Goal: Transaction & Acquisition: Purchase product/service

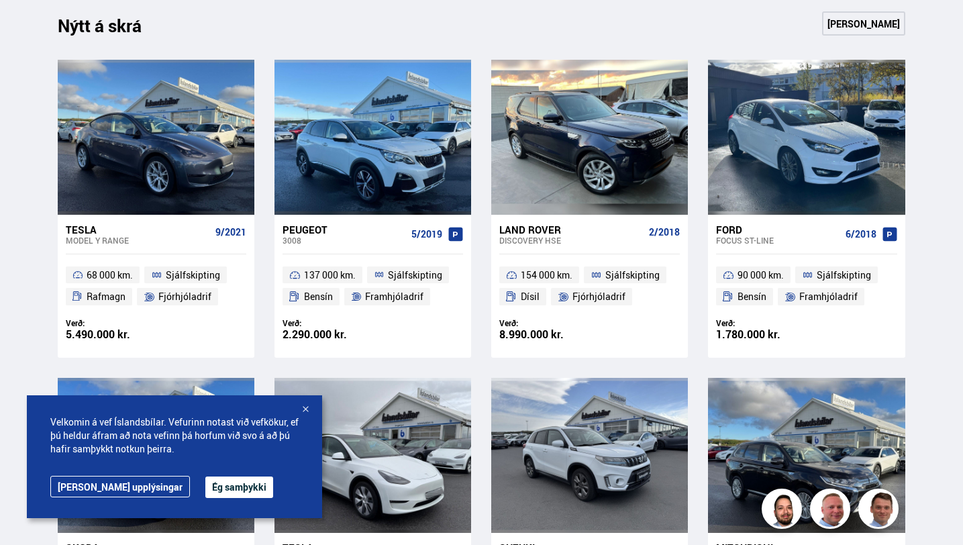
scroll to position [573, 0]
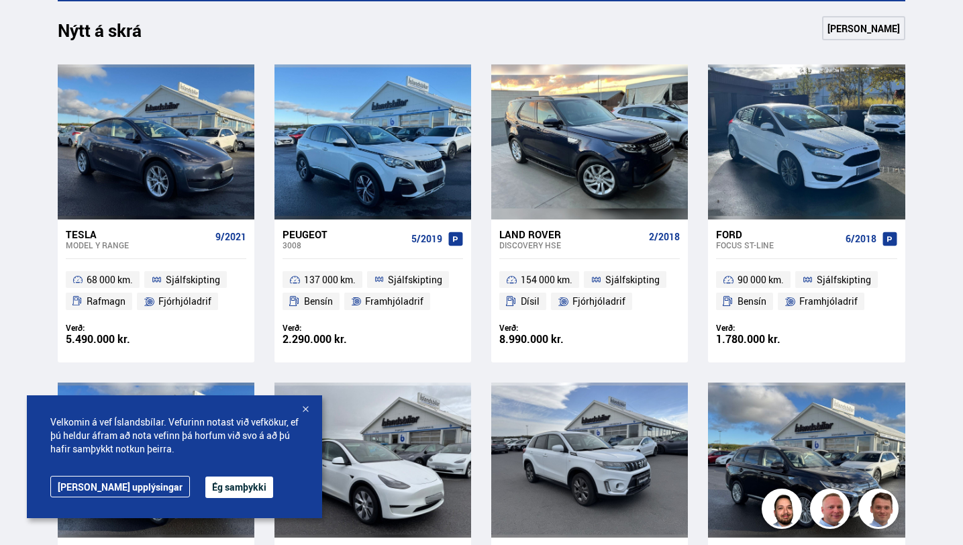
click at [303, 411] on div at bounding box center [304, 409] width 13 height 13
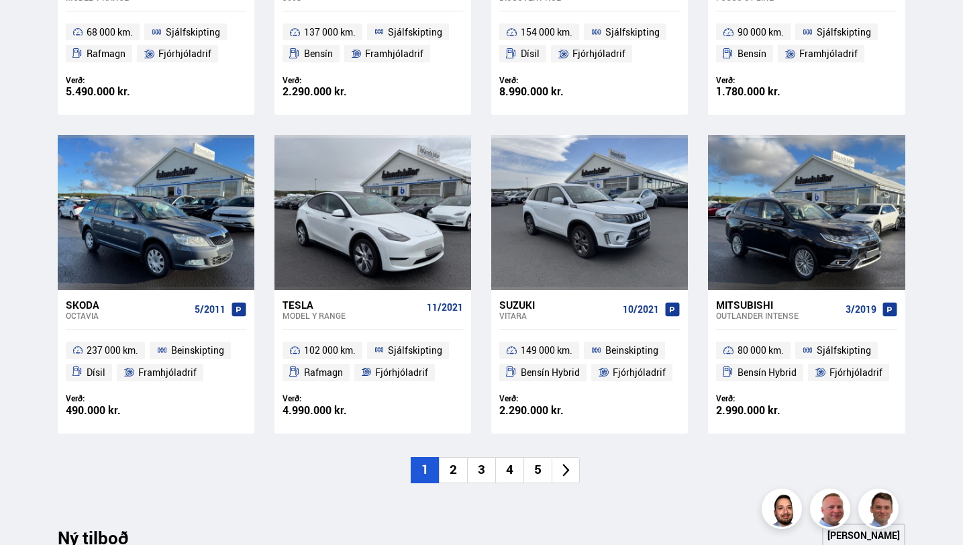
scroll to position [821, 0]
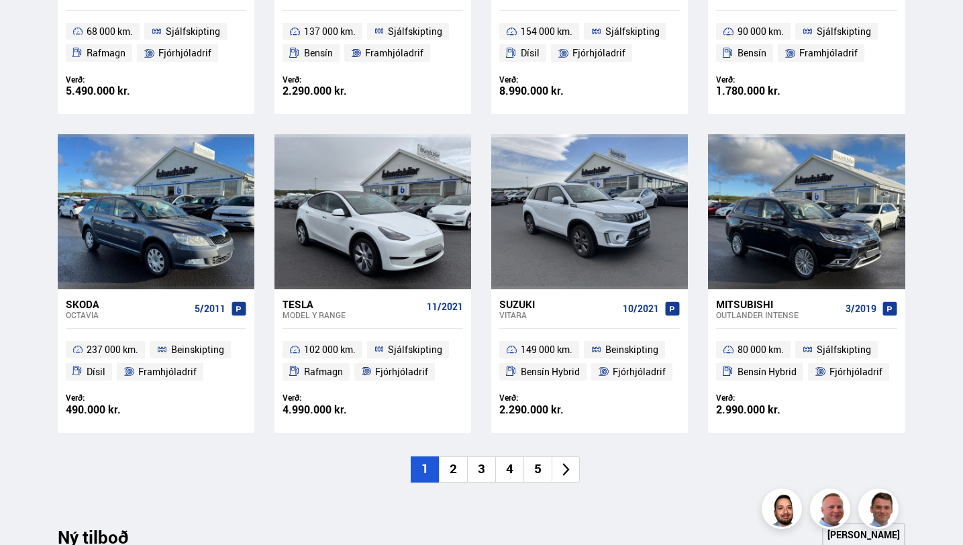
click at [456, 471] on li "2" at bounding box center [453, 469] width 28 height 26
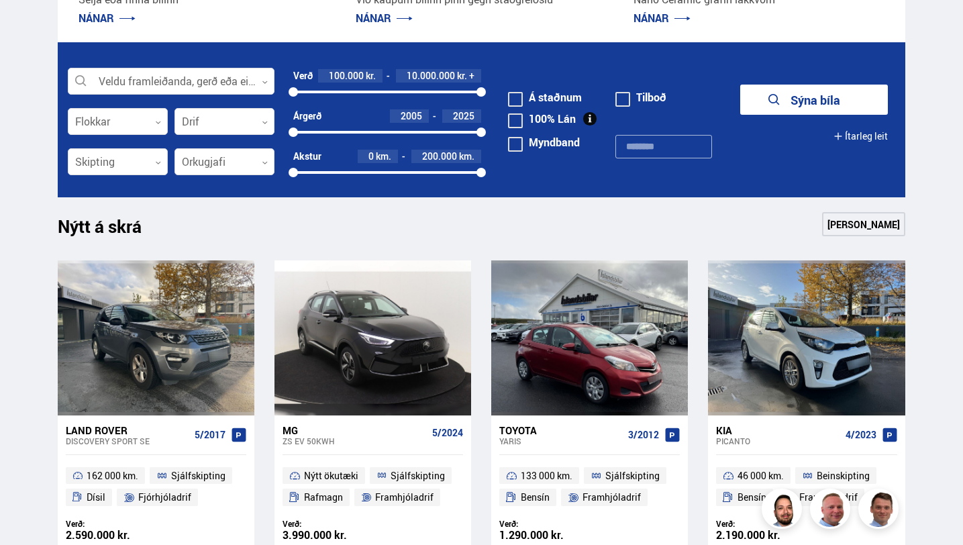
scroll to position [0, 0]
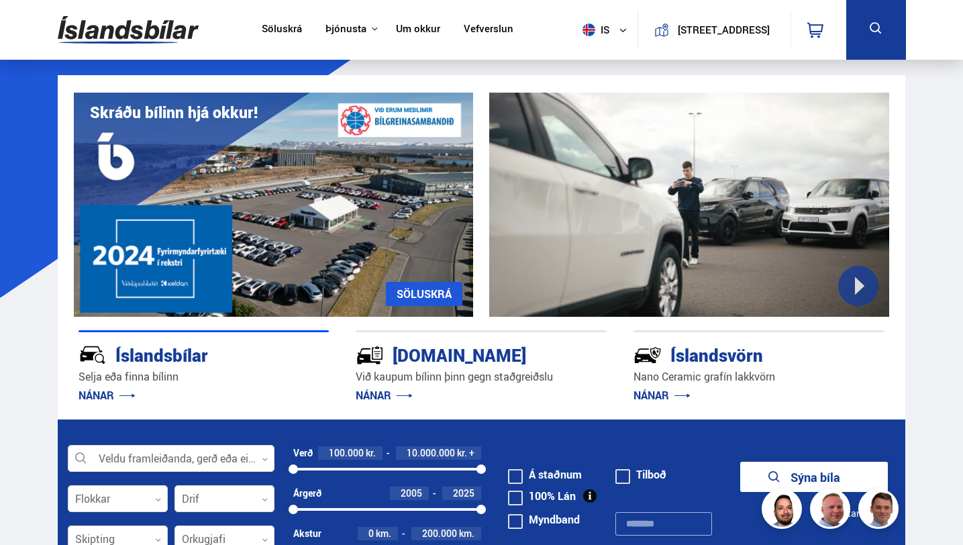
click at [600, 36] on button "is" at bounding box center [607, 30] width 60 height 40
click at [588, 56] on link "en" at bounding box center [597, 56] width 71 height 19
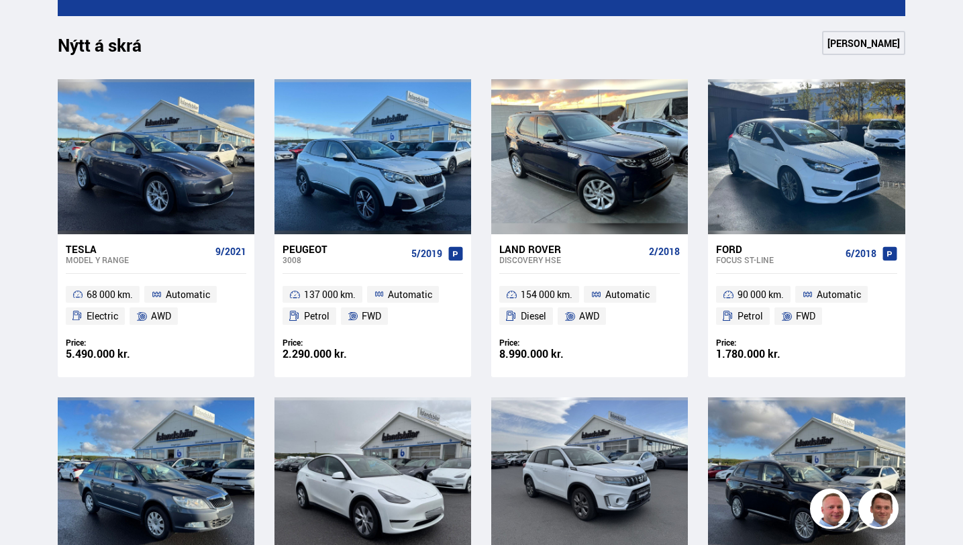
scroll to position [559, 0]
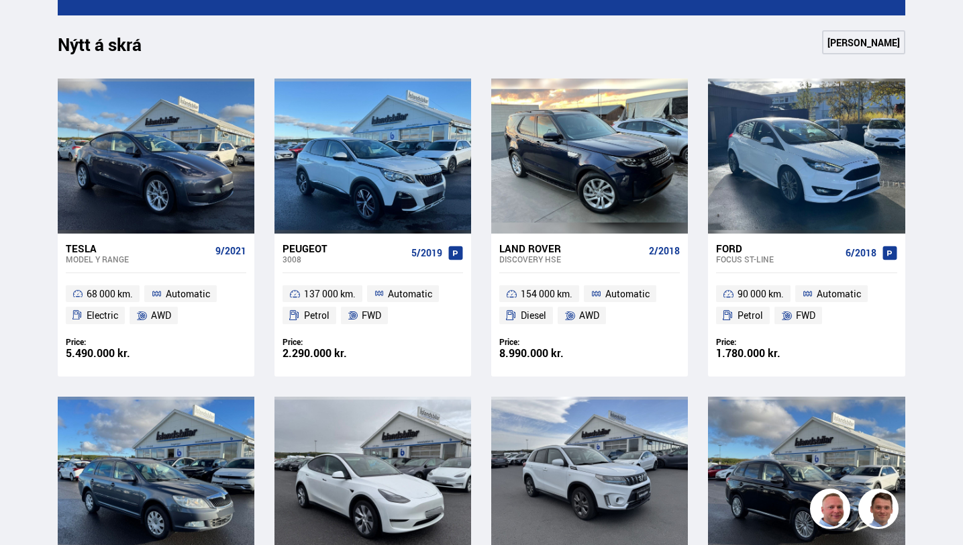
click at [732, 250] on div "Ford" at bounding box center [777, 248] width 123 height 12
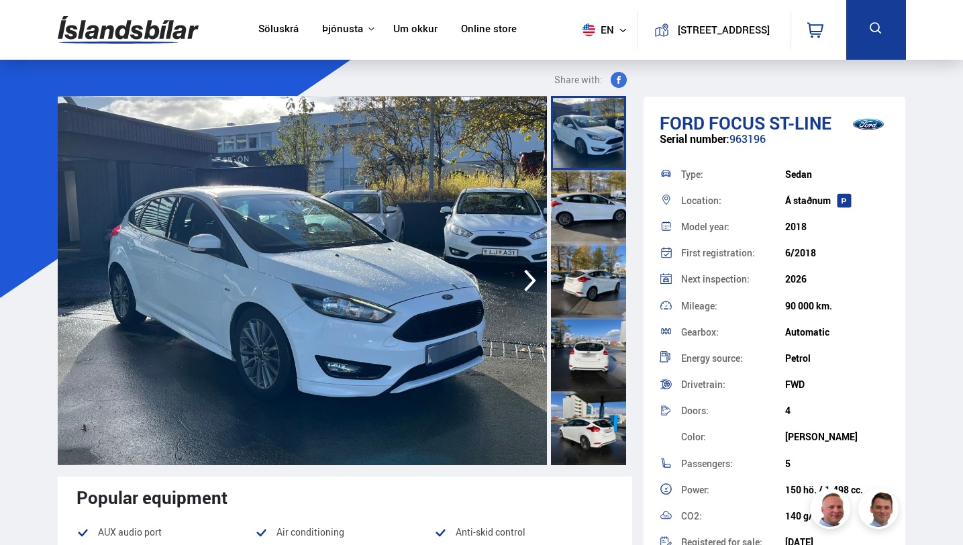
click at [527, 284] on icon "button" at bounding box center [529, 280] width 27 height 32
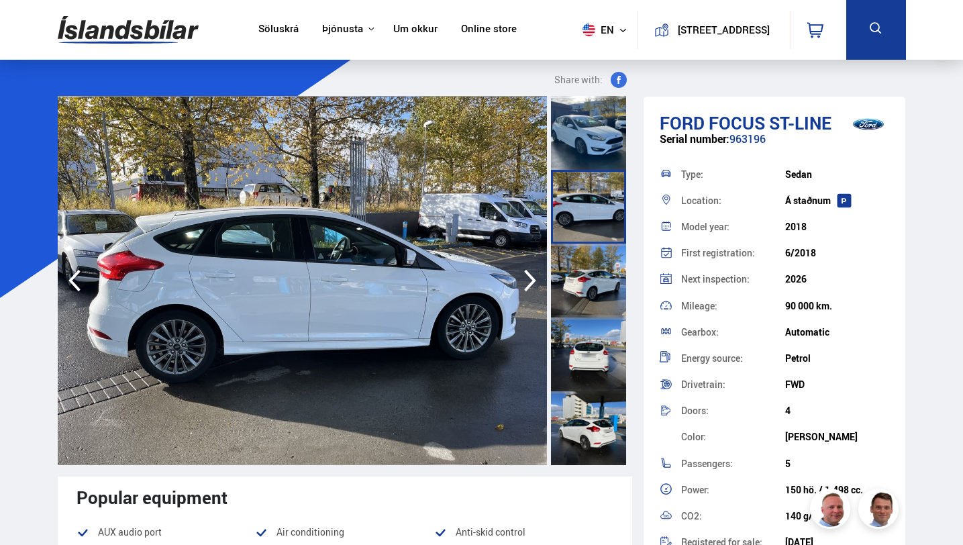
click at [527, 284] on icon "button" at bounding box center [529, 280] width 27 height 32
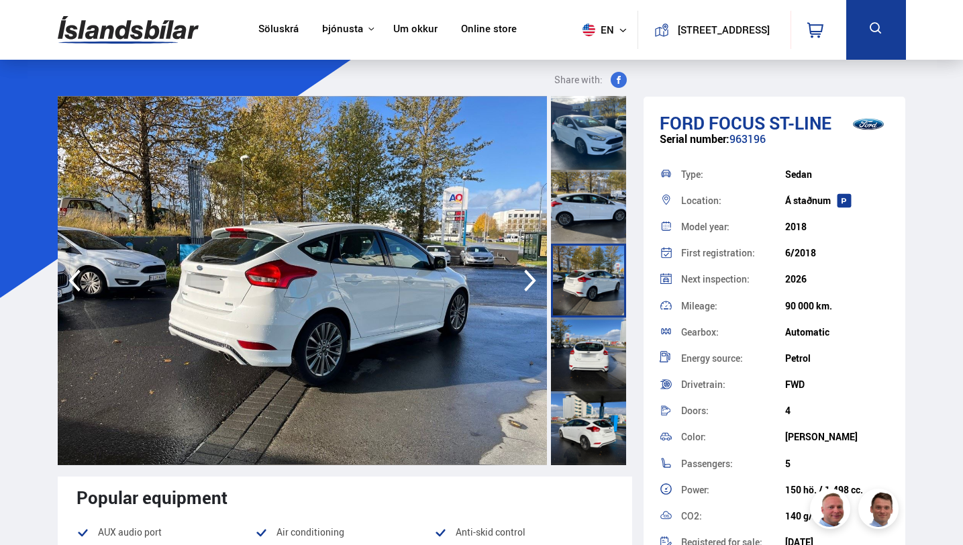
click at [527, 284] on icon "button" at bounding box center [529, 280] width 27 height 32
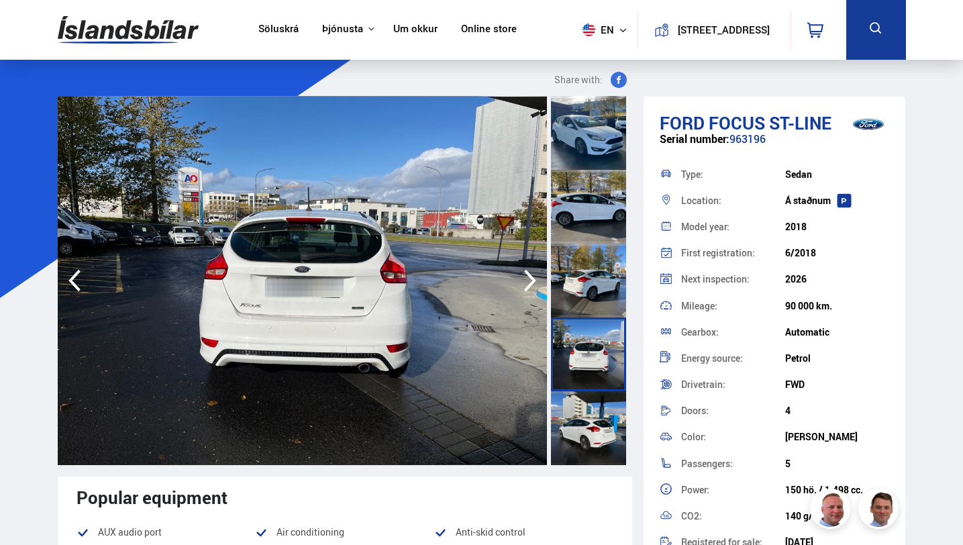
click at [527, 284] on icon "button" at bounding box center [529, 280] width 27 height 32
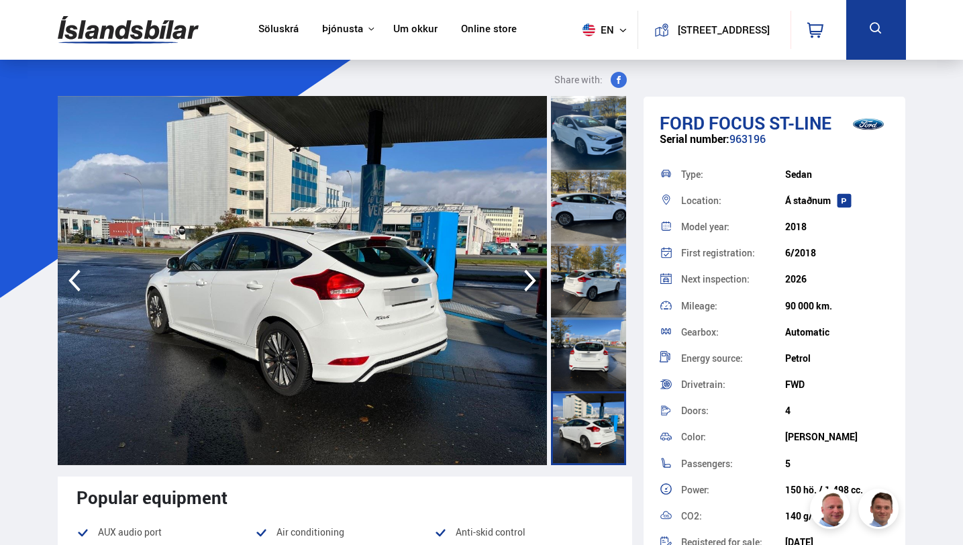
click at [527, 284] on icon "button" at bounding box center [529, 280] width 27 height 32
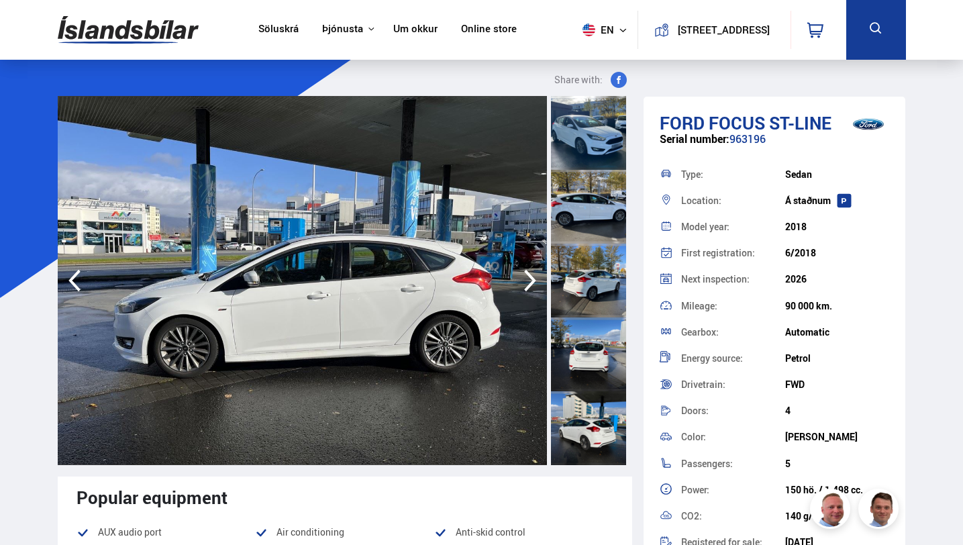
click at [527, 284] on icon "button" at bounding box center [529, 280] width 27 height 32
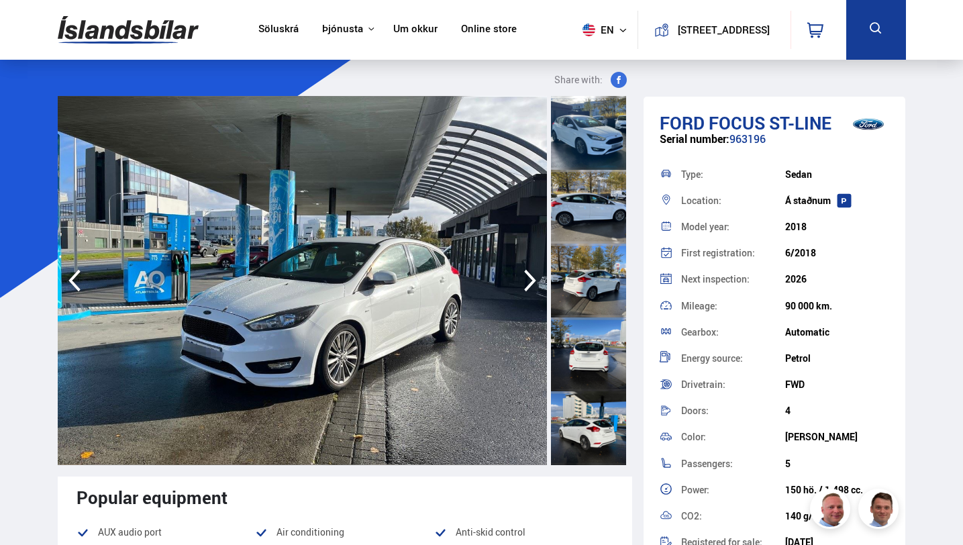
click at [527, 284] on icon "button" at bounding box center [529, 280] width 27 height 32
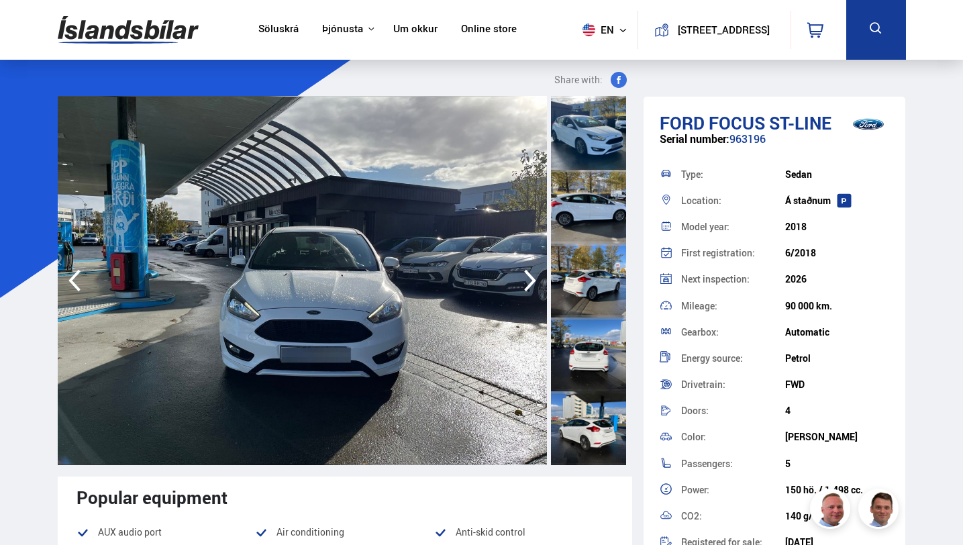
click at [527, 284] on icon "button" at bounding box center [529, 280] width 27 height 32
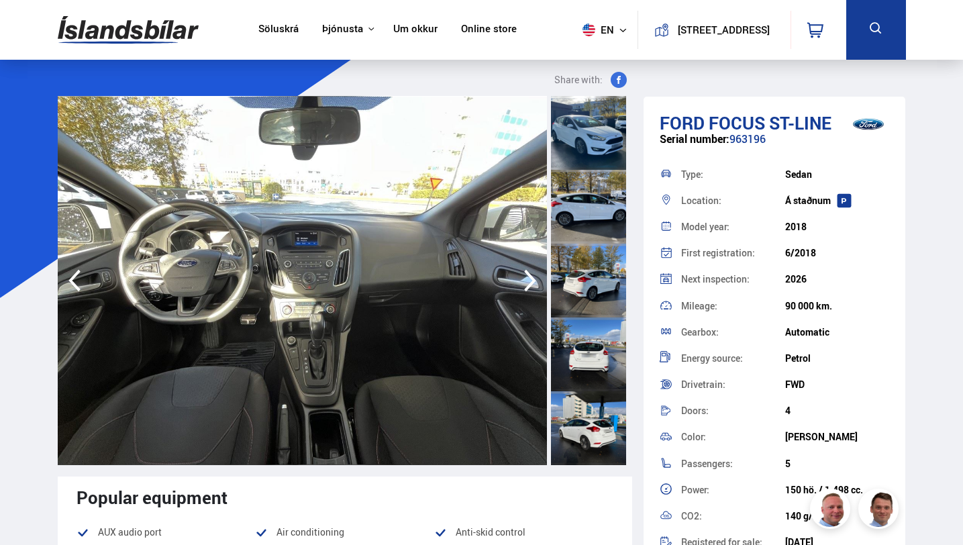
click at [527, 284] on icon "button" at bounding box center [529, 280] width 27 height 32
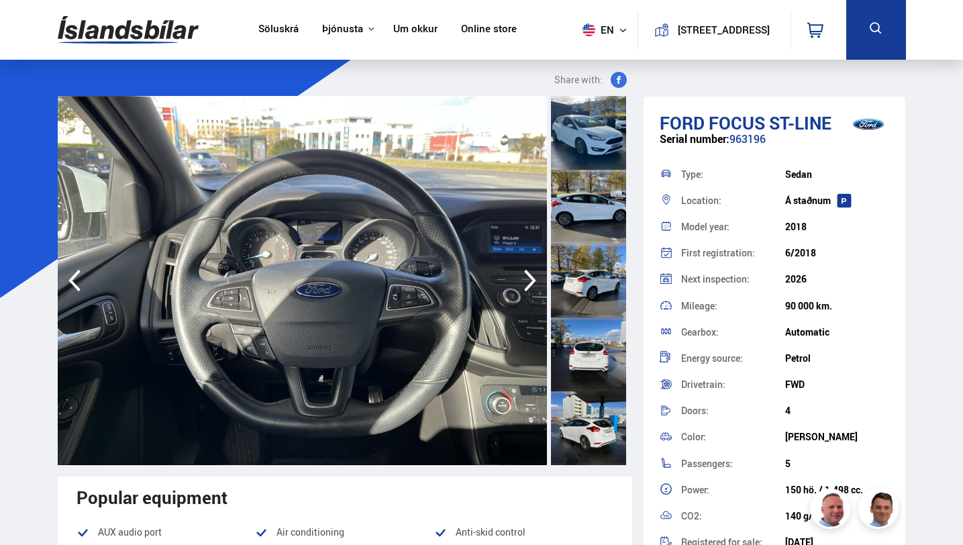
click at [527, 284] on icon "button" at bounding box center [529, 280] width 27 height 32
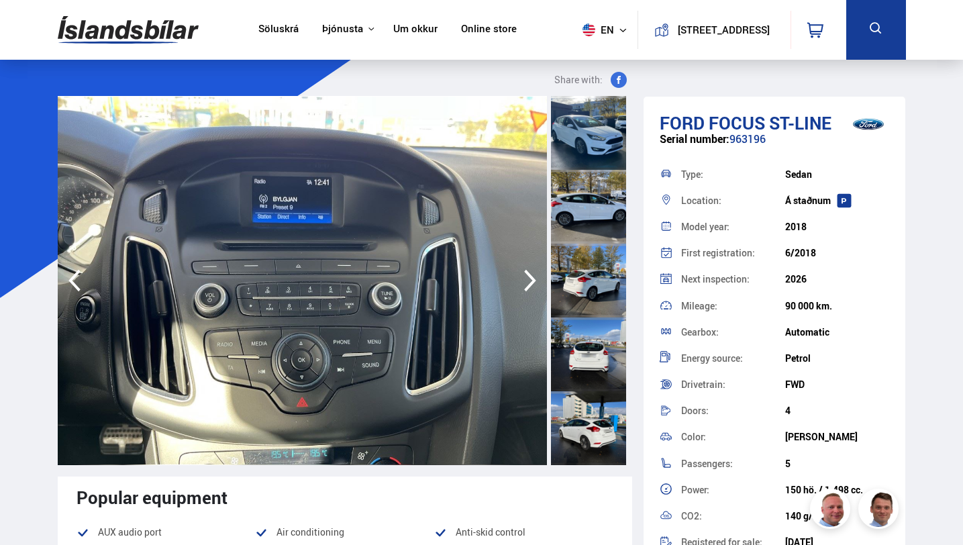
click at [527, 284] on icon "button" at bounding box center [529, 280] width 27 height 32
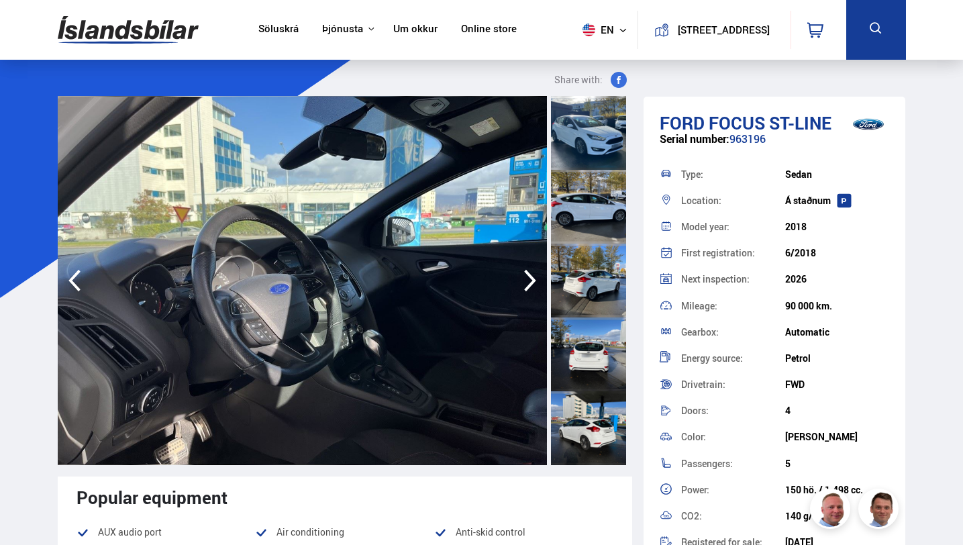
click at [527, 284] on icon "button" at bounding box center [529, 280] width 27 height 32
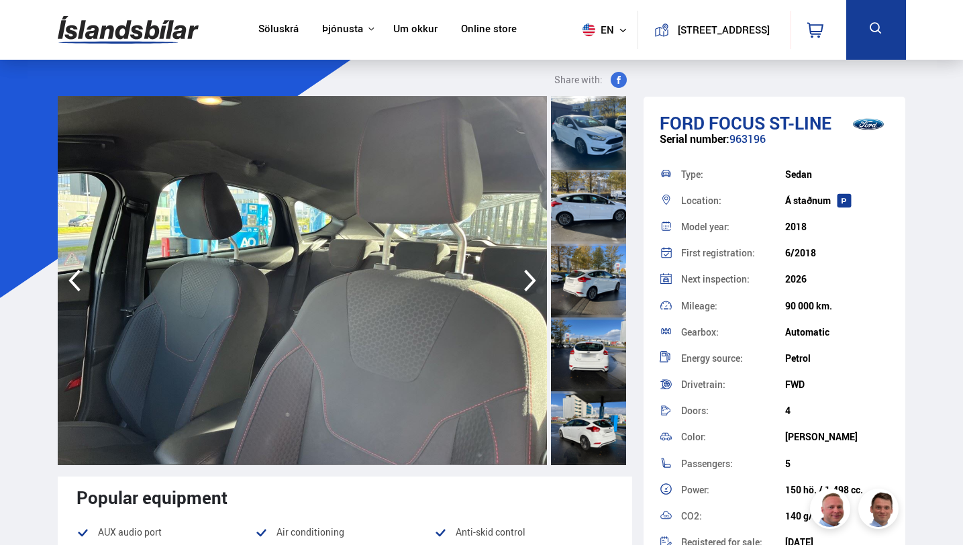
click at [527, 284] on icon "button" at bounding box center [529, 280] width 27 height 32
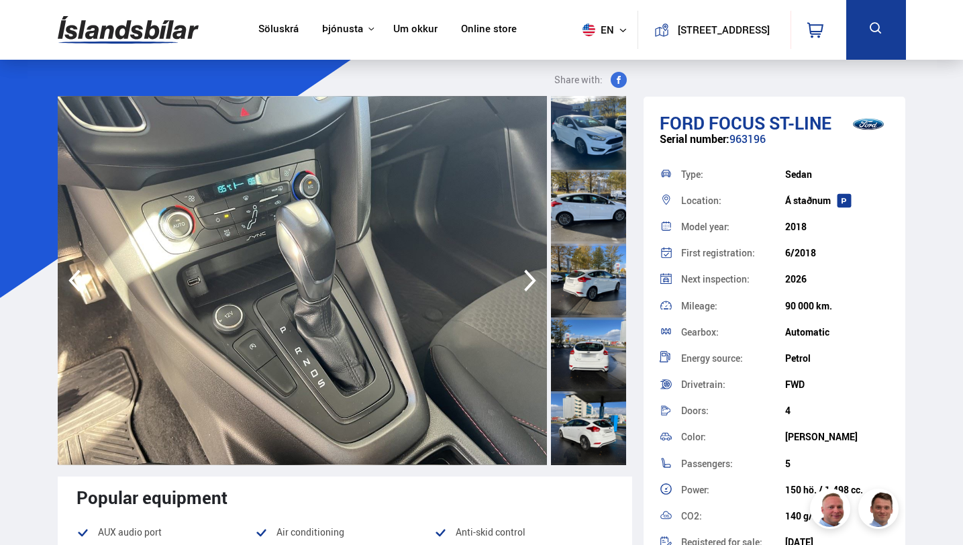
click at [535, 274] on icon "button" at bounding box center [529, 280] width 27 height 32
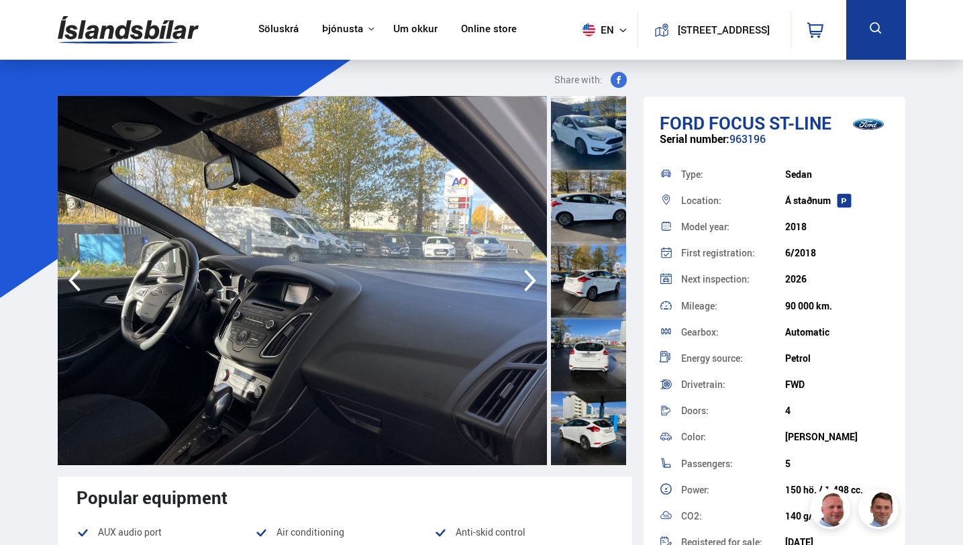
click at [535, 274] on icon "button" at bounding box center [529, 280] width 27 height 32
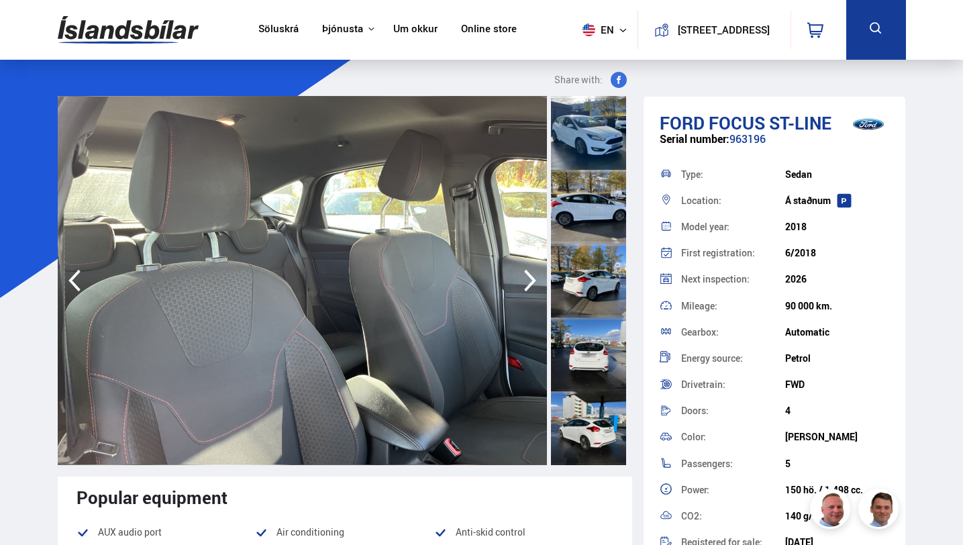
click at [535, 274] on icon "button" at bounding box center [529, 280] width 27 height 32
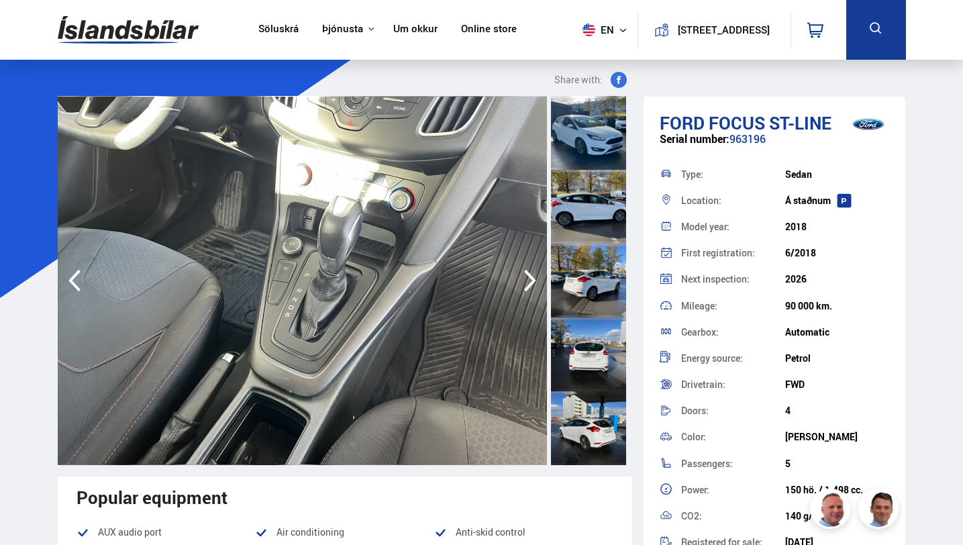
click at [535, 274] on icon "button" at bounding box center [529, 280] width 27 height 32
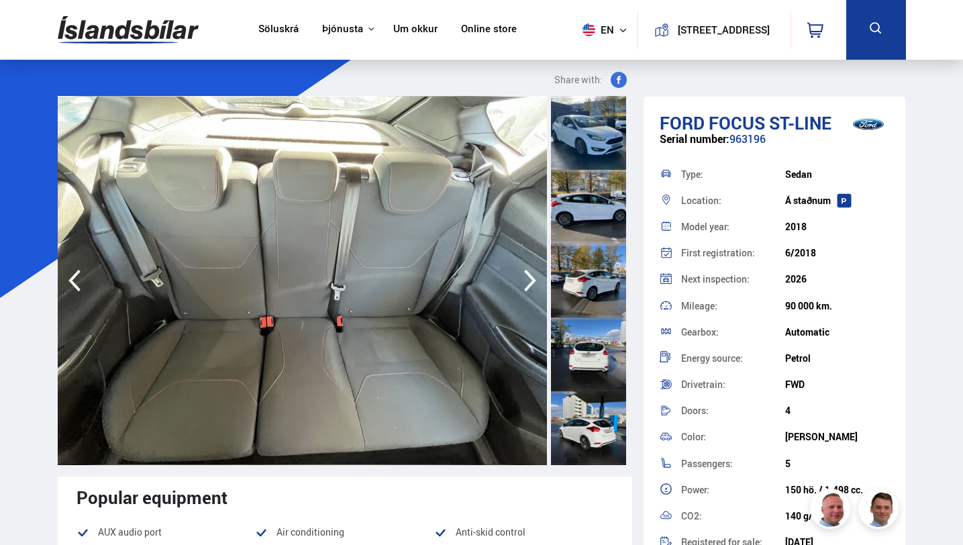
click at [529, 266] on icon "button" at bounding box center [529, 280] width 27 height 32
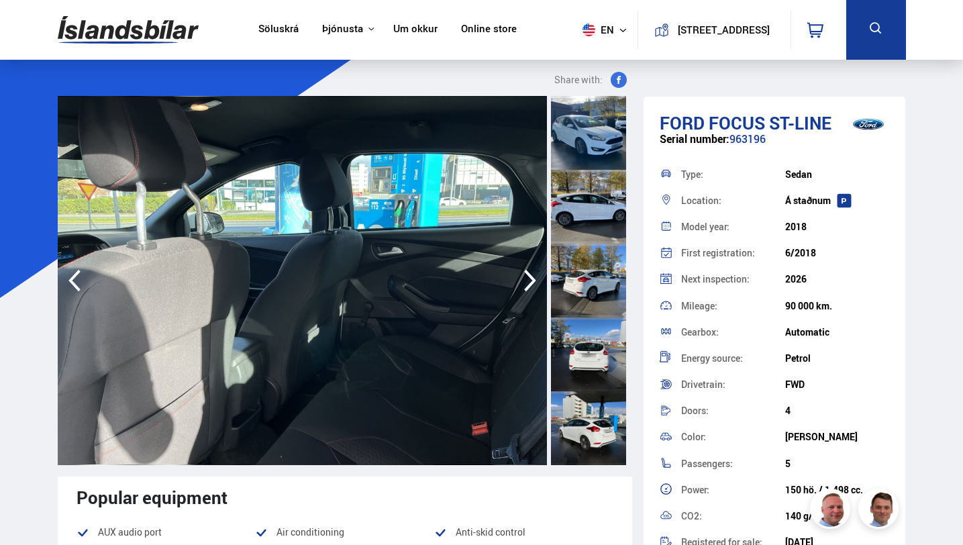
click at [68, 279] on icon "button" at bounding box center [74, 280] width 27 height 32
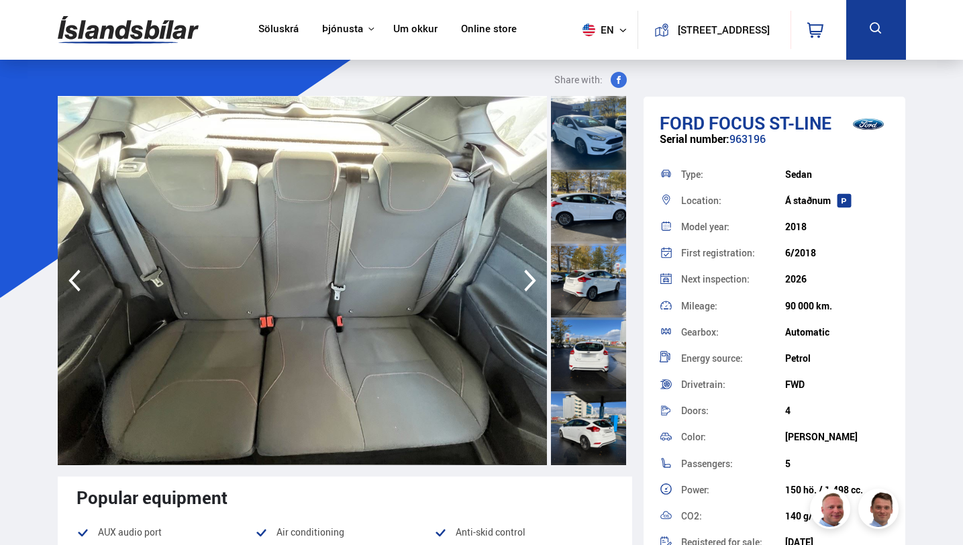
click at [532, 285] on icon "button" at bounding box center [529, 280] width 27 height 32
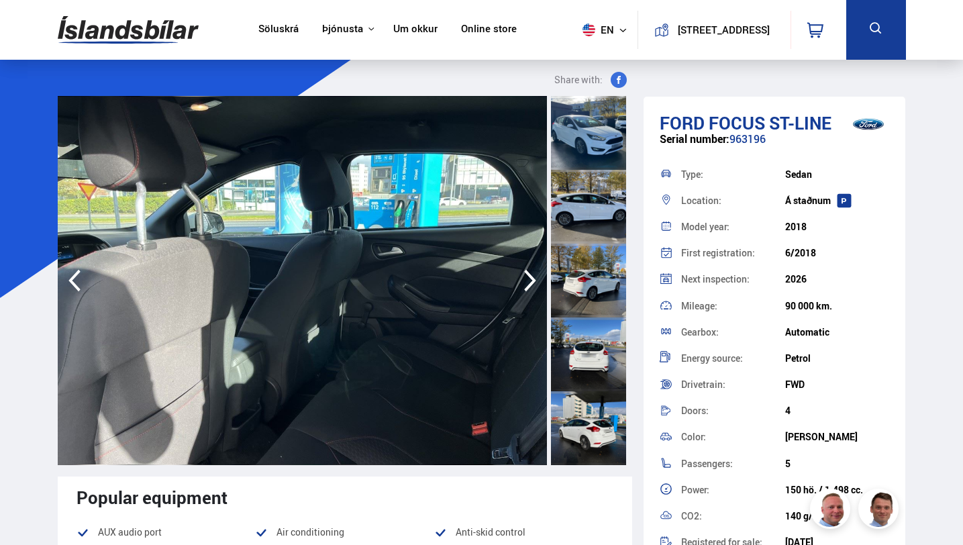
click at [532, 285] on icon "button" at bounding box center [529, 280] width 27 height 32
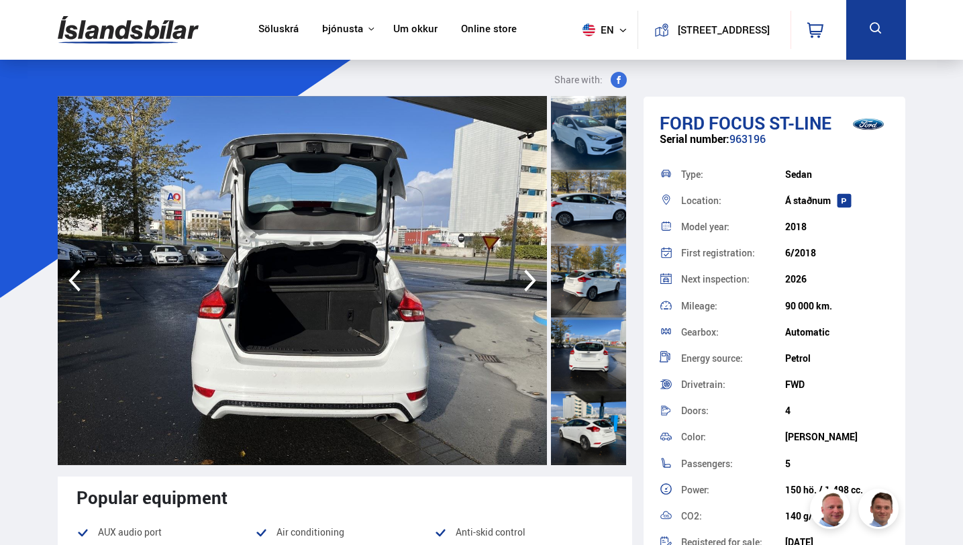
click at [532, 285] on icon "button" at bounding box center [529, 280] width 27 height 32
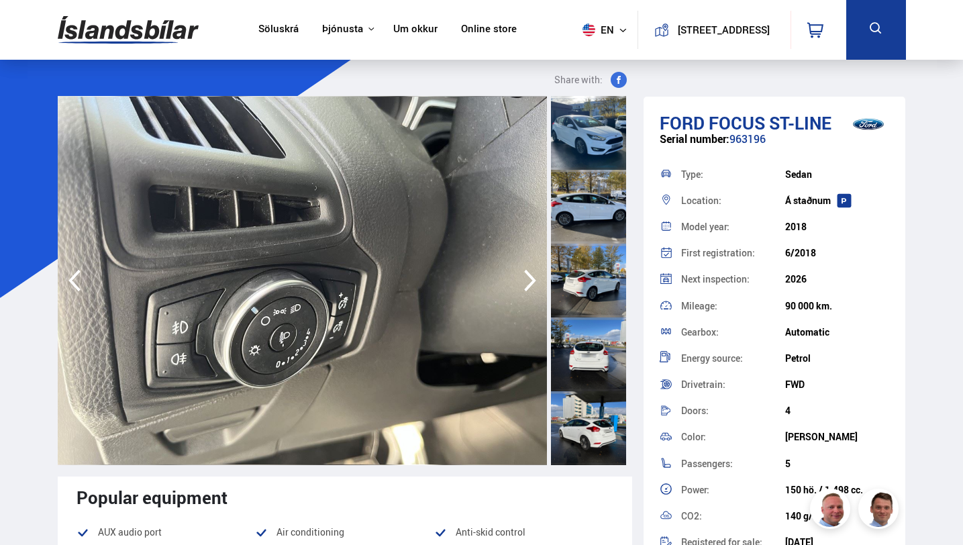
click at [532, 285] on icon "button" at bounding box center [529, 280] width 27 height 32
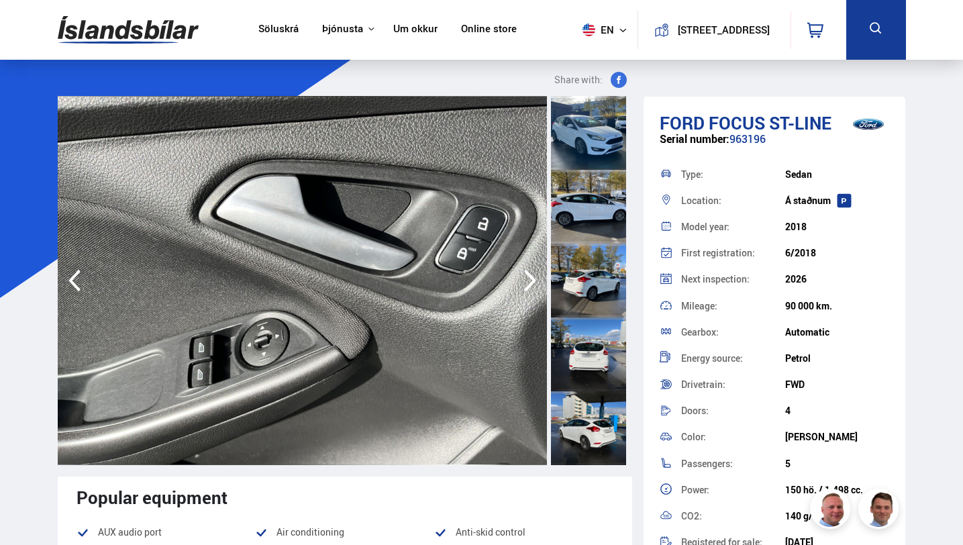
click at [73, 286] on icon "button" at bounding box center [74, 280] width 27 height 32
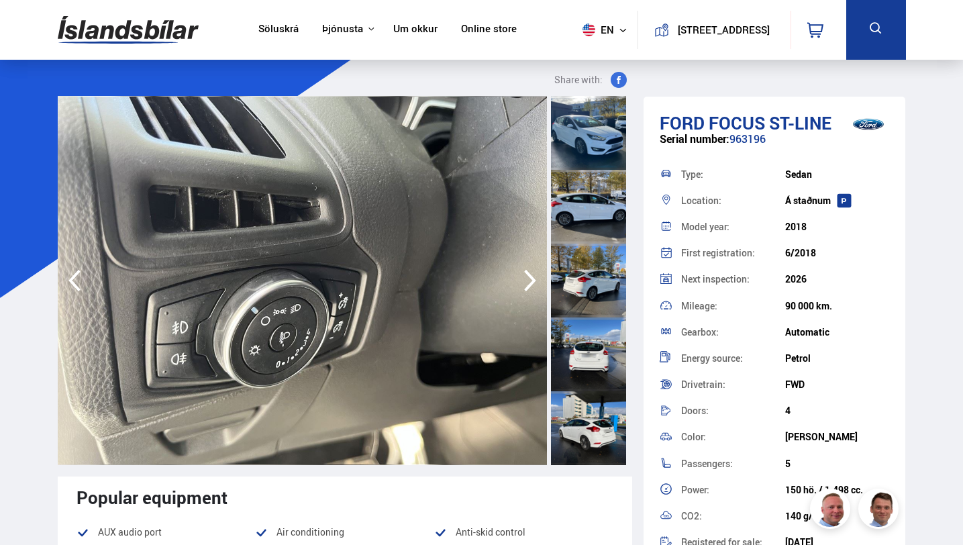
click at [73, 286] on icon "button" at bounding box center [74, 280] width 27 height 32
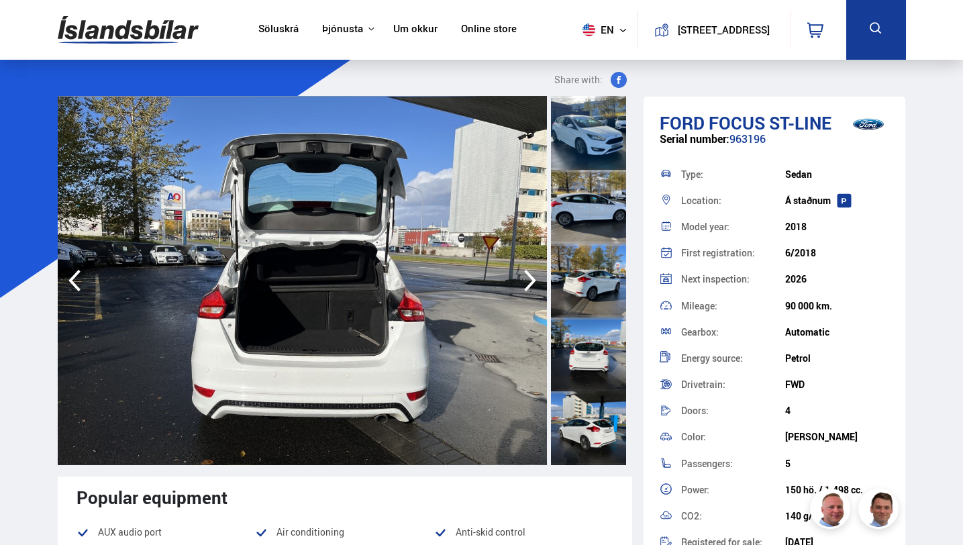
click at [73, 286] on icon "button" at bounding box center [74, 280] width 27 height 32
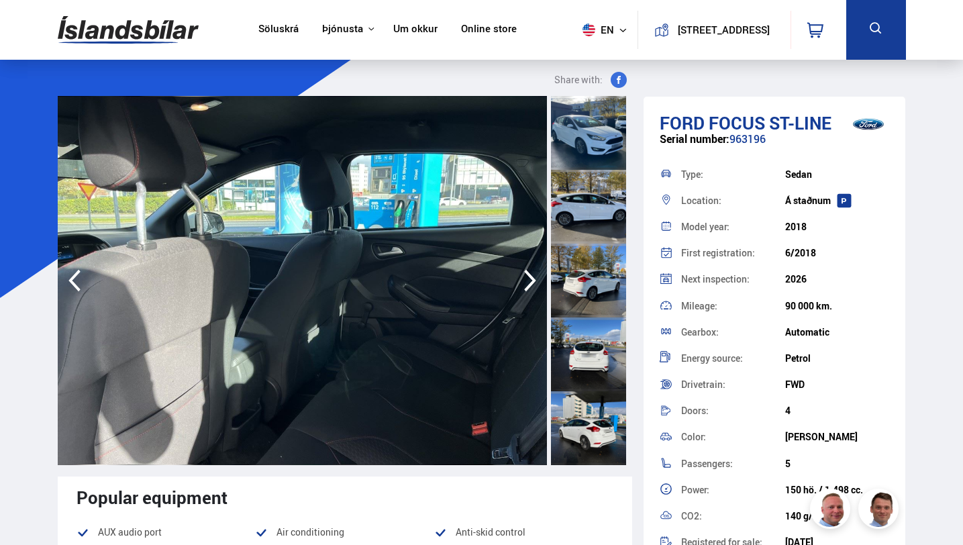
click at [521, 276] on icon "button" at bounding box center [529, 280] width 27 height 32
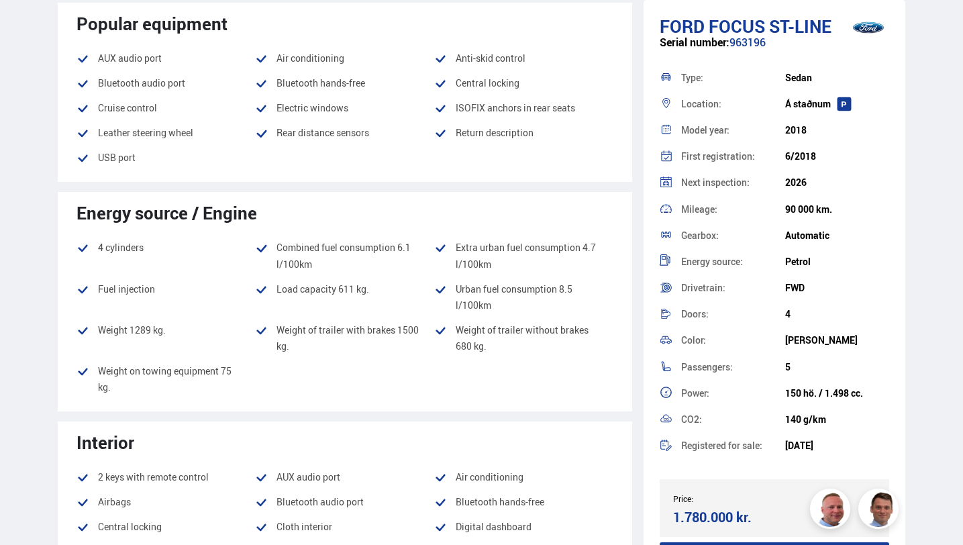
scroll to position [502, 0]
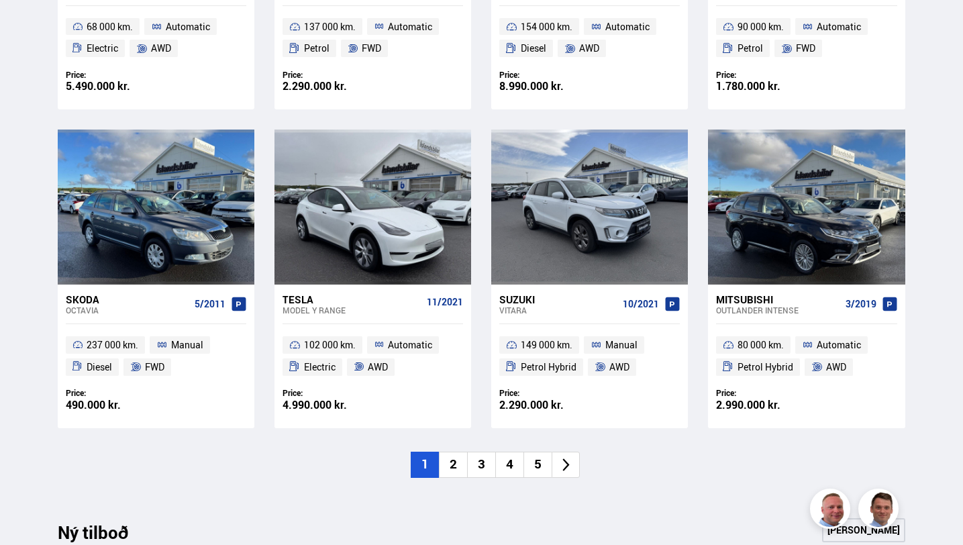
scroll to position [828, 0]
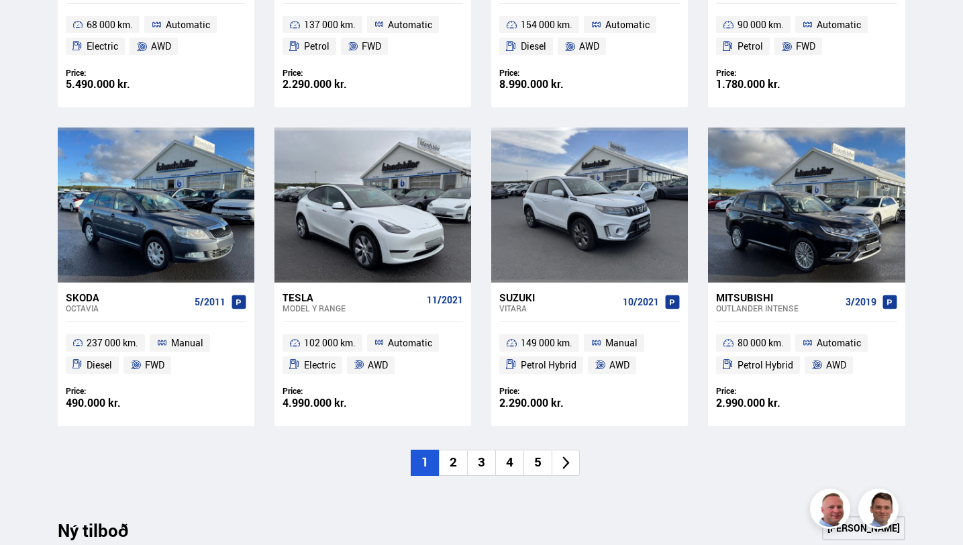
click at [452, 464] on li "2" at bounding box center [453, 462] width 28 height 26
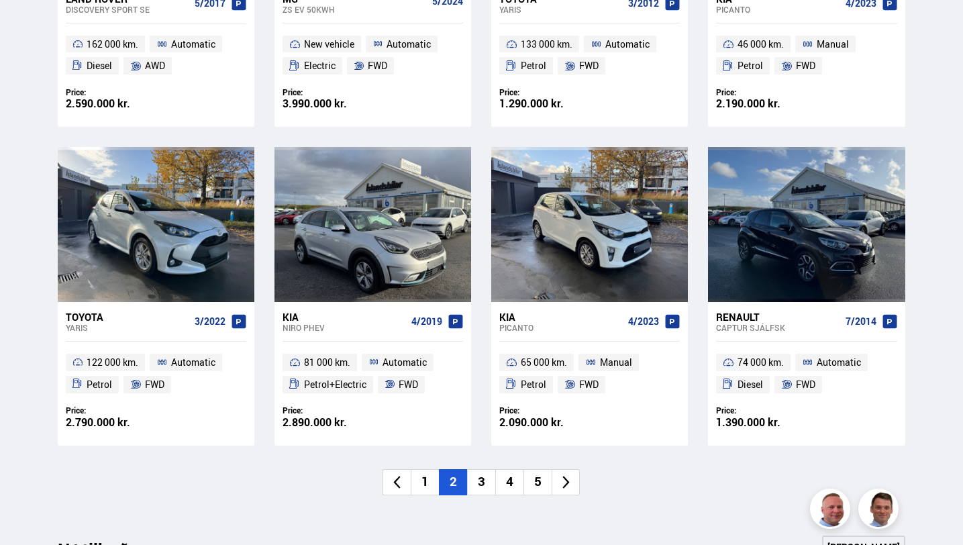
scroll to position [812, 0]
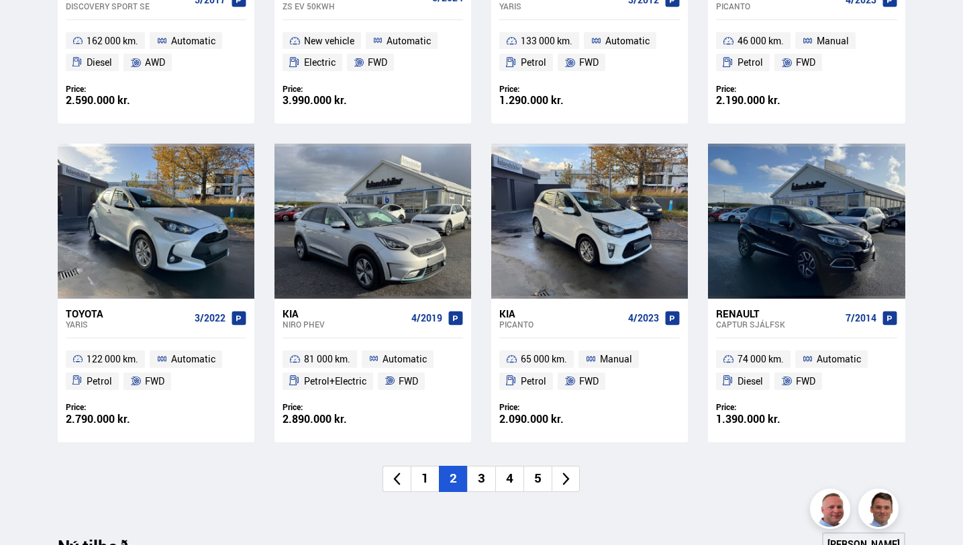
click at [486, 482] on li "3" at bounding box center [481, 479] width 28 height 26
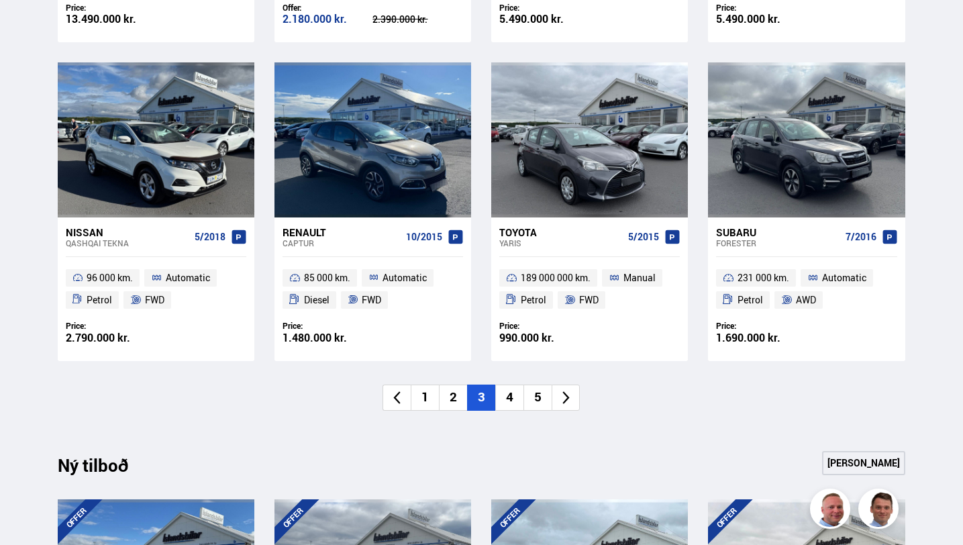
scroll to position [901, 0]
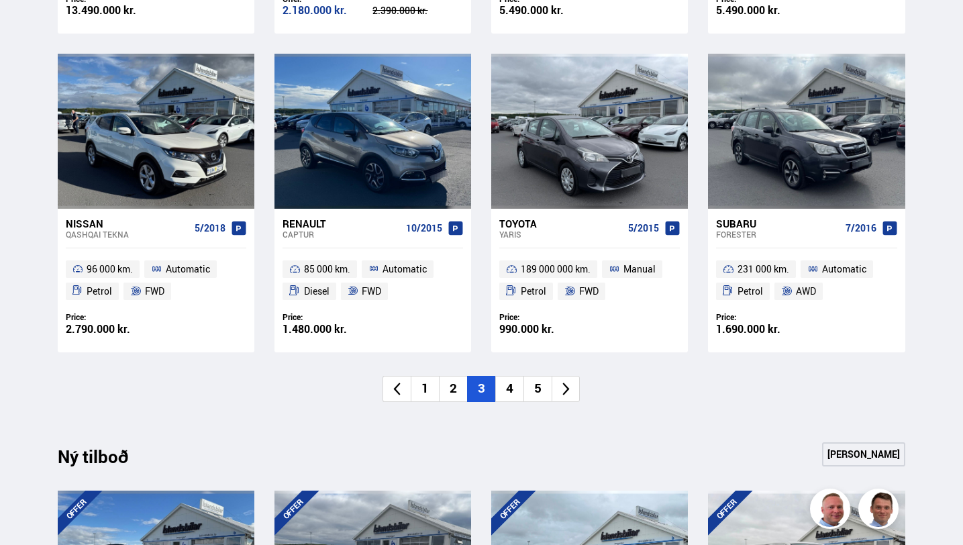
click at [511, 391] on li "4" at bounding box center [509, 389] width 28 height 26
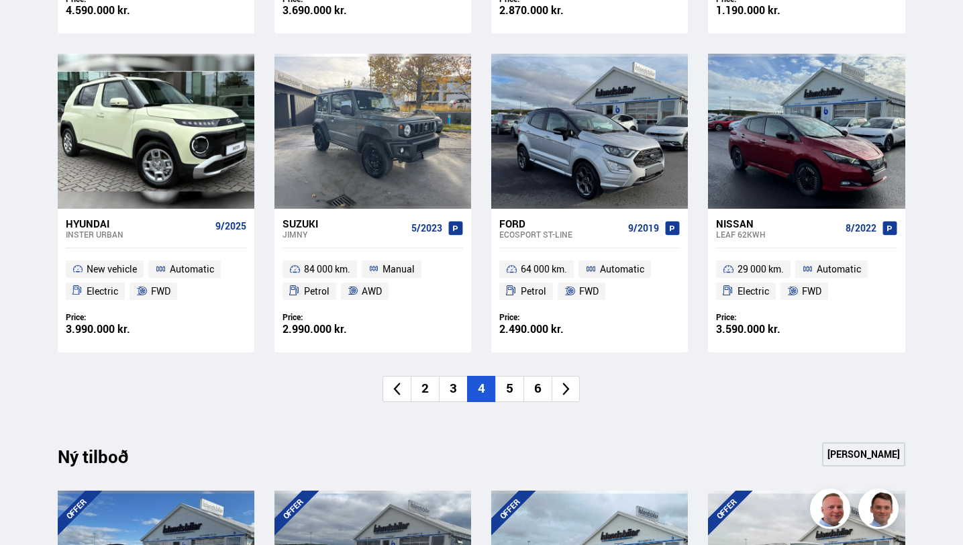
click at [524, 225] on div "Ford" at bounding box center [560, 223] width 123 height 12
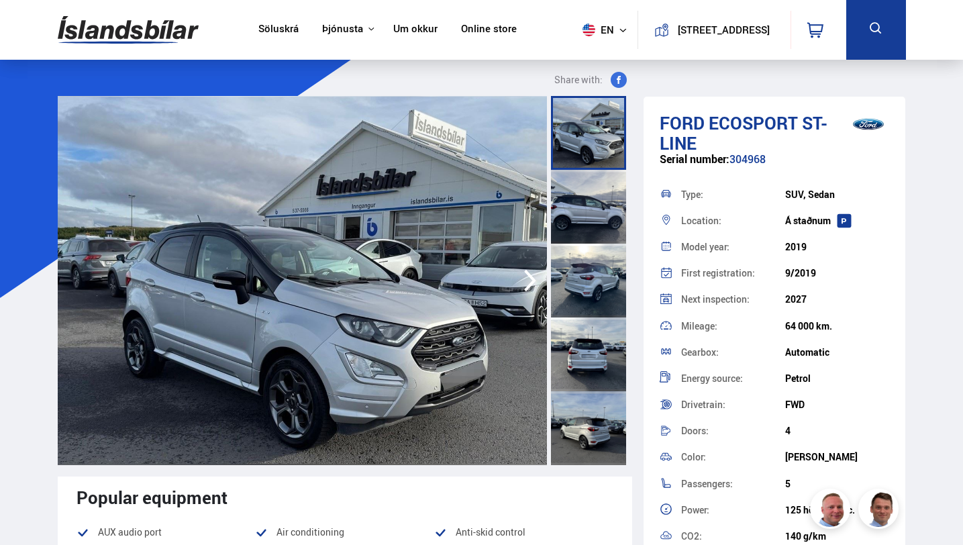
click at [530, 282] on icon "button" at bounding box center [529, 280] width 27 height 32
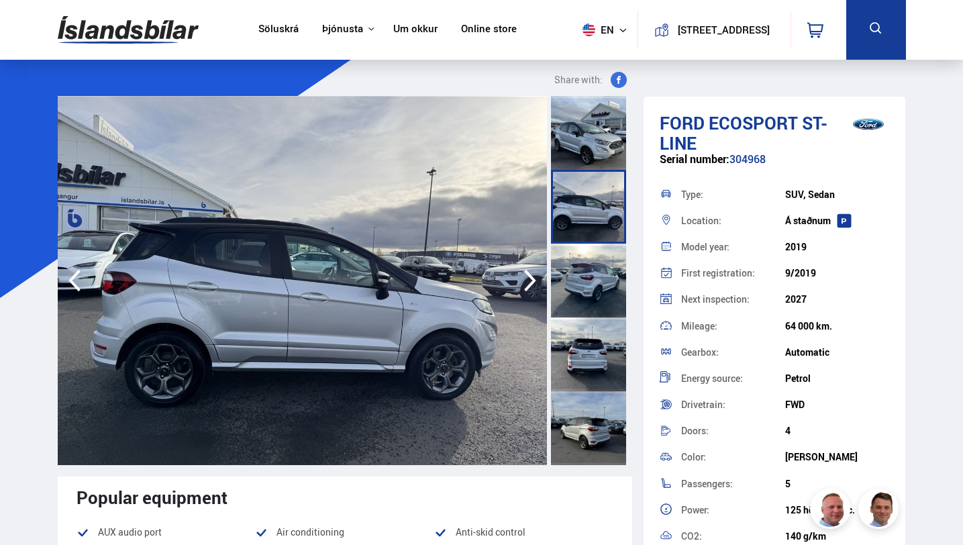
click at [530, 282] on icon "button" at bounding box center [529, 280] width 27 height 32
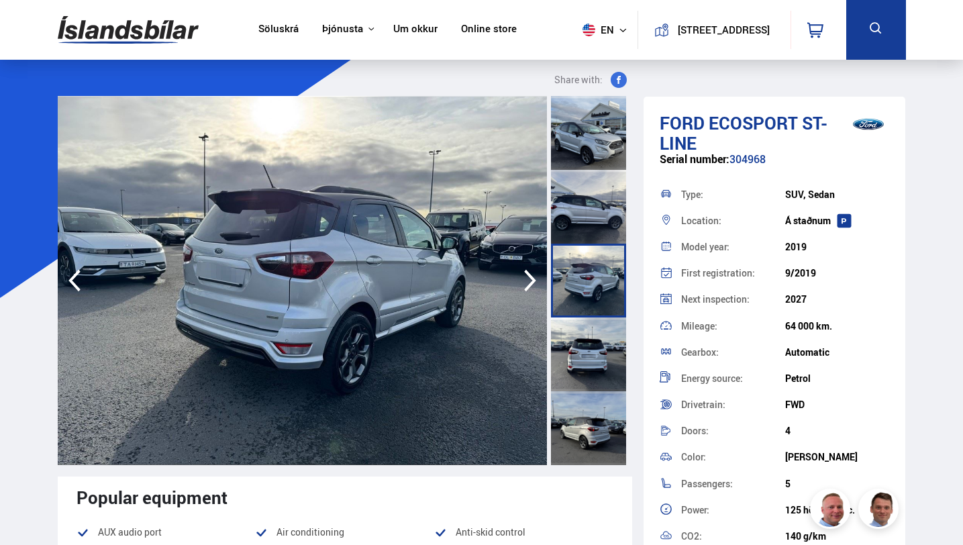
click at [530, 282] on icon "button" at bounding box center [529, 280] width 27 height 32
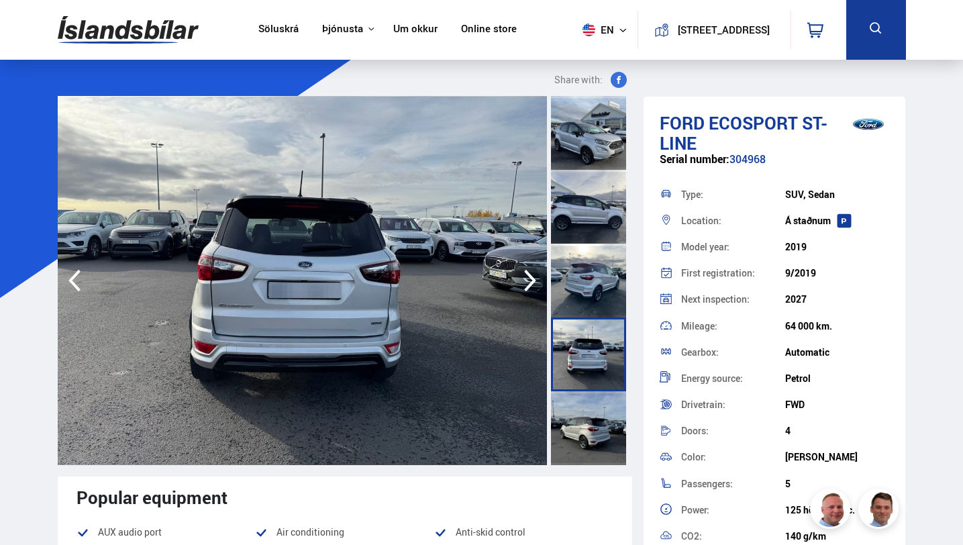
click at [530, 282] on icon "button" at bounding box center [529, 280] width 27 height 32
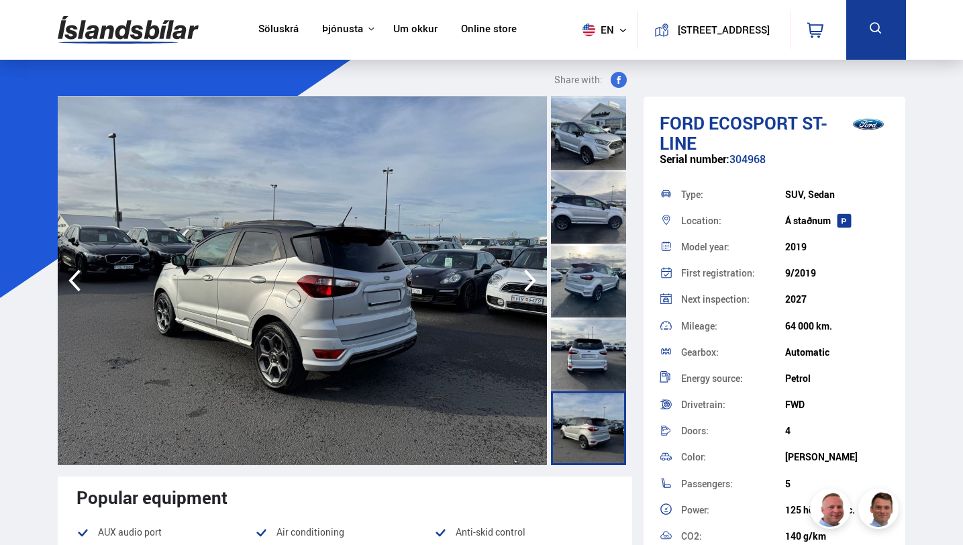
click at [530, 282] on icon "button" at bounding box center [529, 280] width 27 height 32
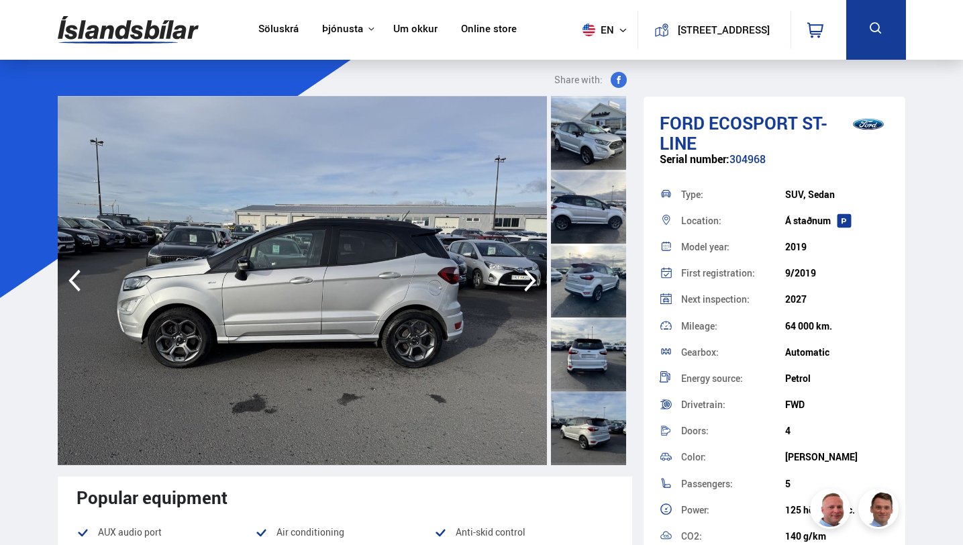
click at [530, 282] on icon "button" at bounding box center [529, 280] width 27 height 32
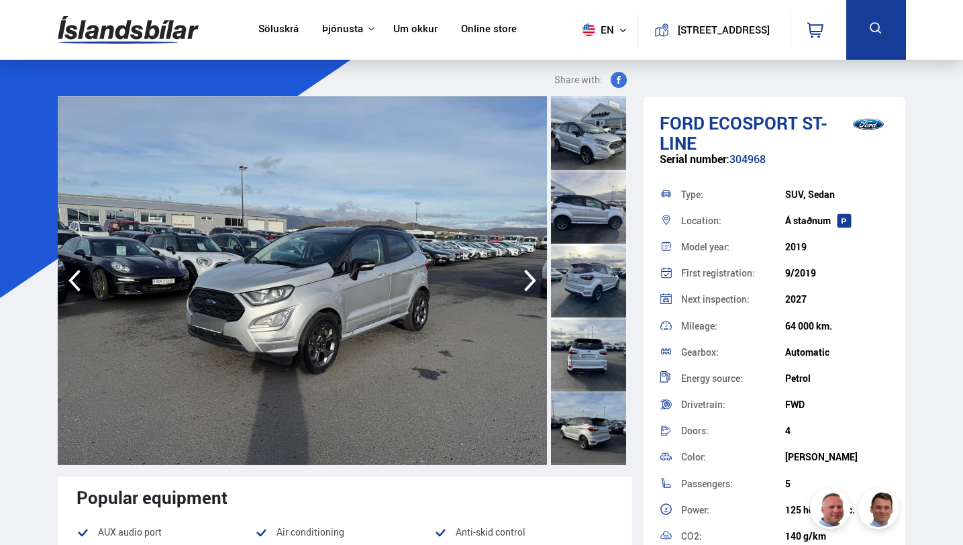
click at [530, 282] on icon "button" at bounding box center [529, 280] width 27 height 32
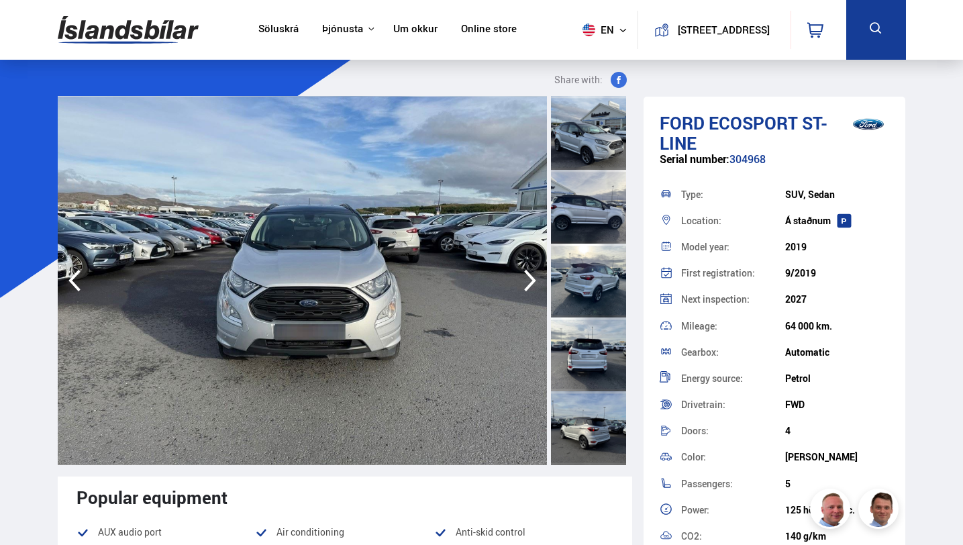
click at [530, 282] on icon "button" at bounding box center [529, 280] width 27 height 32
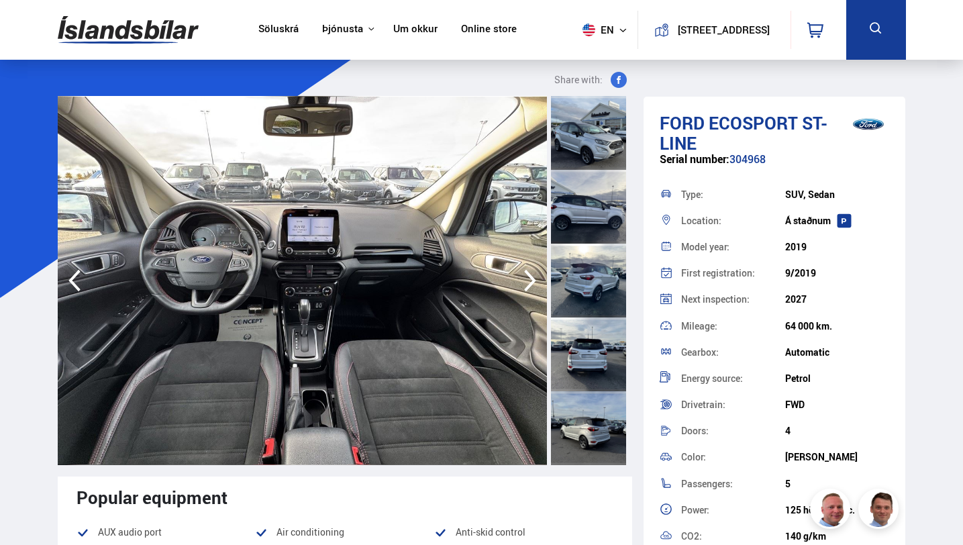
click at [535, 267] on icon "button" at bounding box center [529, 280] width 27 height 32
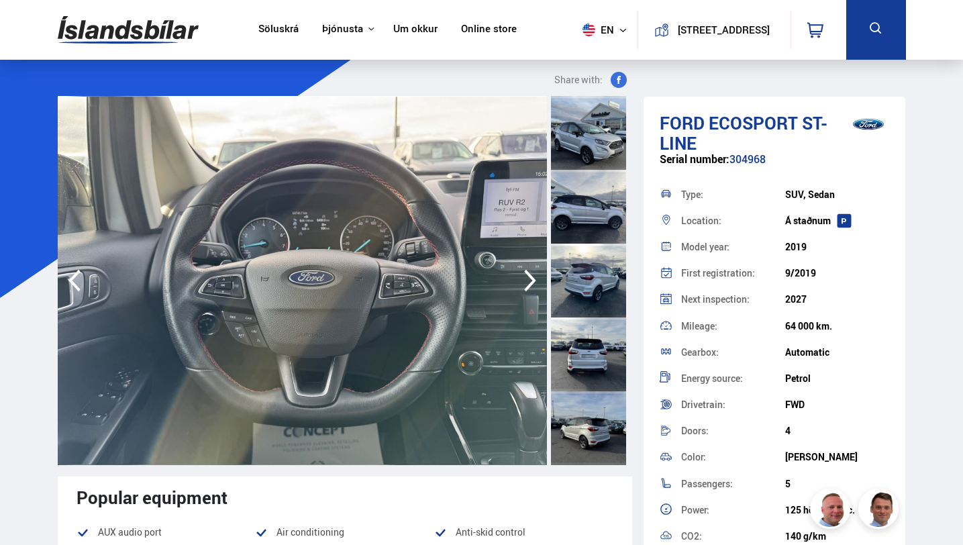
click at [535, 267] on icon "button" at bounding box center [529, 280] width 27 height 32
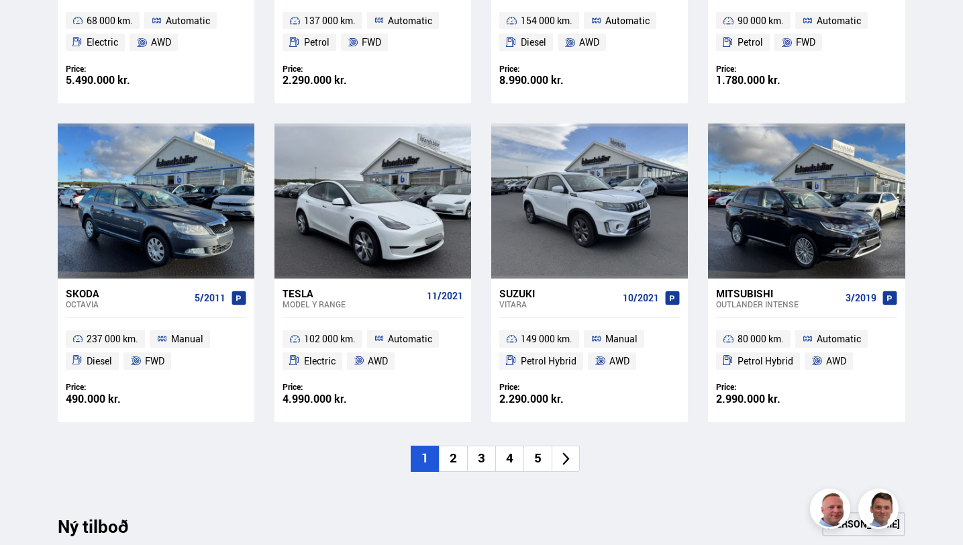
scroll to position [834, 0]
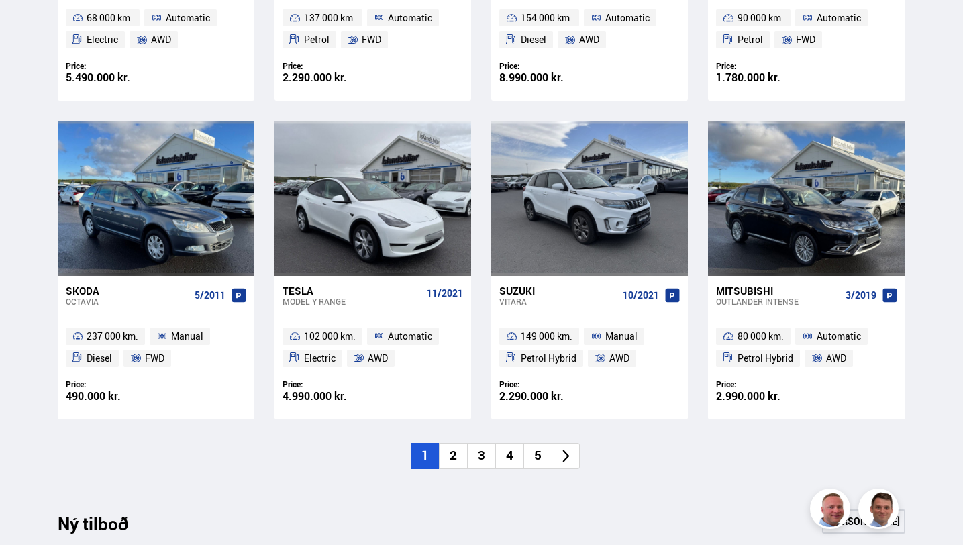
click at [486, 455] on li "3" at bounding box center [481, 456] width 28 height 26
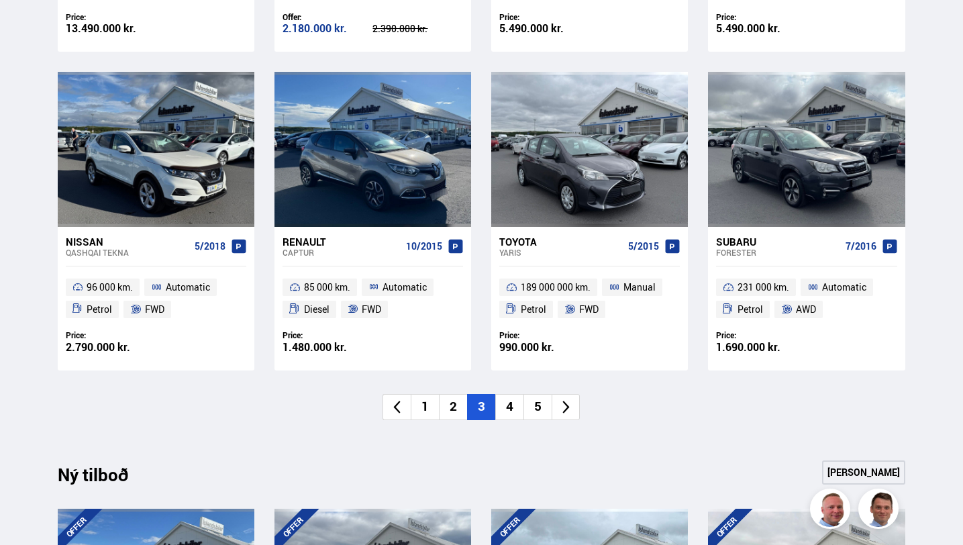
scroll to position [884, 0]
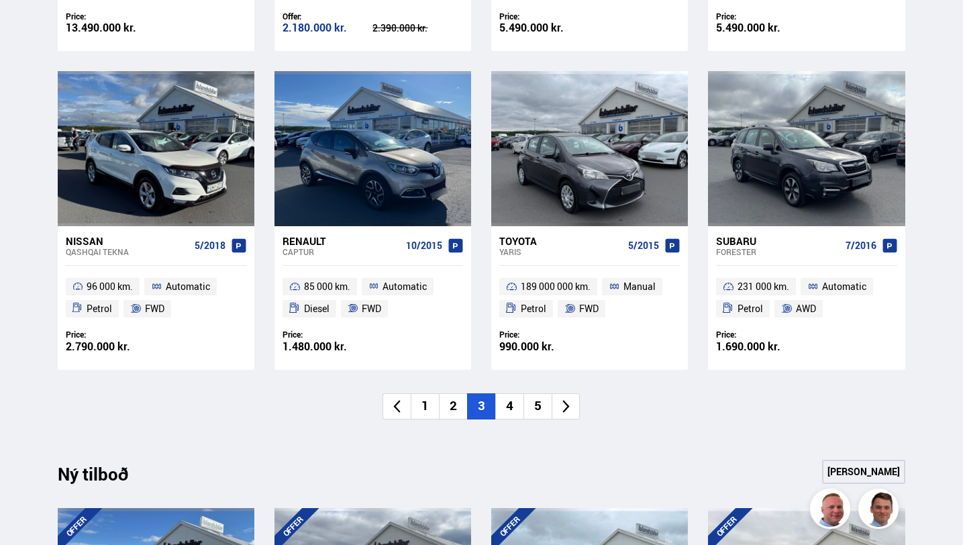
click at [512, 407] on li "4" at bounding box center [509, 406] width 28 height 26
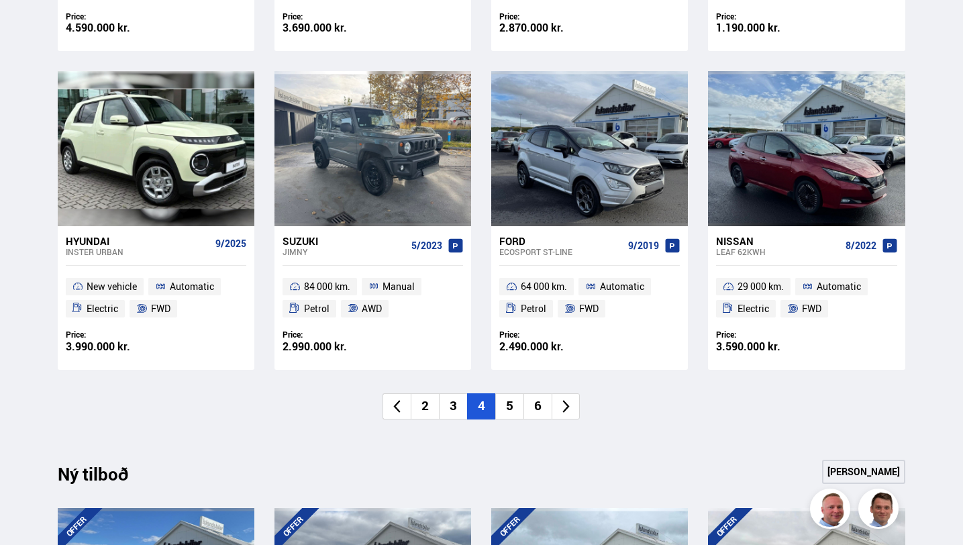
click at [298, 433] on div "Nýtt á skrá Sjá meira Mitsubishi Eclipse CROSS 4/2022 45 000 km. Automatic Petr…" at bounding box center [481, 82] width 869 height 755
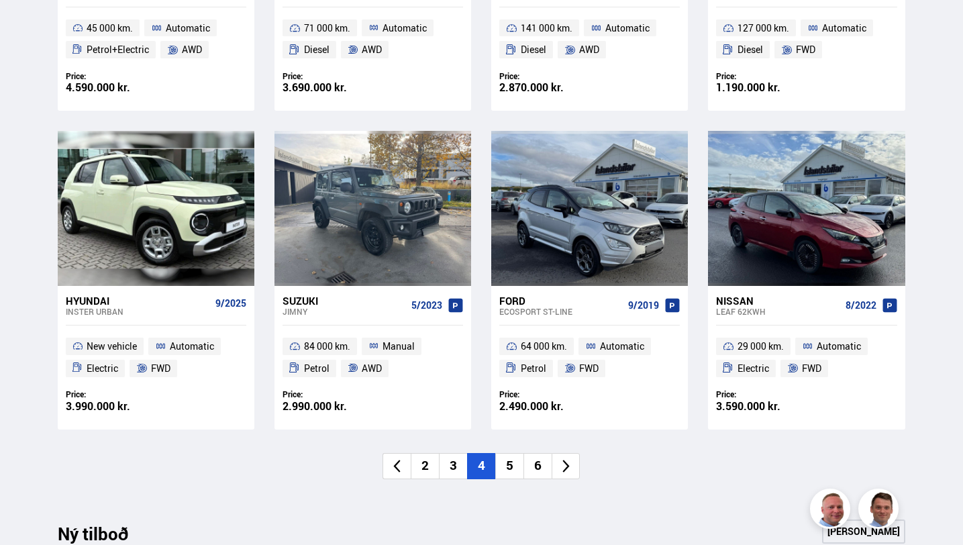
scroll to position [823, 0]
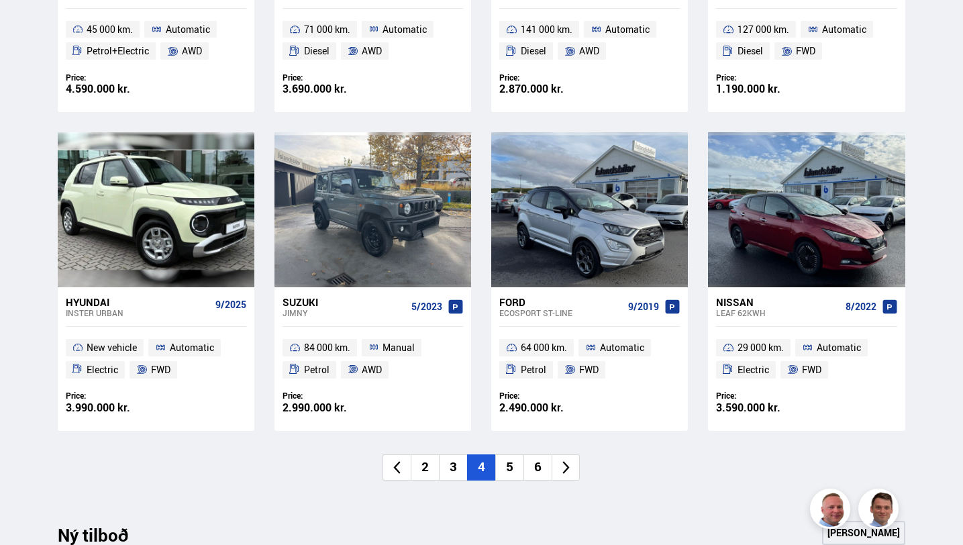
click at [617, 455] on ul "2 3 4 5 6" at bounding box center [481, 467] width 847 height 26
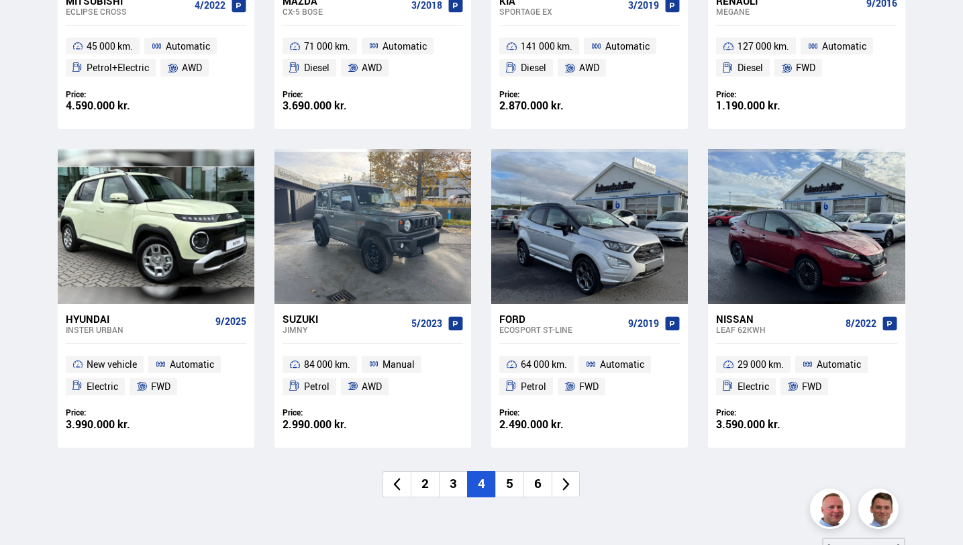
scroll to position [806, 0]
click at [512, 482] on li "5" at bounding box center [509, 485] width 28 height 26
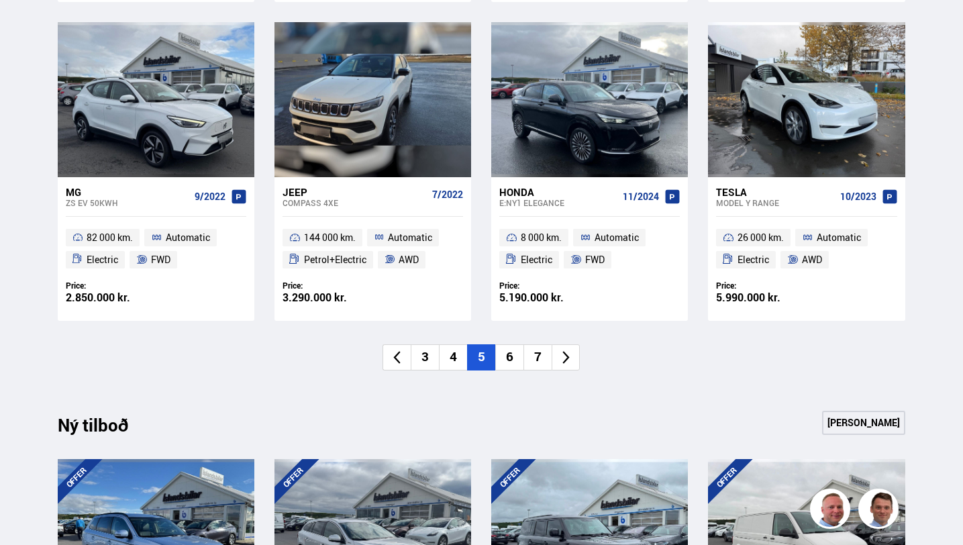
scroll to position [936, 0]
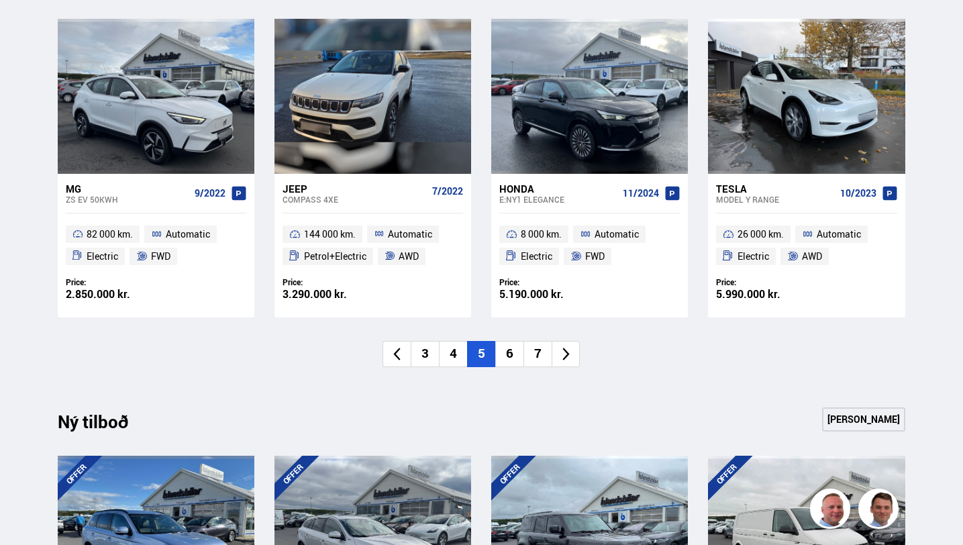
click at [507, 364] on li "6" at bounding box center [509, 354] width 28 height 26
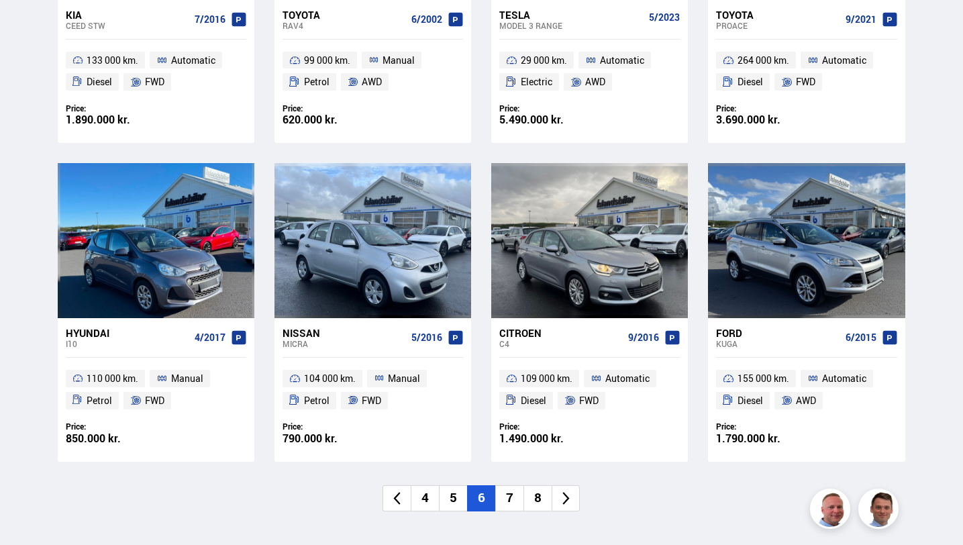
scroll to position [795, 0]
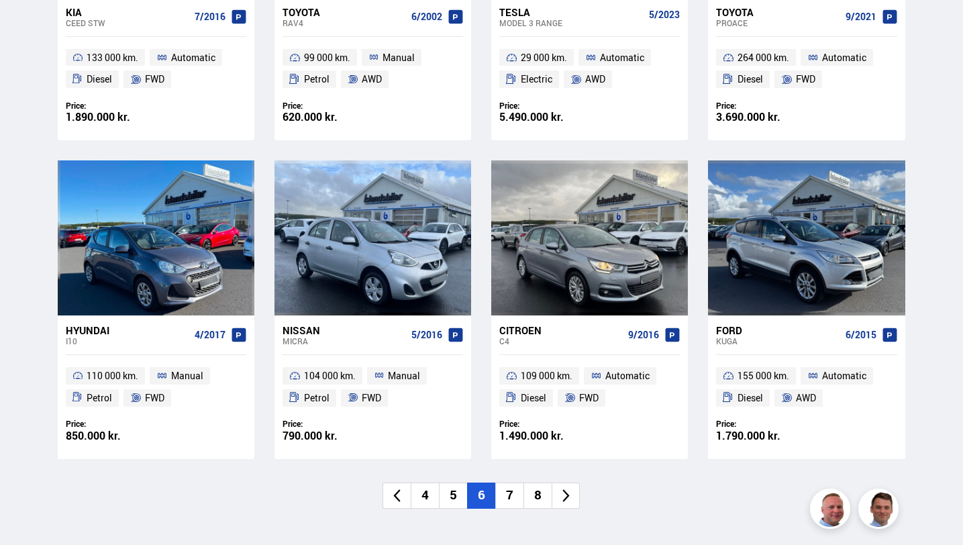
click at [649, 485] on ul "4 5 6 7 8" at bounding box center [481, 495] width 847 height 26
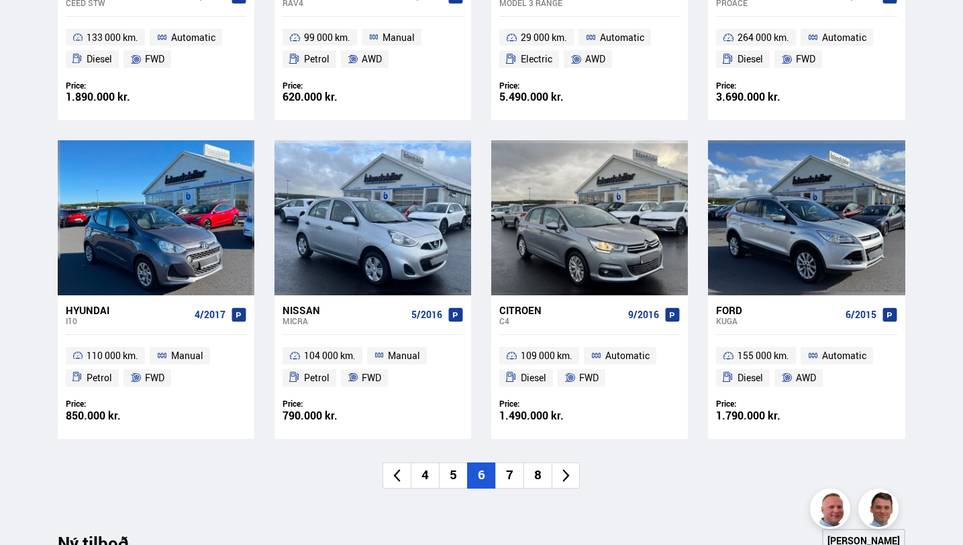
scroll to position [817, 0]
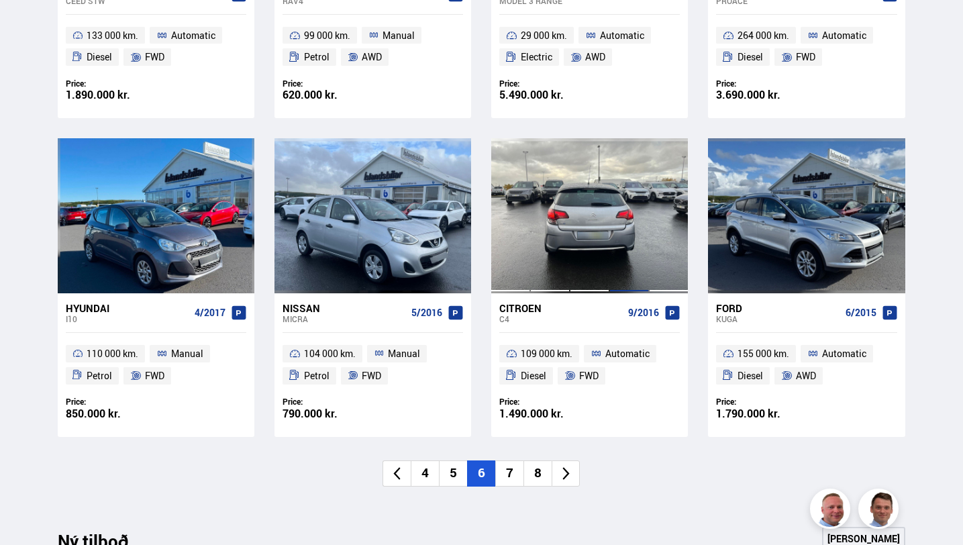
click at [632, 256] on div at bounding box center [629, 215] width 40 height 154
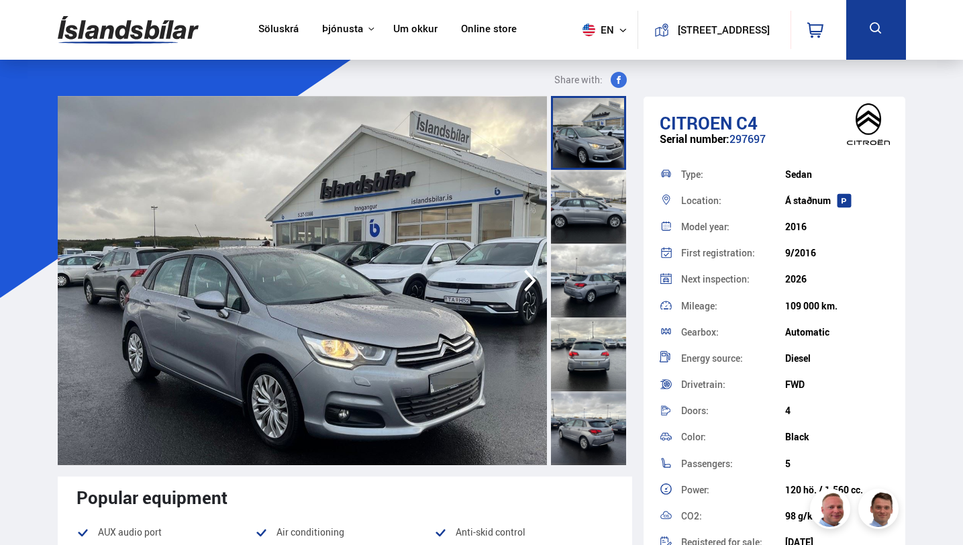
click at [535, 283] on icon "button" at bounding box center [529, 280] width 27 height 32
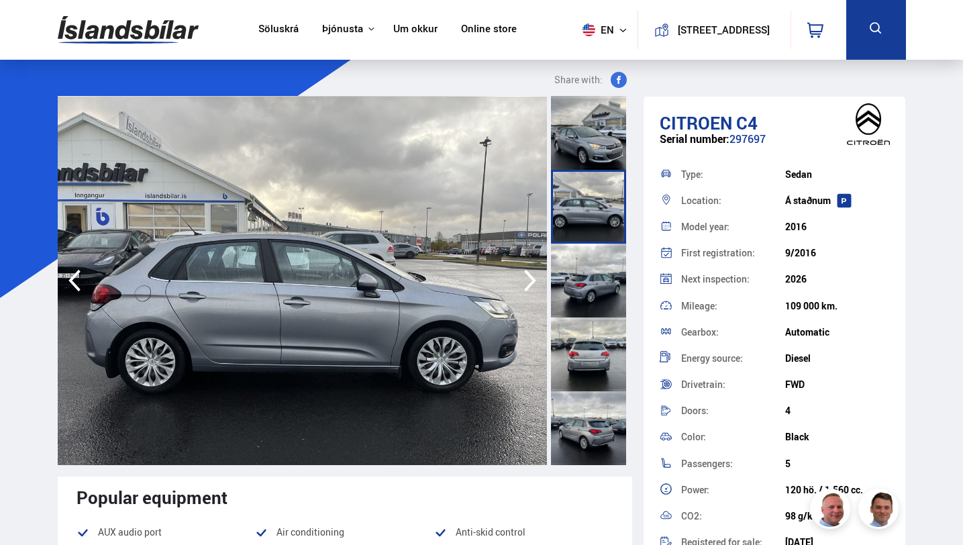
click at [535, 283] on icon "button" at bounding box center [529, 280] width 27 height 32
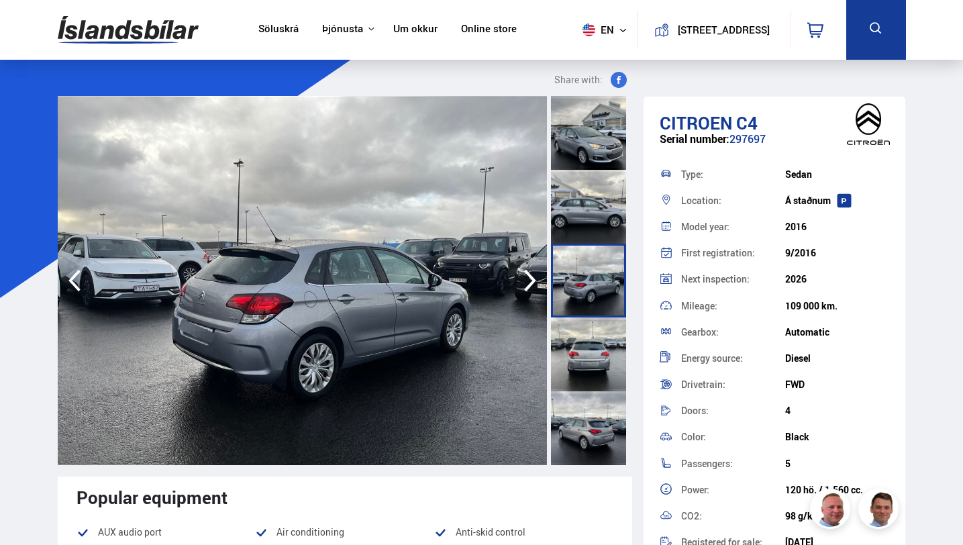
click at [535, 283] on icon "button" at bounding box center [529, 280] width 27 height 32
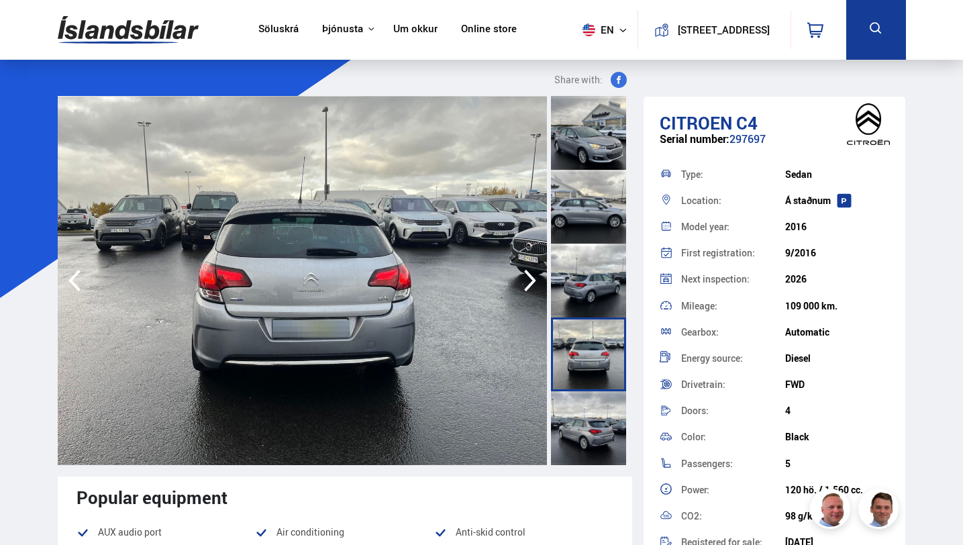
click at [535, 283] on icon "button" at bounding box center [529, 280] width 27 height 32
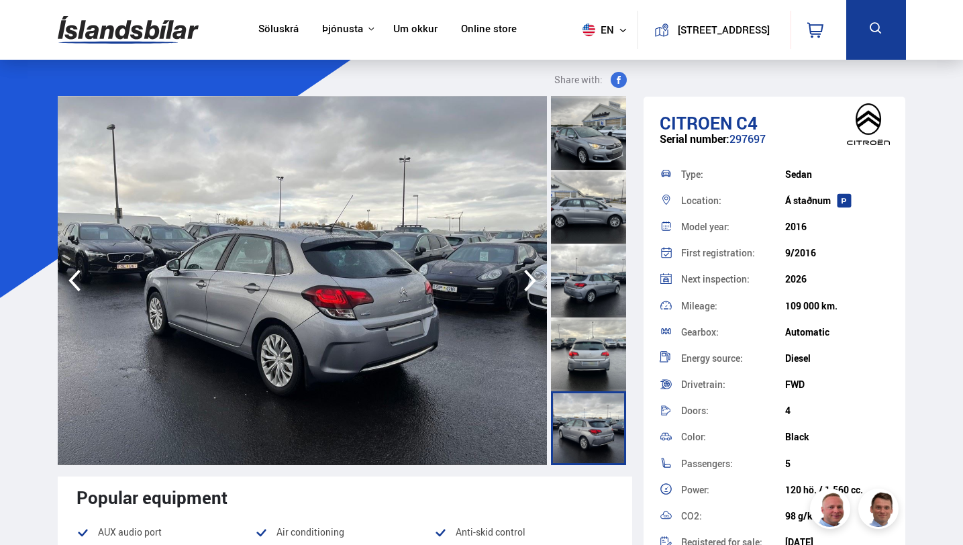
click at [535, 283] on icon "button" at bounding box center [529, 280] width 27 height 32
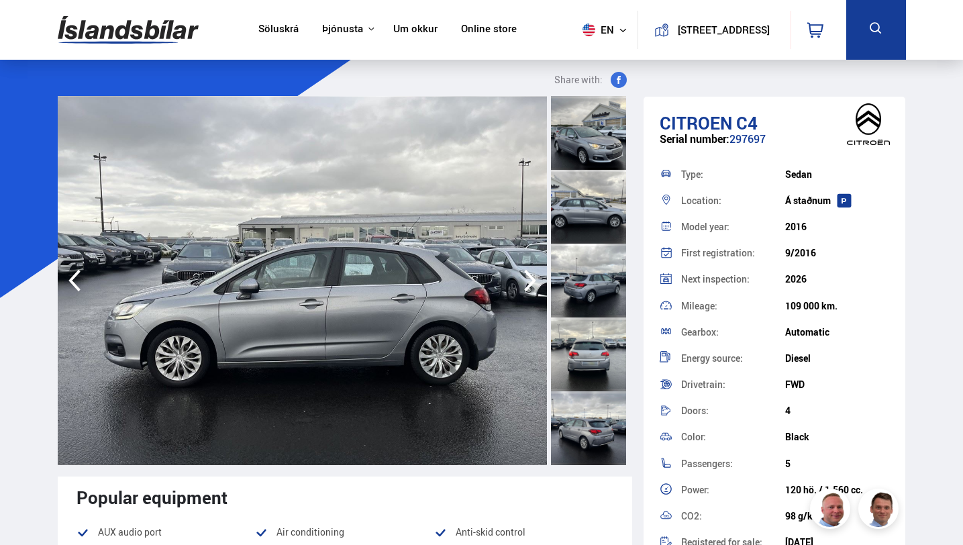
click at [535, 283] on icon "button" at bounding box center [529, 280] width 27 height 32
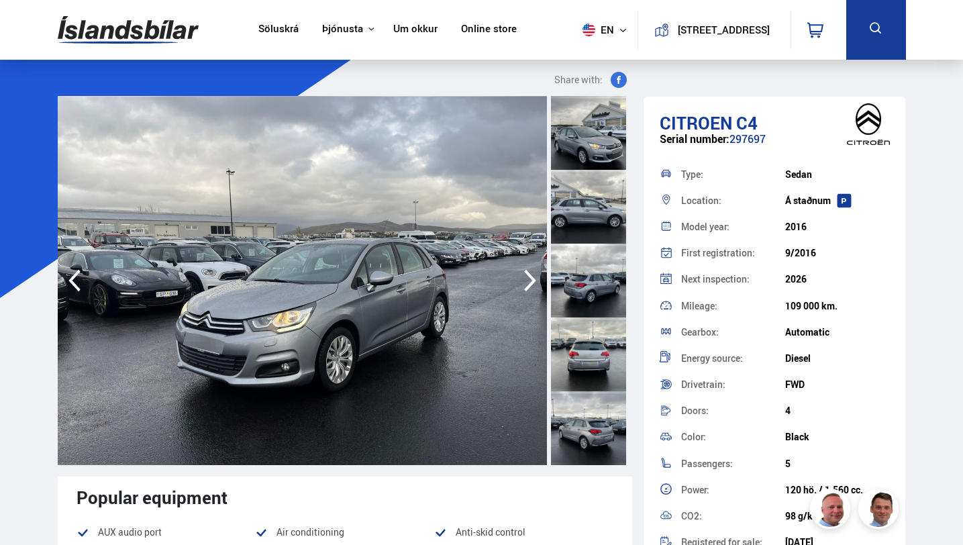
click at [535, 283] on icon "button" at bounding box center [529, 280] width 27 height 32
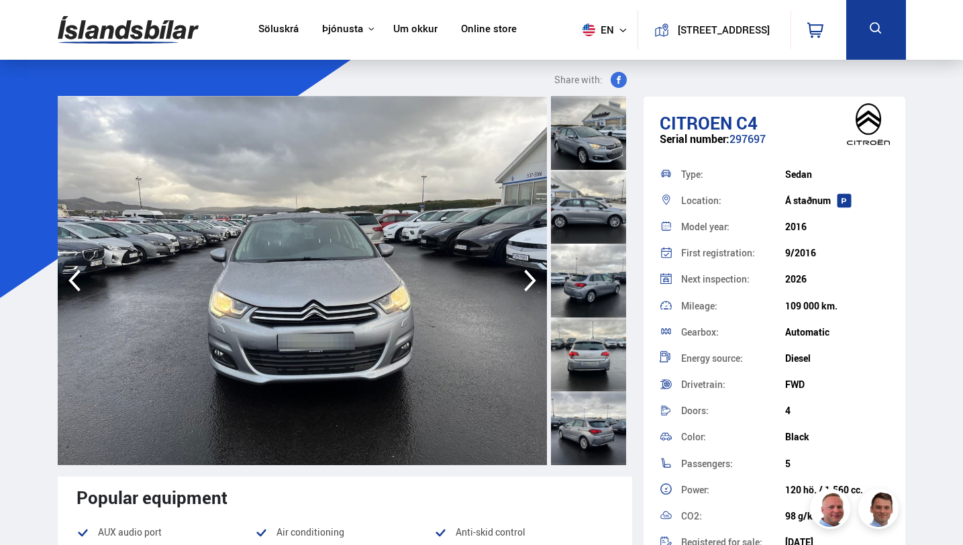
click at [535, 283] on icon "button" at bounding box center [529, 280] width 27 height 32
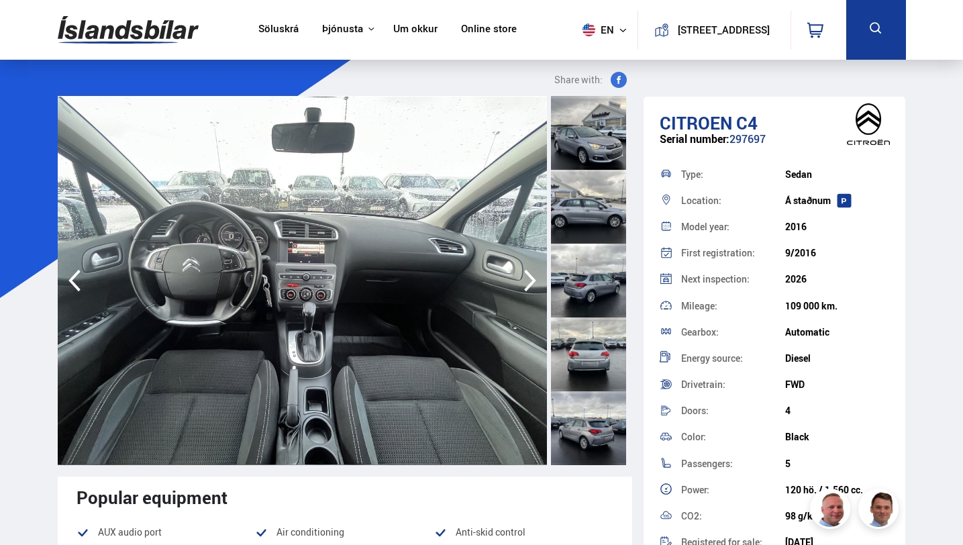
click at [535, 283] on icon "button" at bounding box center [529, 280] width 27 height 32
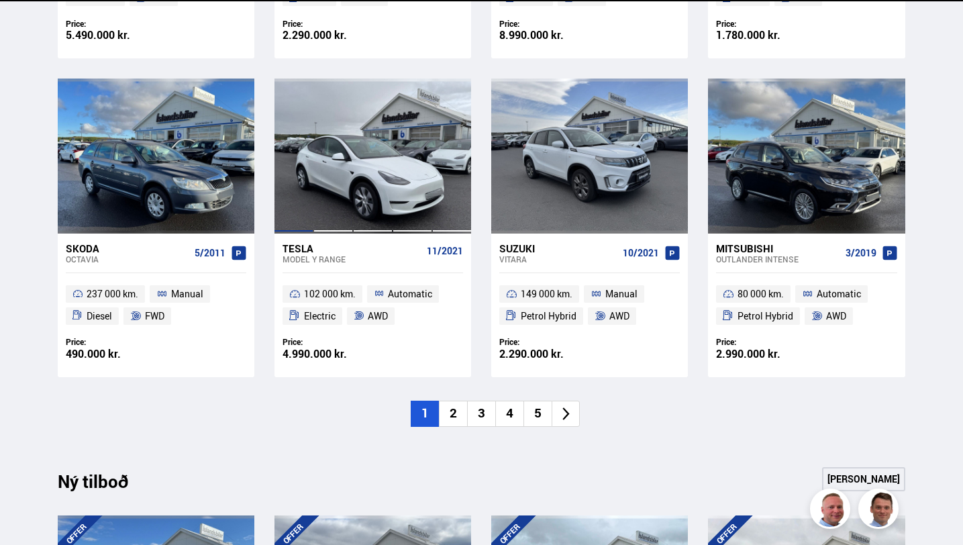
scroll to position [881, 0]
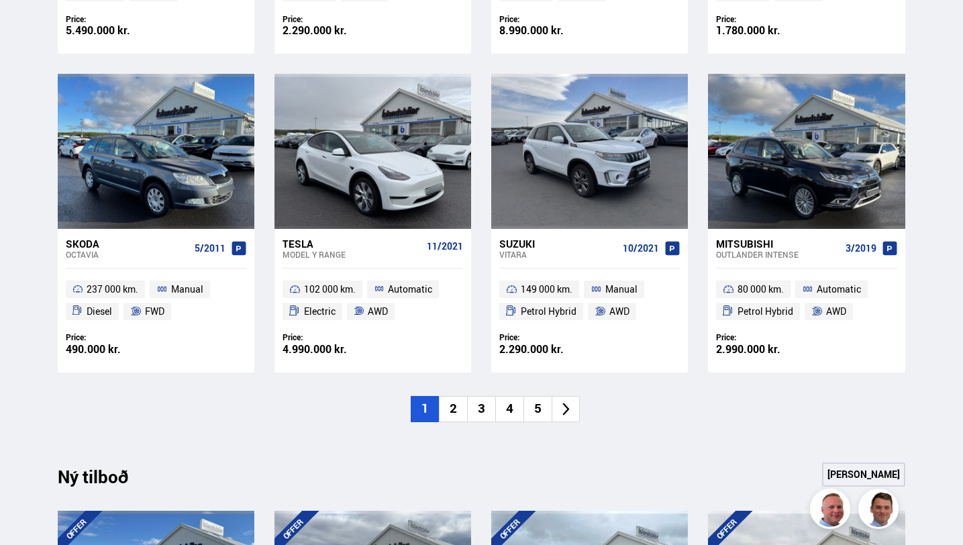
click at [534, 411] on li "5" at bounding box center [537, 409] width 28 height 26
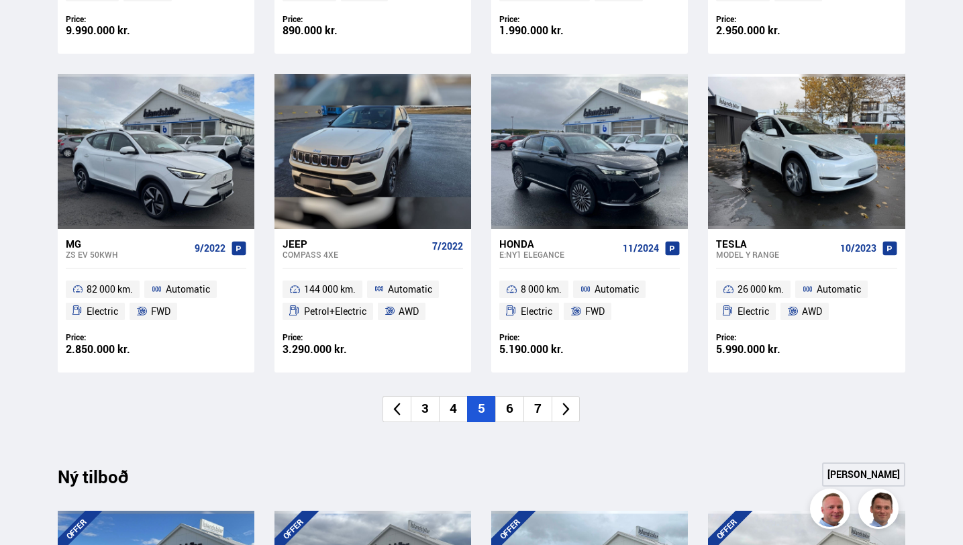
click at [298, 437] on div "Nýtt á skrá Sjá meira Toyota Land Cruiser VX 11/2019 98 000 km. Automatic Diese…" at bounding box center [481, 85] width 869 height 755
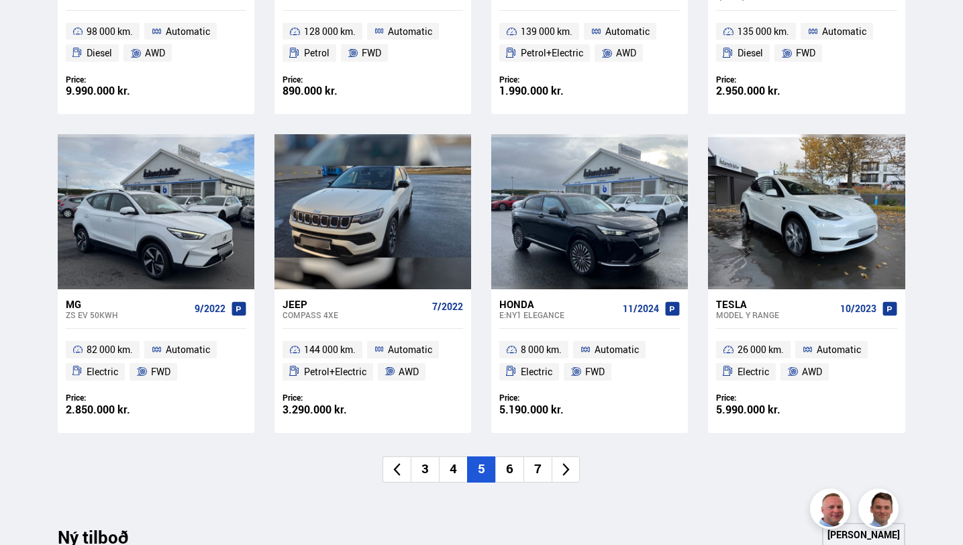
scroll to position [812, 0]
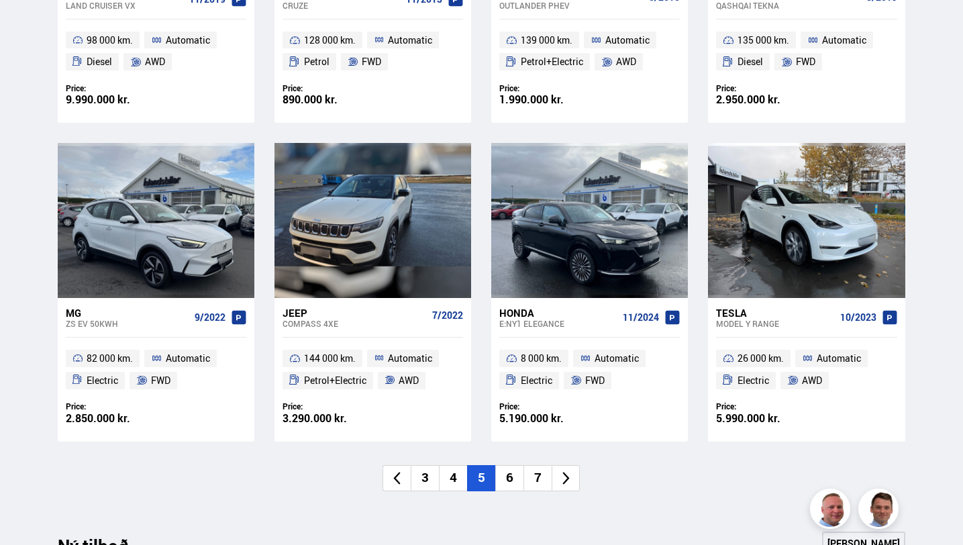
click at [459, 477] on li "4" at bounding box center [453, 478] width 28 height 26
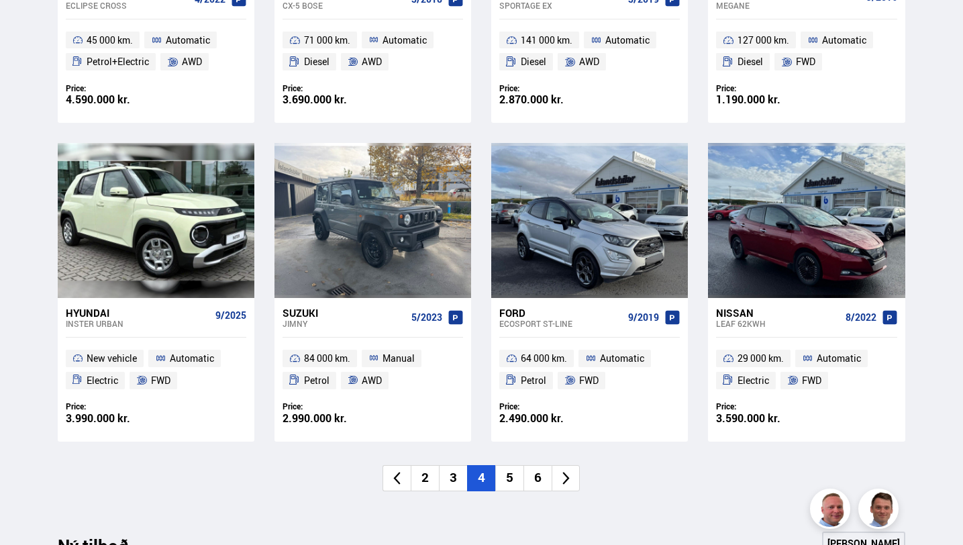
click at [333, 486] on ul "2 3 4 5 6" at bounding box center [481, 478] width 847 height 26
click at [512, 480] on li "5" at bounding box center [509, 478] width 28 height 26
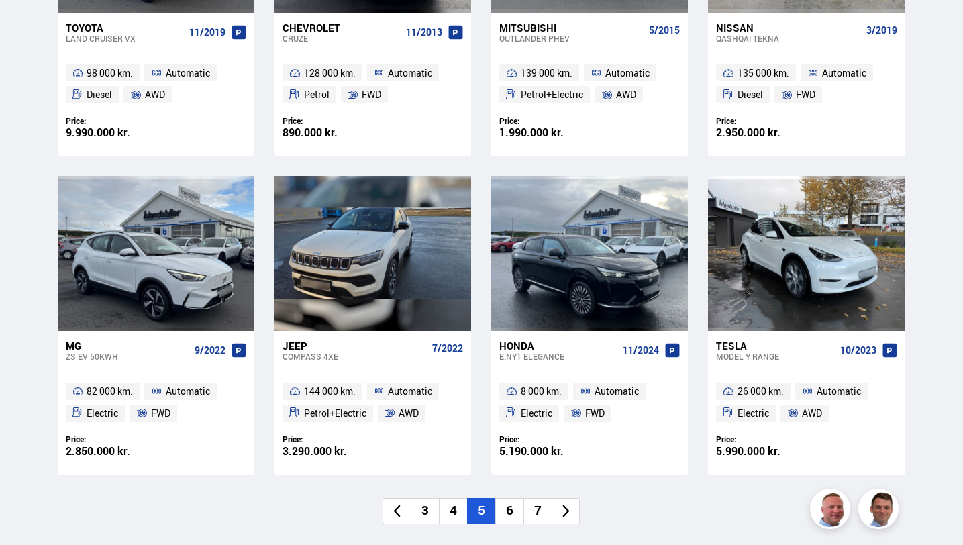
scroll to position [777, 0]
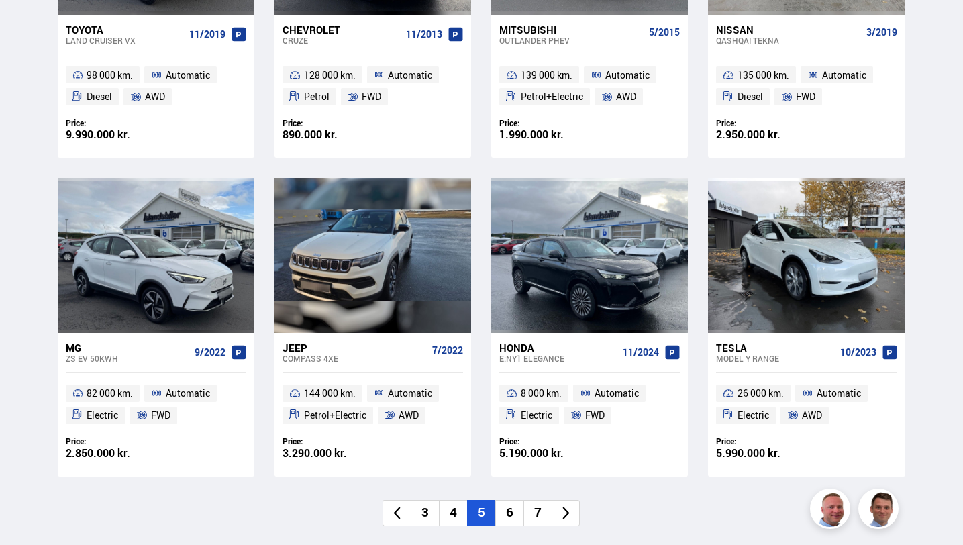
click at [510, 516] on li "6" at bounding box center [509, 513] width 28 height 26
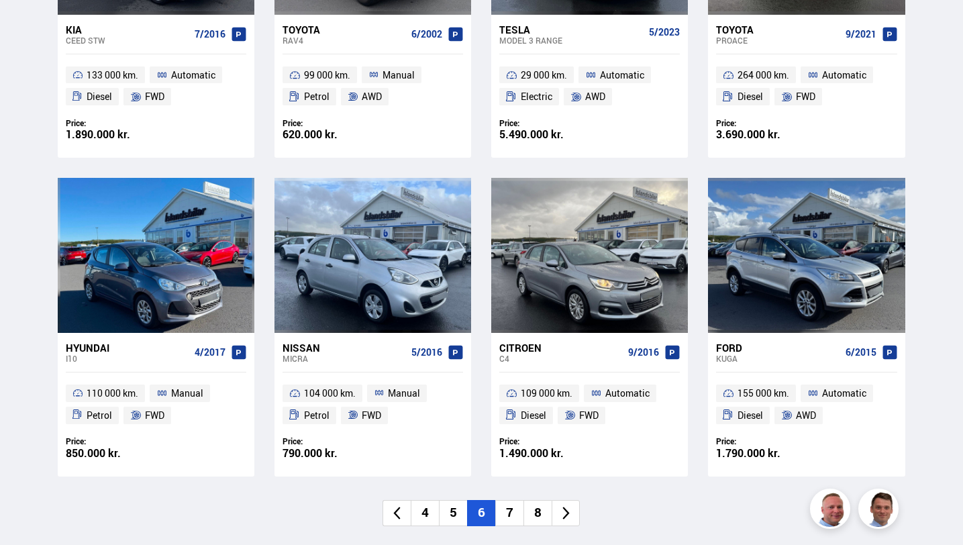
click at [340, 504] on ul "4 5 6 7 8" at bounding box center [481, 513] width 847 height 26
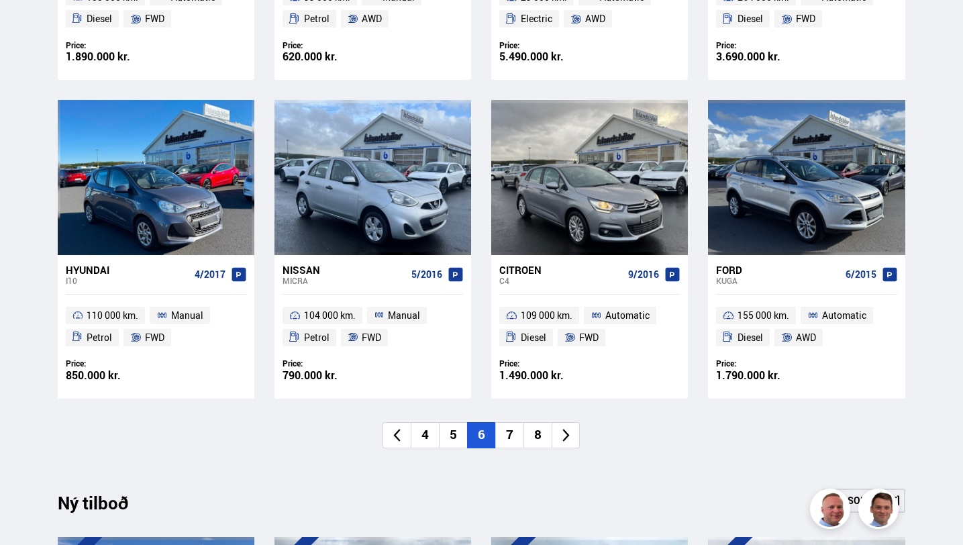
scroll to position [857, 0]
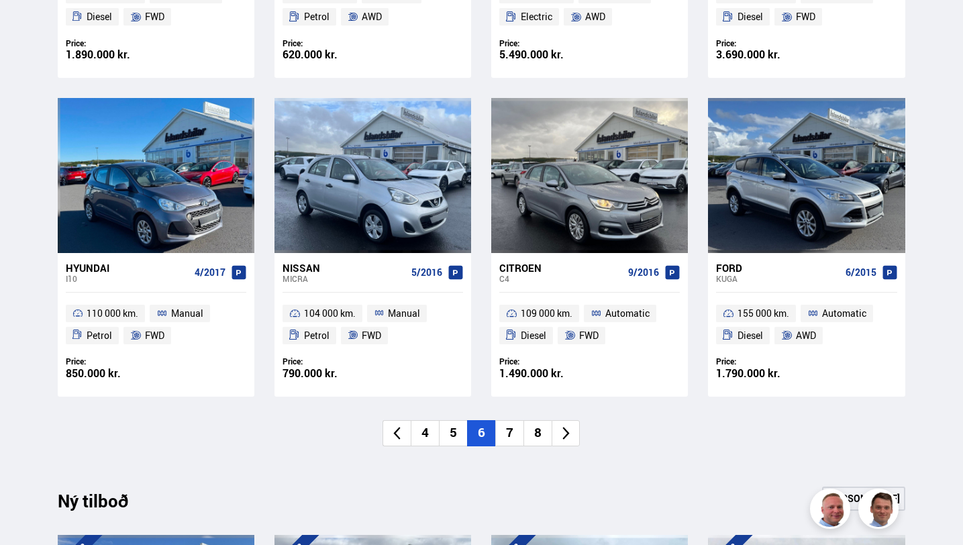
click at [508, 434] on li "7" at bounding box center [509, 433] width 28 height 26
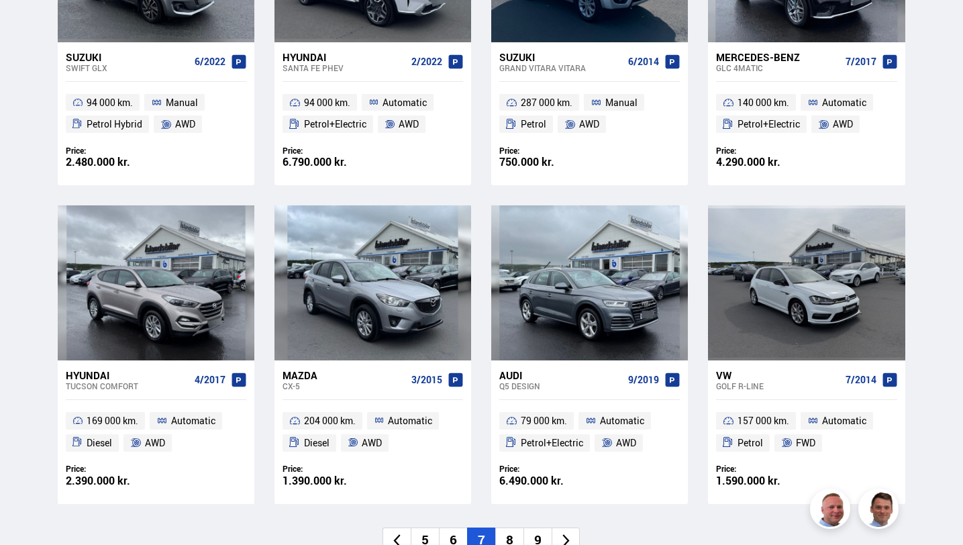
scroll to position [806, 0]
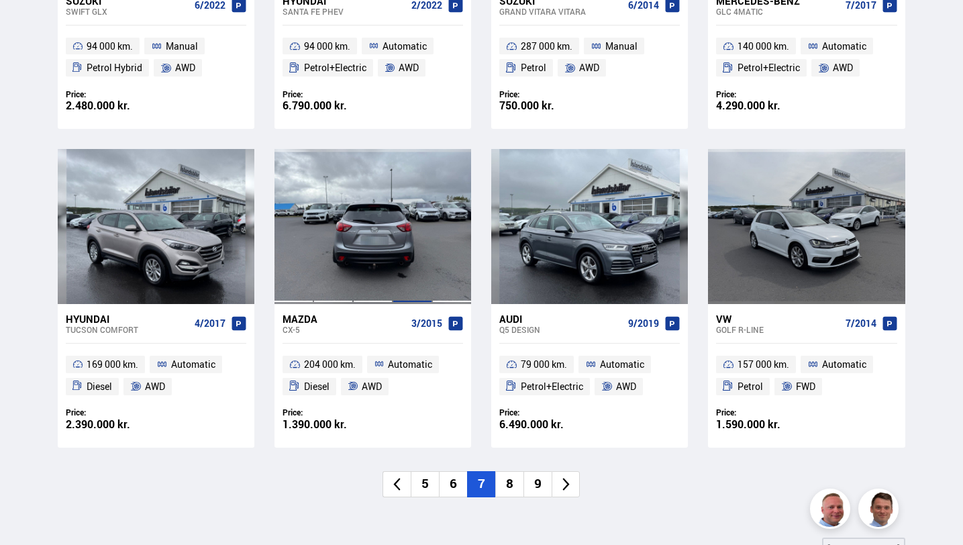
click at [413, 258] on div at bounding box center [412, 226] width 40 height 154
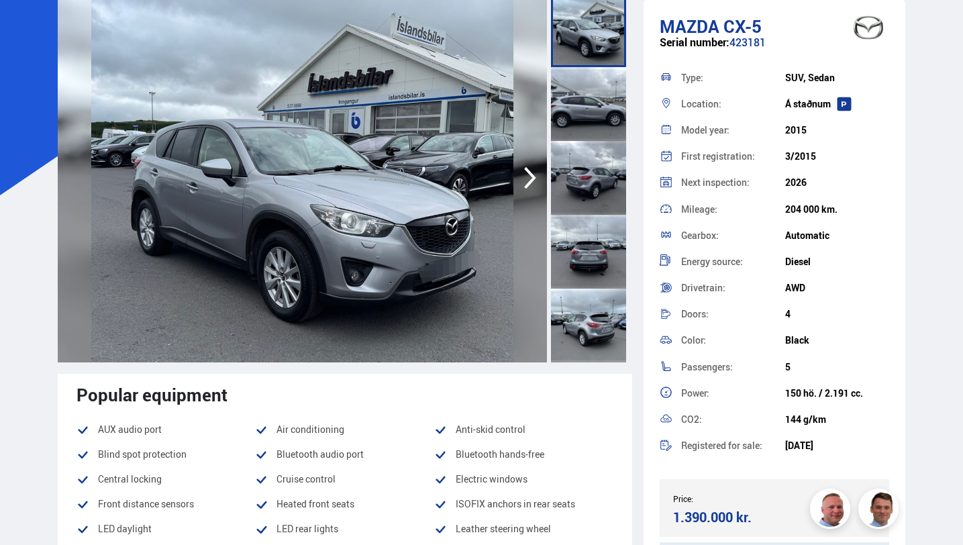
scroll to position [104, 0]
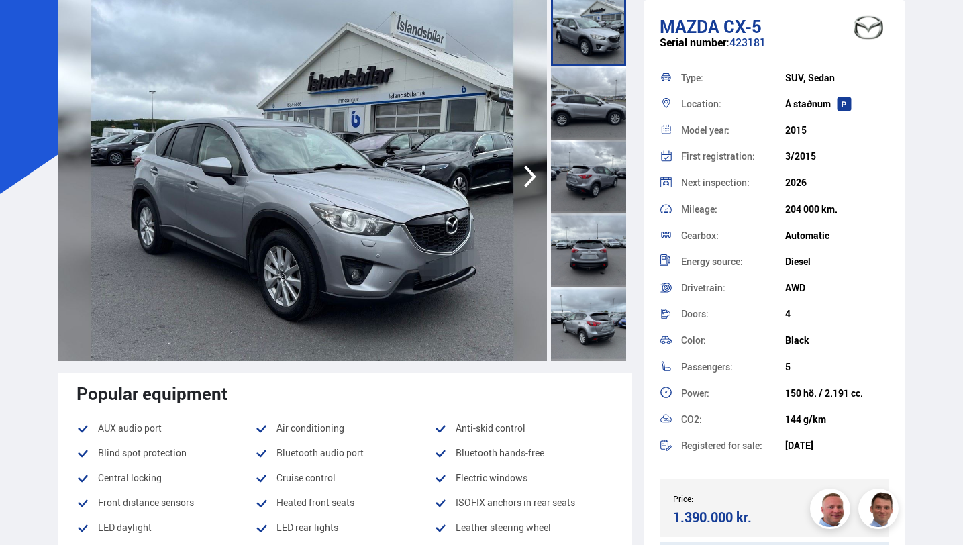
click at [572, 333] on div at bounding box center [588, 324] width 75 height 74
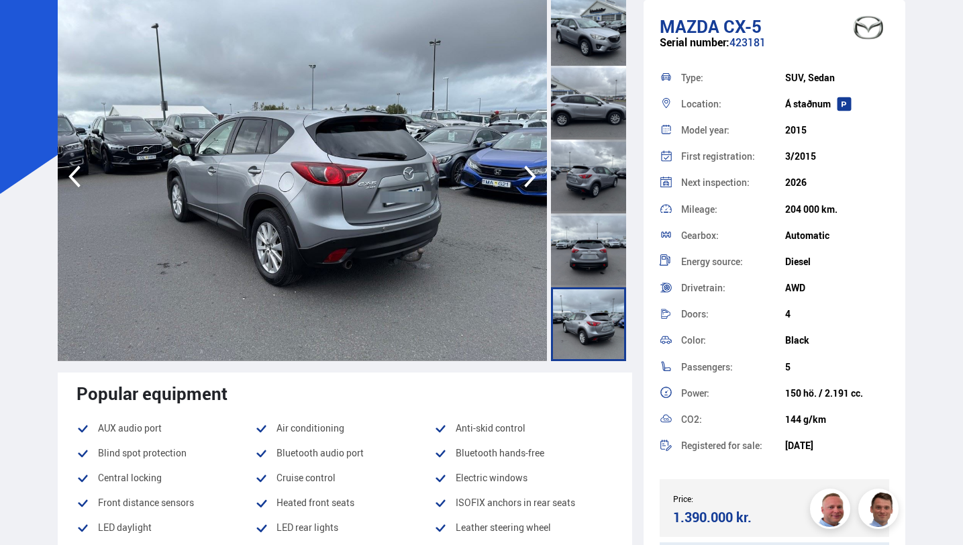
scroll to position [95, 0]
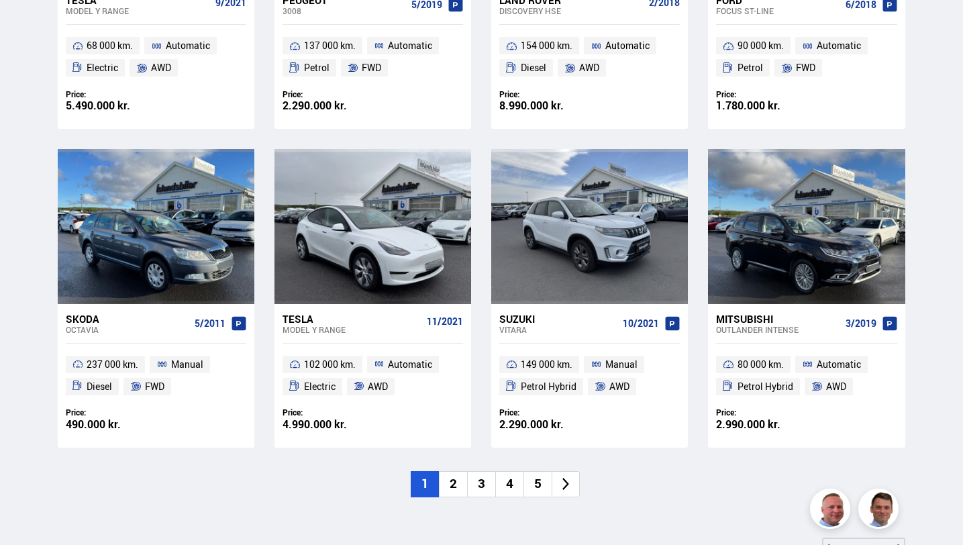
scroll to position [806, 0]
click at [545, 482] on li "5" at bounding box center [537, 484] width 28 height 26
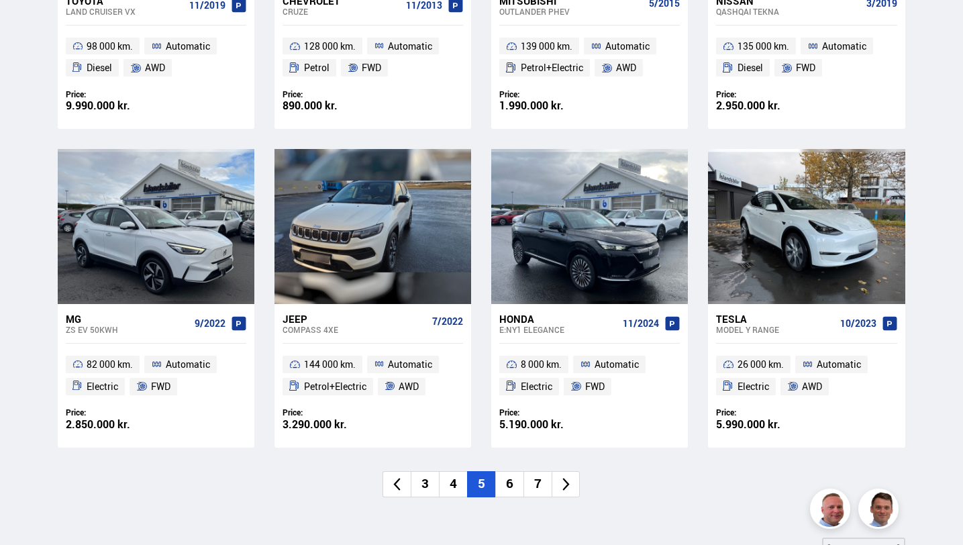
click at [536, 484] on li "7" at bounding box center [537, 484] width 28 height 26
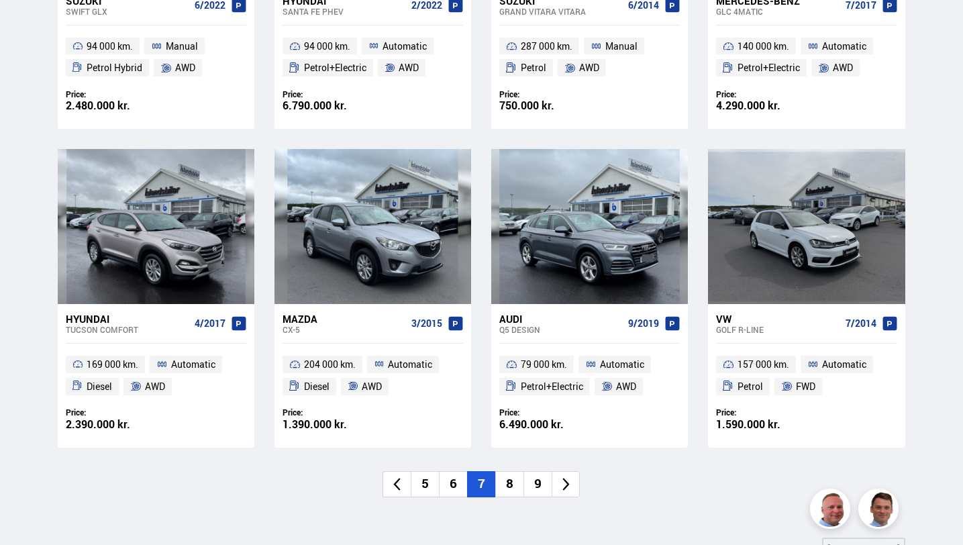
click at [501, 486] on li "8" at bounding box center [509, 484] width 28 height 26
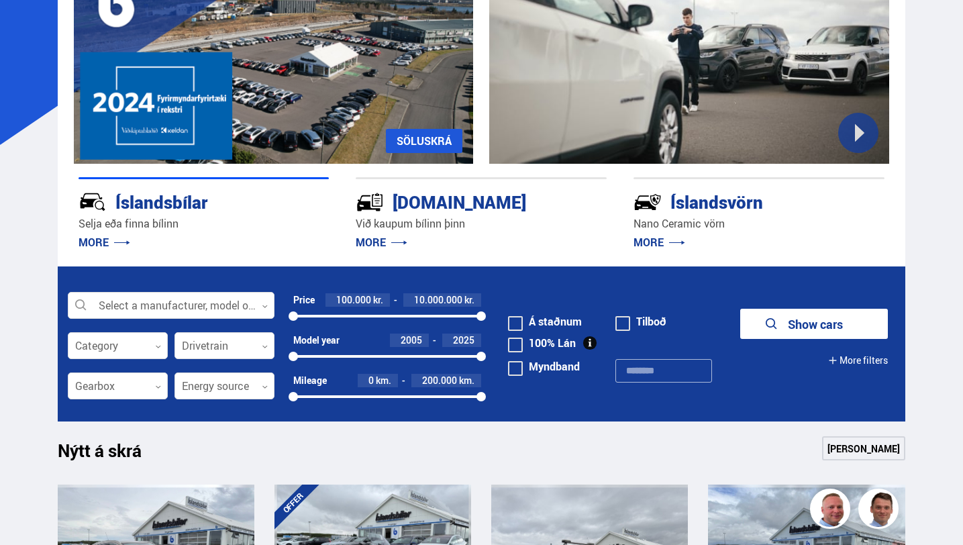
scroll to position [152, 0]
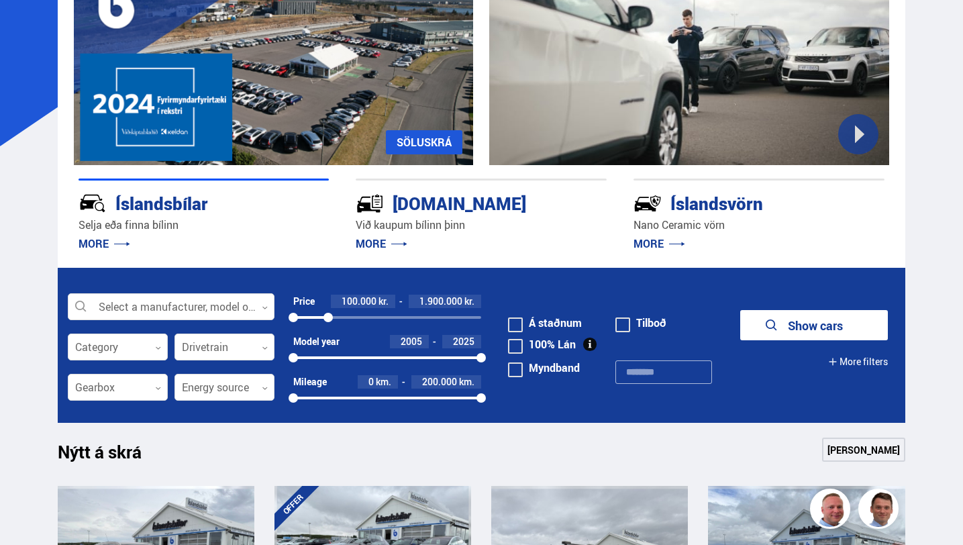
drag, startPoint x: 479, startPoint y: 317, endPoint x: 328, endPoint y: 321, distance: 151.0
click at [328, 321] on div at bounding box center [327, 317] width 9 height 9
click at [814, 329] on button "Show cars" at bounding box center [814, 325] width 148 height 30
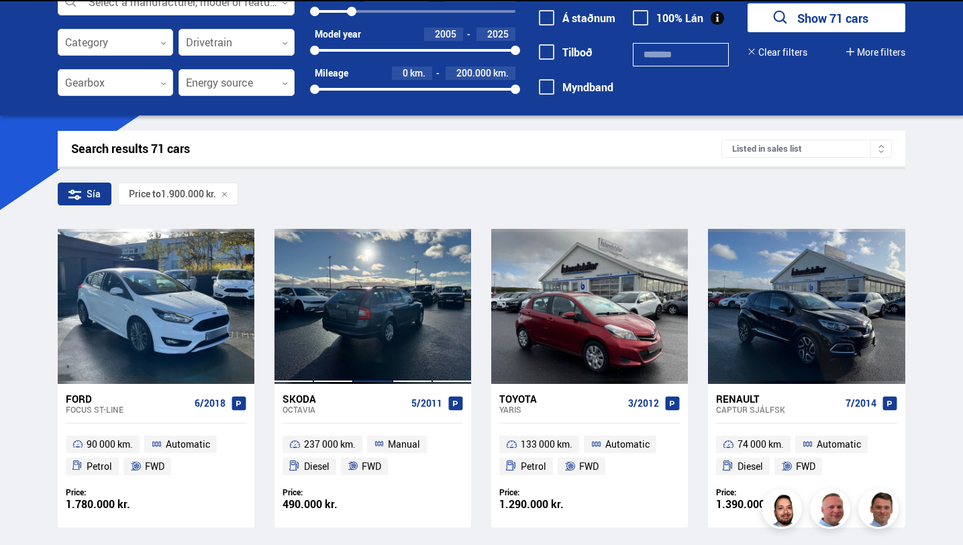
scroll to position [89, 0]
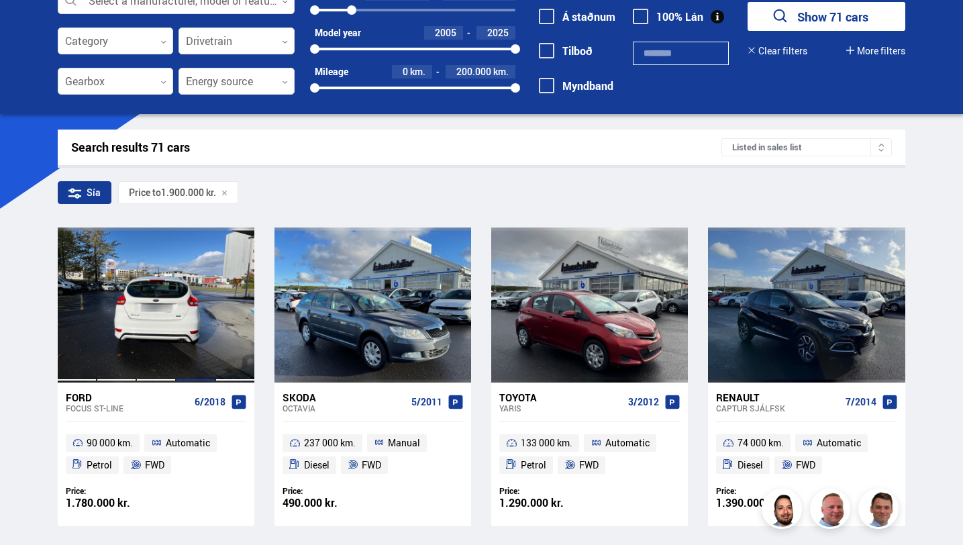
click at [205, 354] on div at bounding box center [196, 304] width 40 height 154
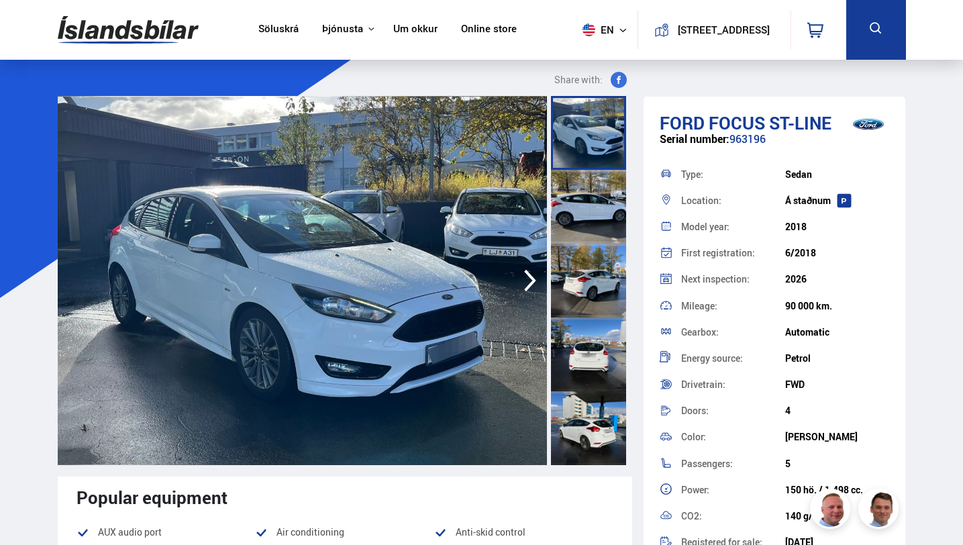
click at [528, 284] on icon "button" at bounding box center [529, 280] width 27 height 32
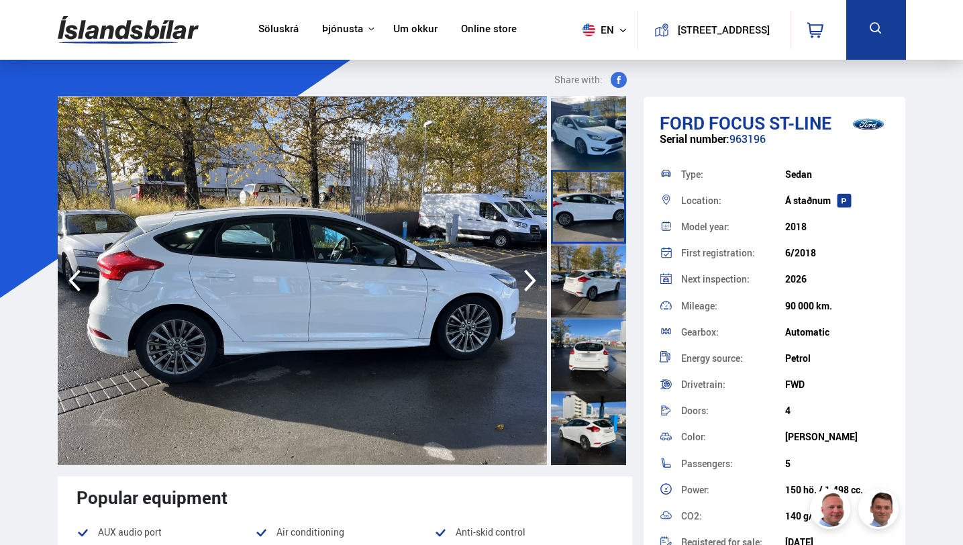
click at [528, 284] on icon "button" at bounding box center [529, 280] width 27 height 32
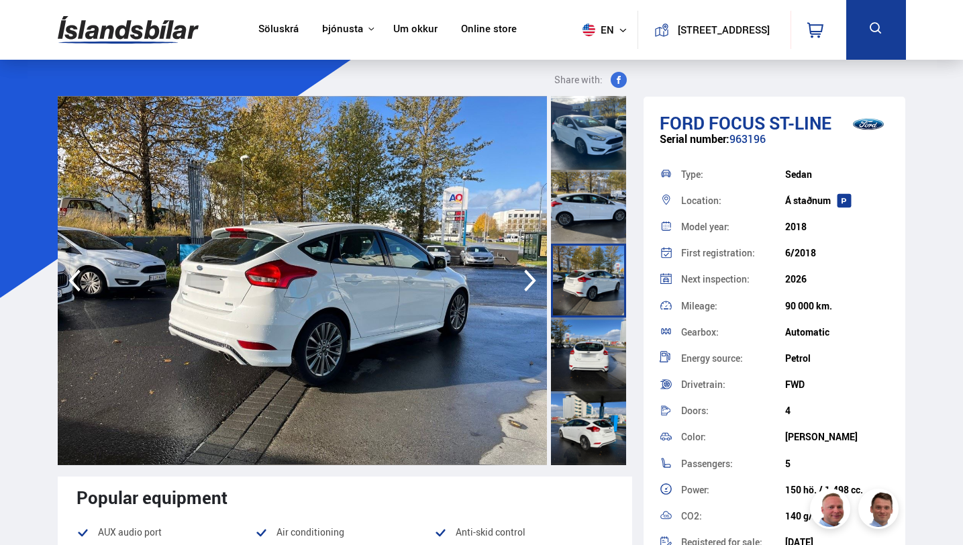
click at [528, 284] on icon "button" at bounding box center [529, 280] width 27 height 32
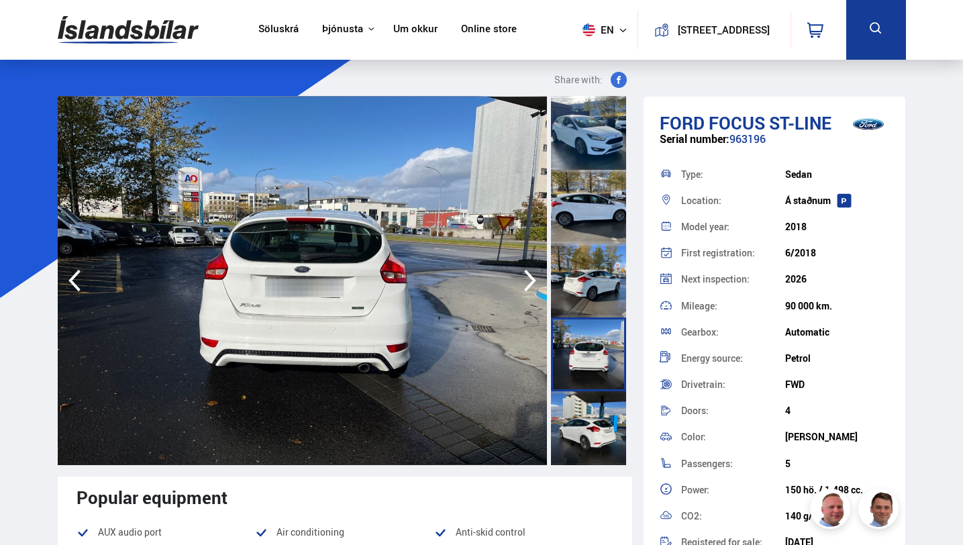
click at [528, 284] on icon "button" at bounding box center [529, 280] width 27 height 32
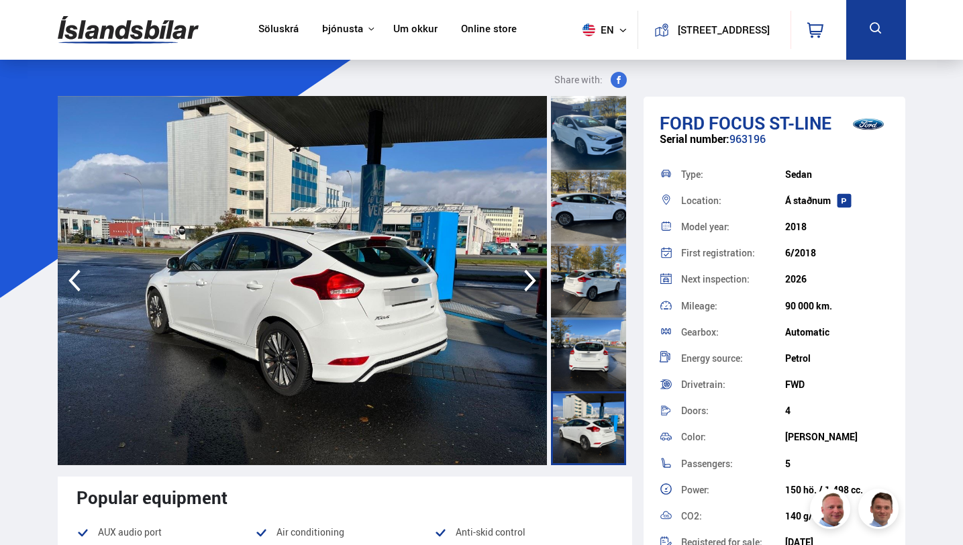
click at [528, 284] on icon "button" at bounding box center [529, 280] width 27 height 32
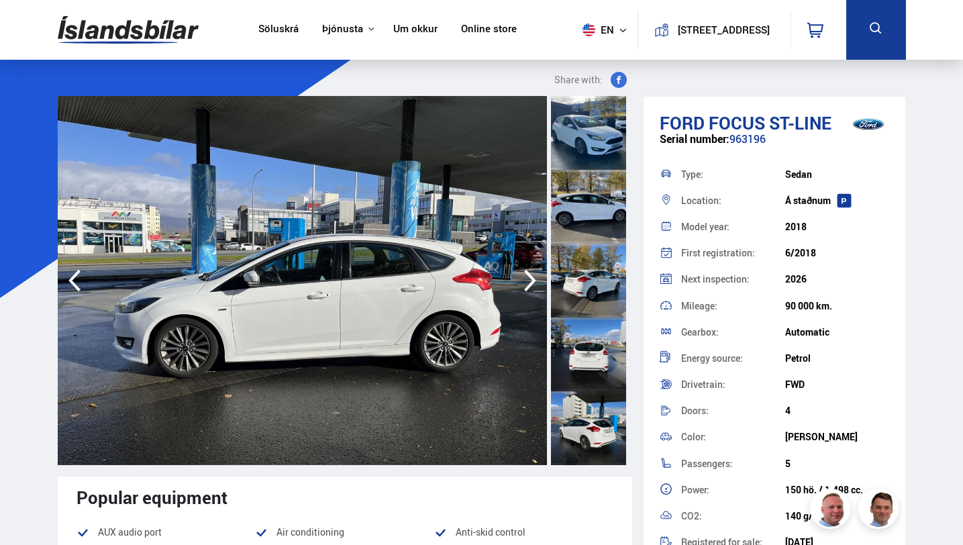
click at [528, 284] on icon "button" at bounding box center [529, 280] width 27 height 32
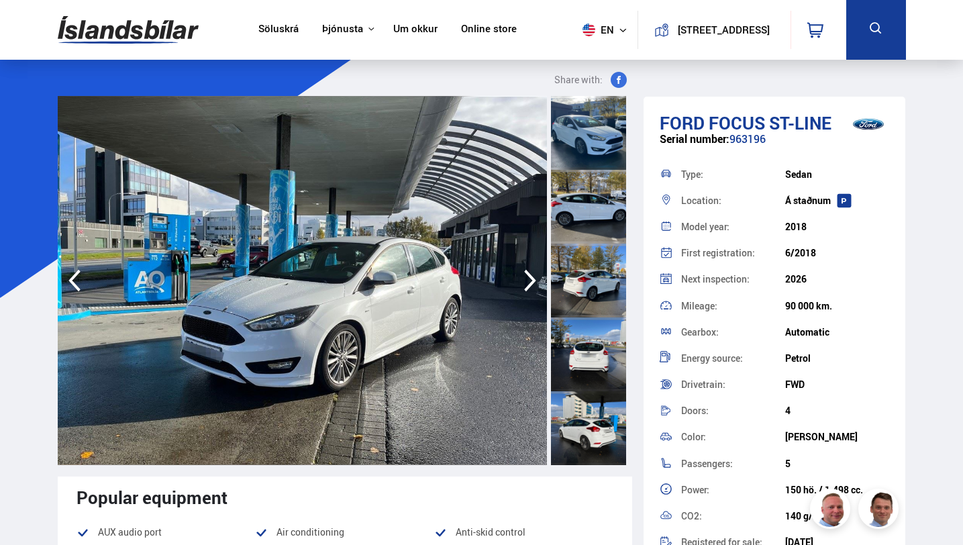
click at [528, 284] on icon "button" at bounding box center [529, 280] width 27 height 32
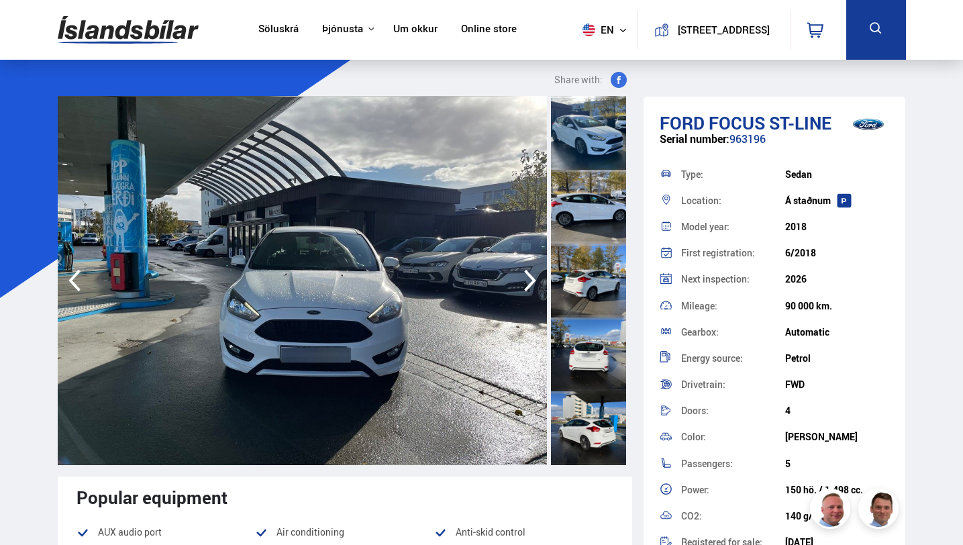
click at [528, 284] on icon "button" at bounding box center [529, 280] width 27 height 32
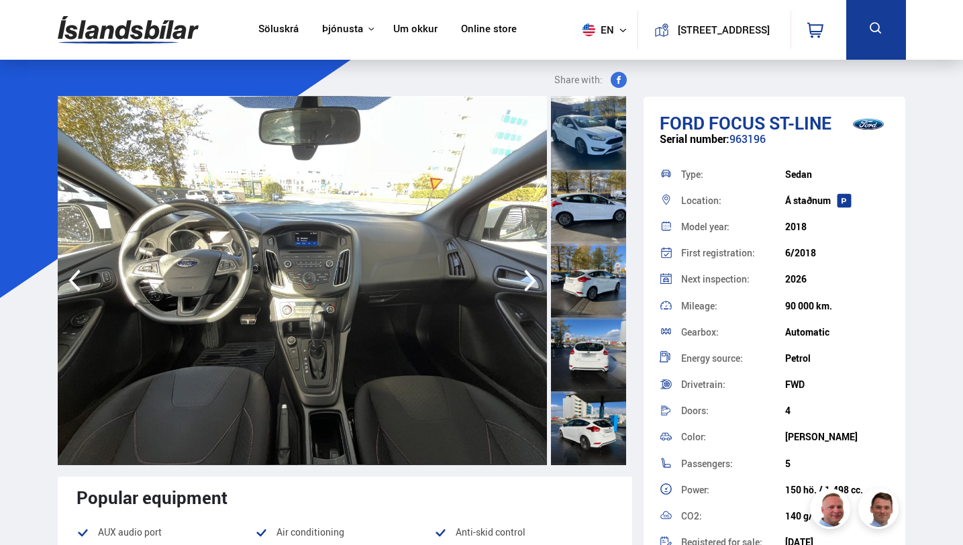
click at [528, 284] on icon "button" at bounding box center [529, 280] width 27 height 32
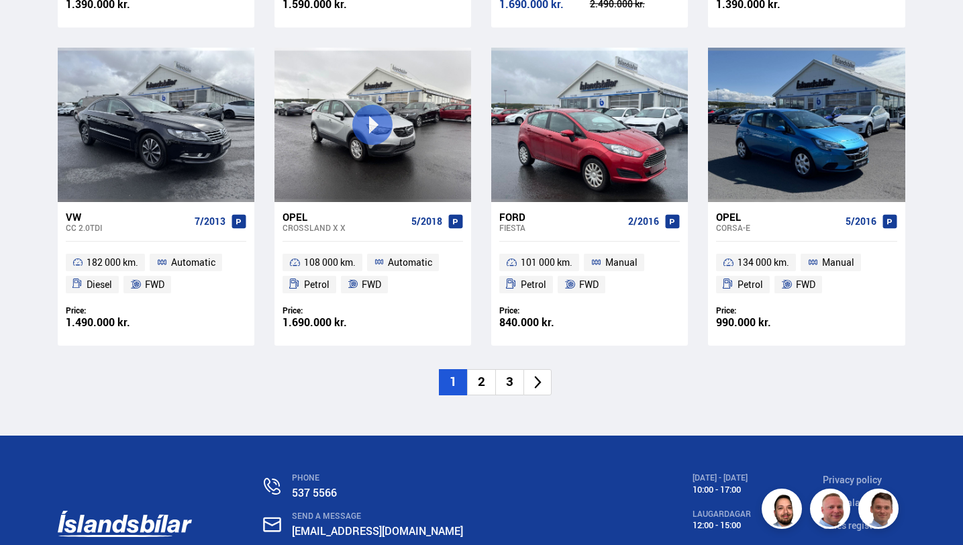
scroll to position [1864, 0]
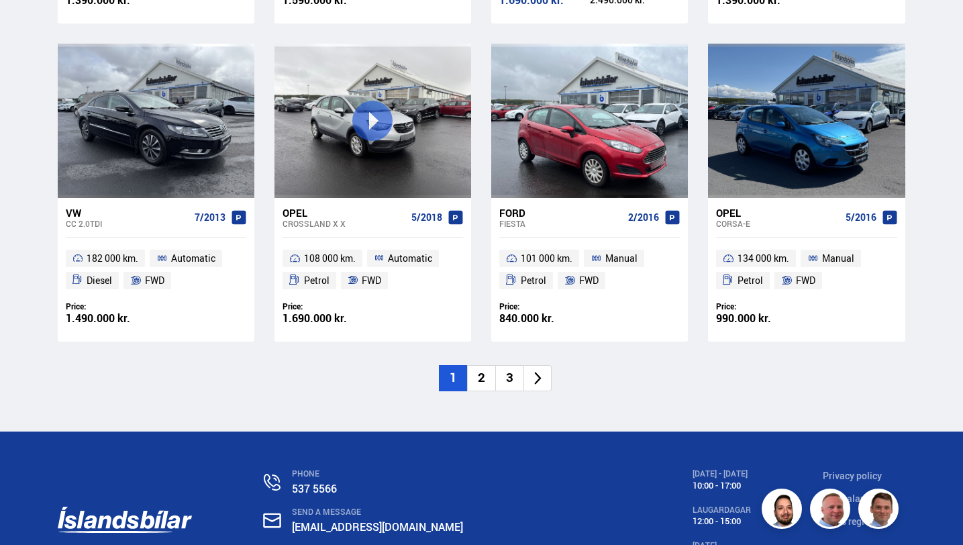
click at [482, 381] on li "2" at bounding box center [481, 378] width 28 height 26
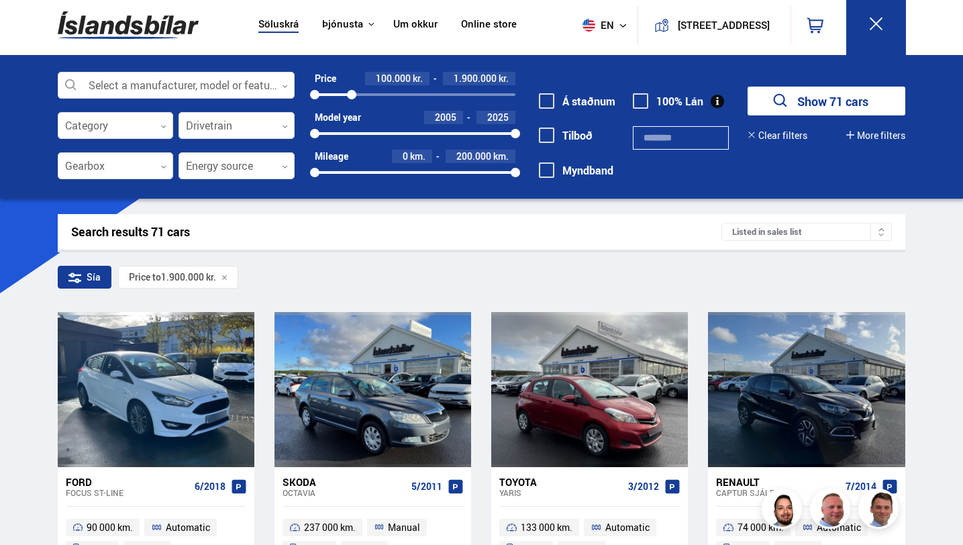
scroll to position [0, 0]
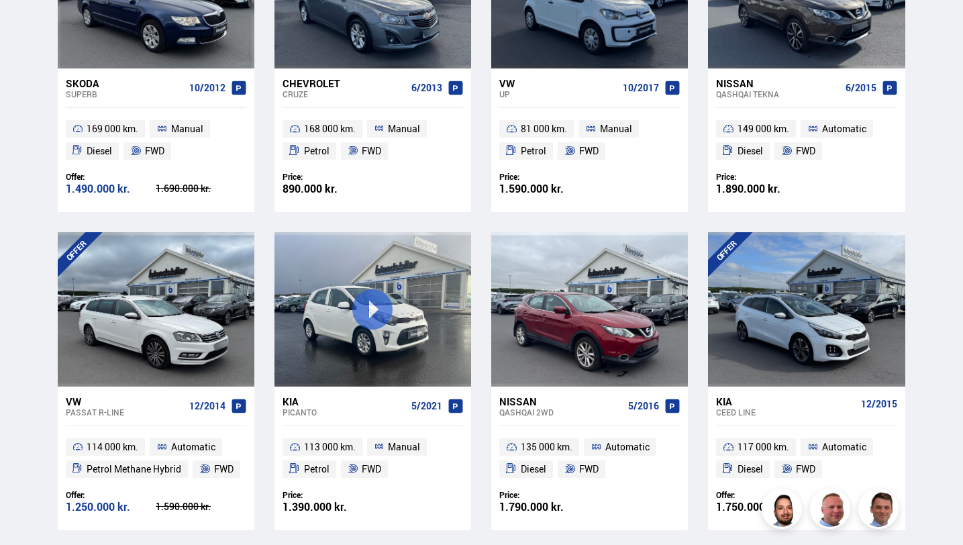
scroll to position [1676, 0]
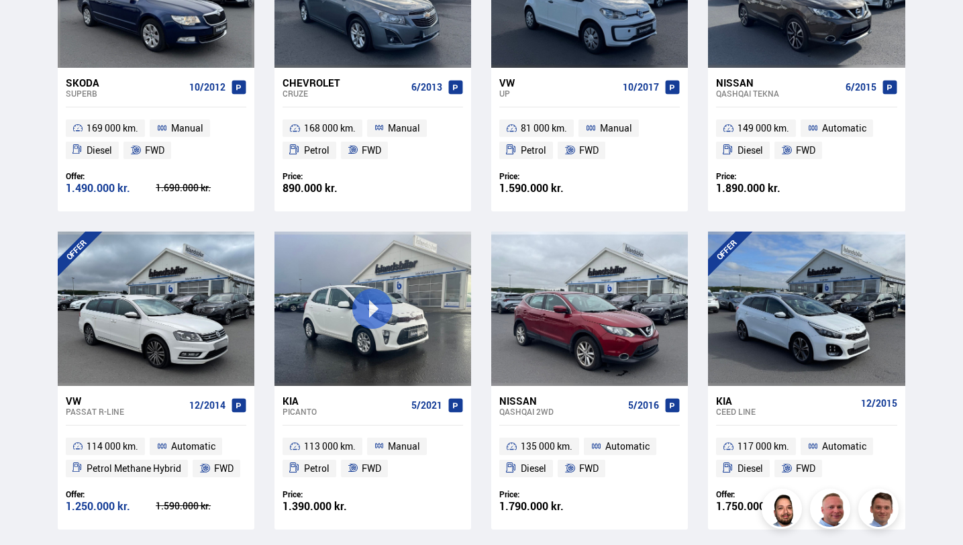
click at [527, 404] on div "Nissan" at bounding box center [560, 400] width 123 height 12
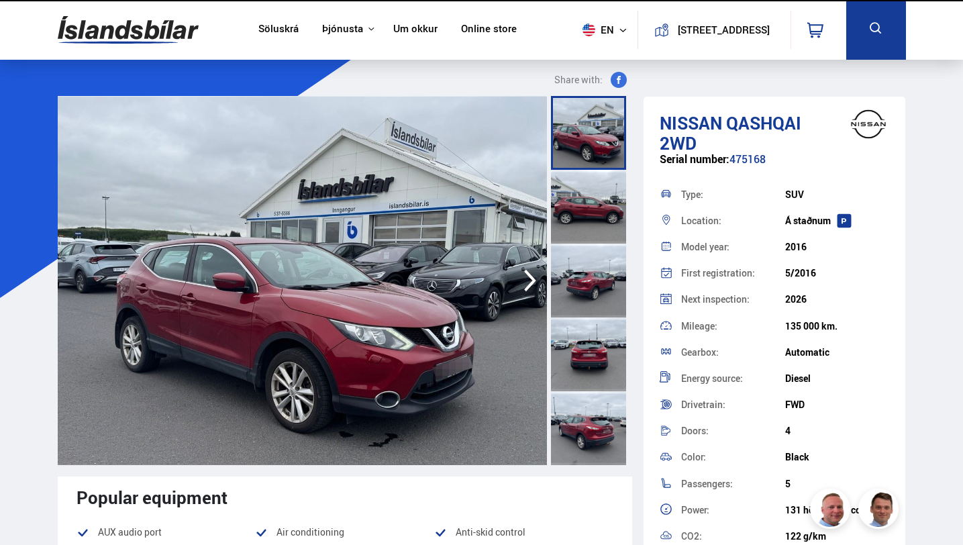
click at [528, 288] on icon "button" at bounding box center [530, 281] width 12 height 22
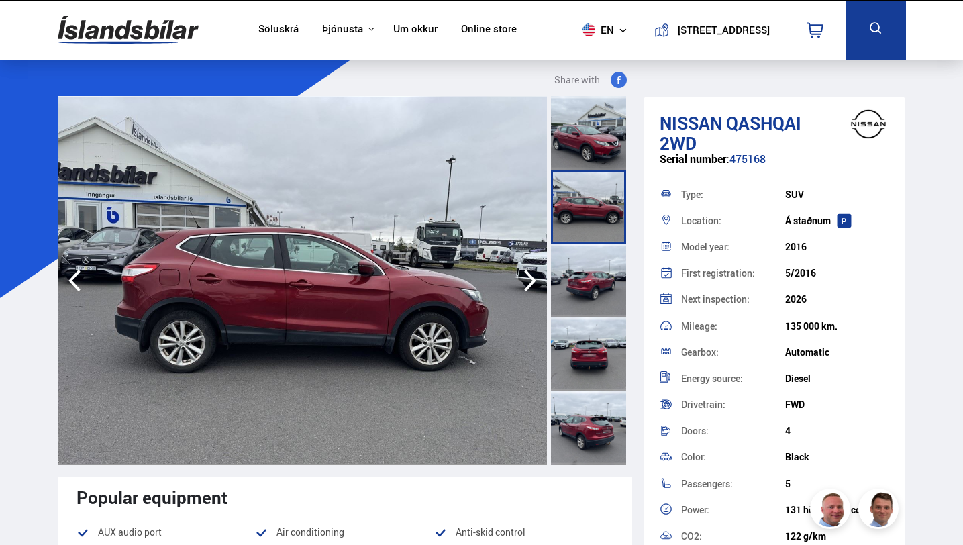
click at [528, 288] on icon "button" at bounding box center [530, 281] width 12 height 22
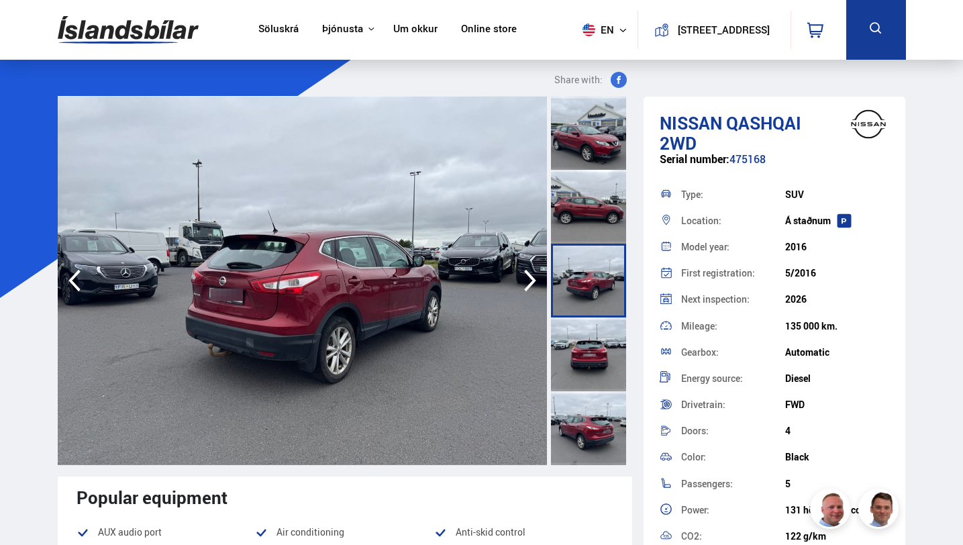
click at [528, 288] on icon "button" at bounding box center [530, 281] width 12 height 22
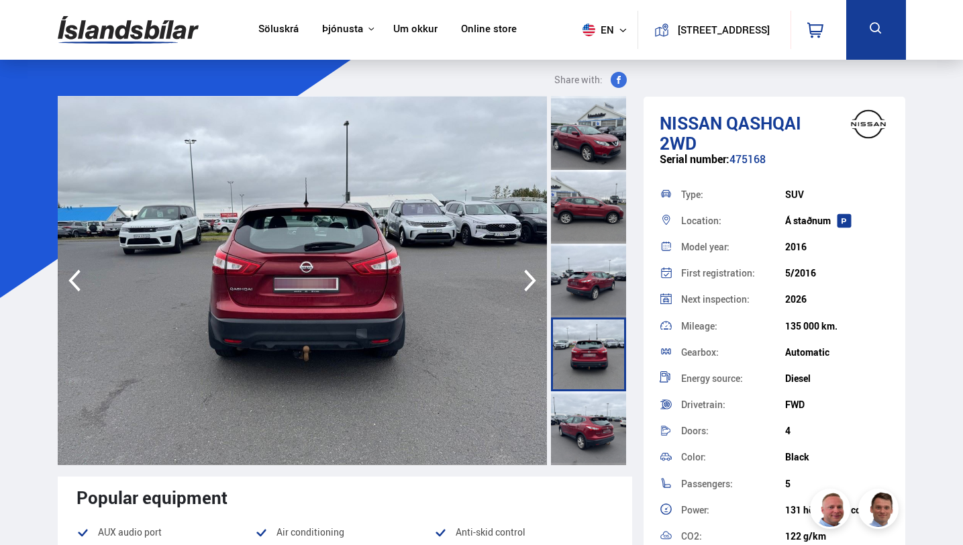
click at [528, 288] on icon "button" at bounding box center [530, 281] width 12 height 22
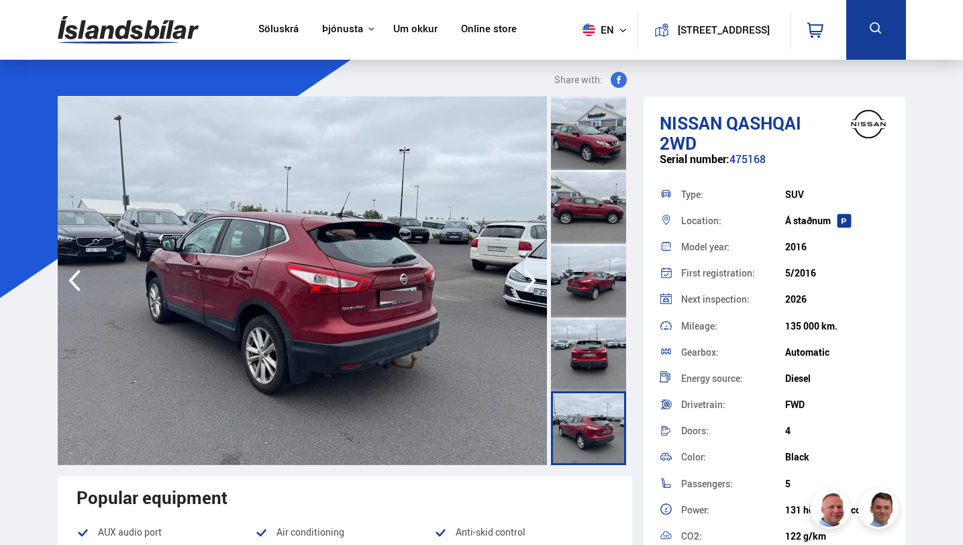
click at [528, 288] on icon "button" at bounding box center [530, 281] width 12 height 22
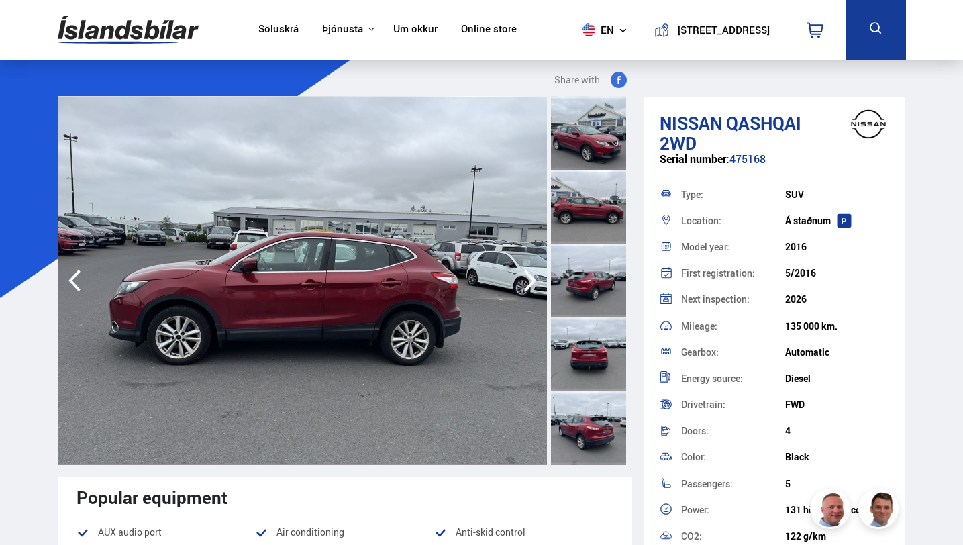
click at [528, 288] on icon "button" at bounding box center [530, 281] width 12 height 22
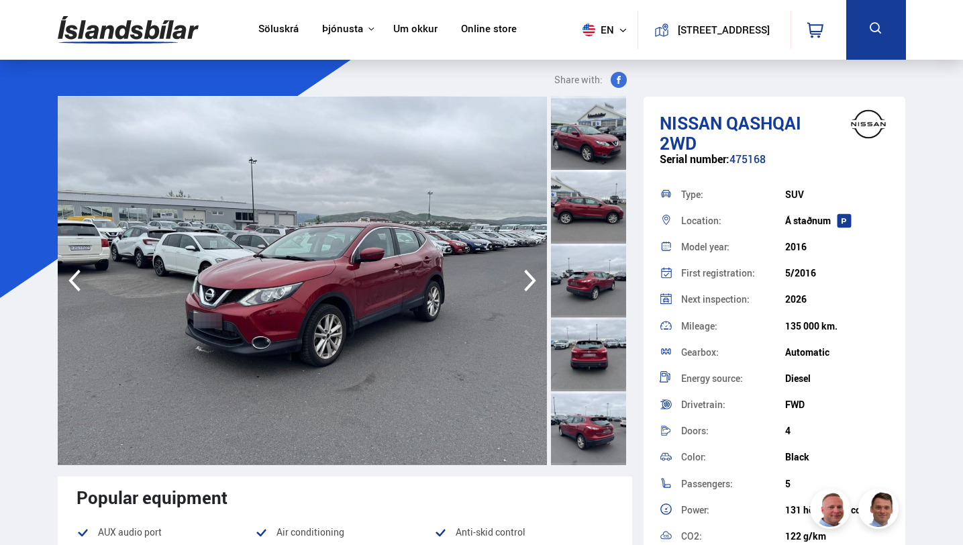
click at [528, 288] on icon "button" at bounding box center [530, 281] width 12 height 22
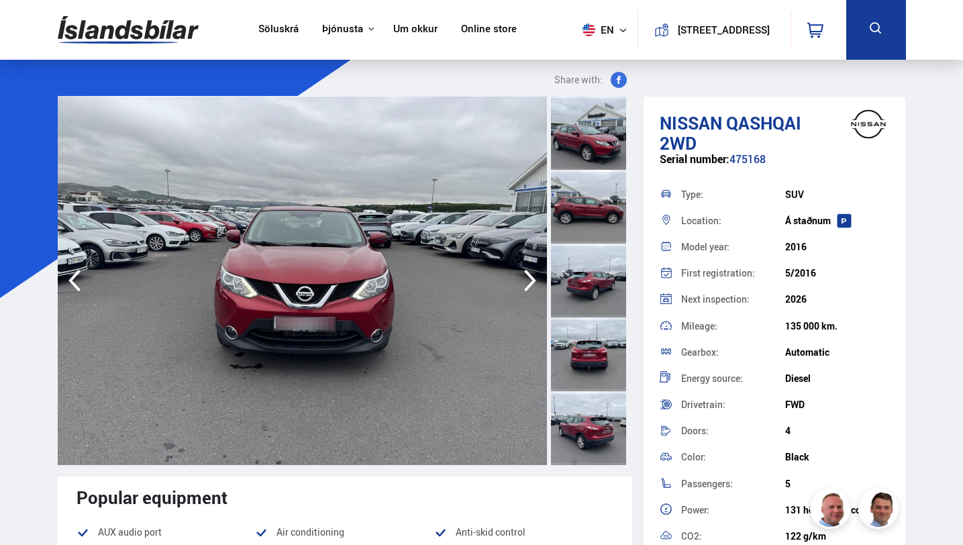
click at [528, 288] on icon "button" at bounding box center [530, 281] width 12 height 22
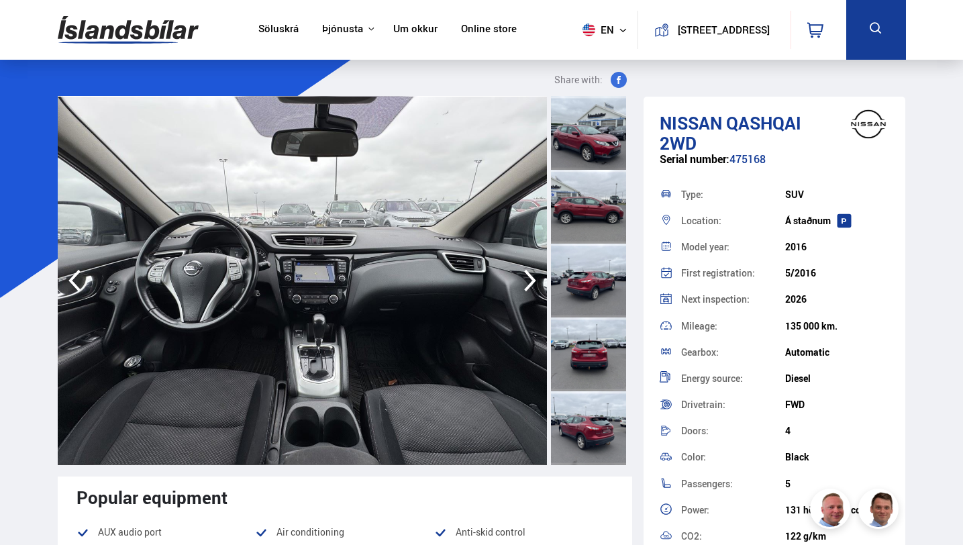
click at [528, 288] on icon "button" at bounding box center [530, 281] width 12 height 22
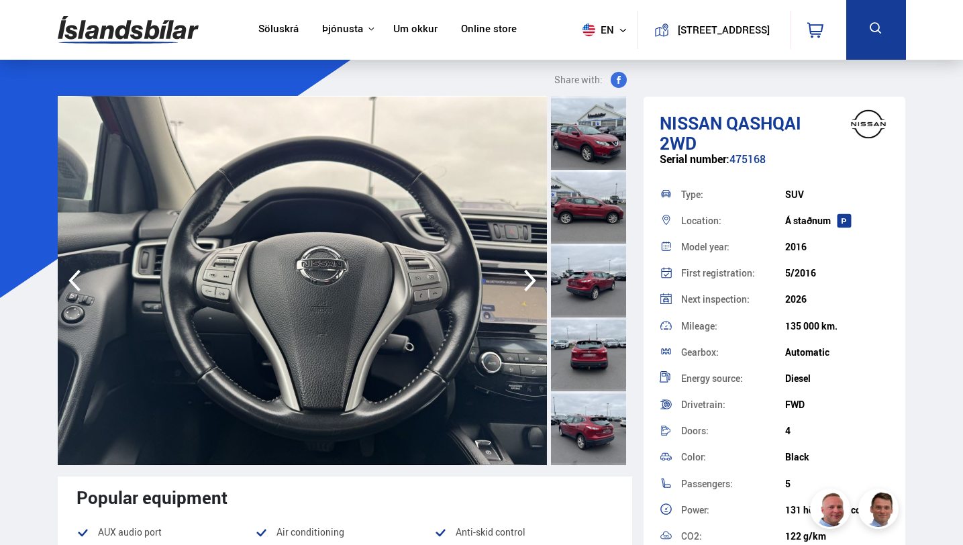
click at [71, 290] on icon "button" at bounding box center [74, 280] width 27 height 32
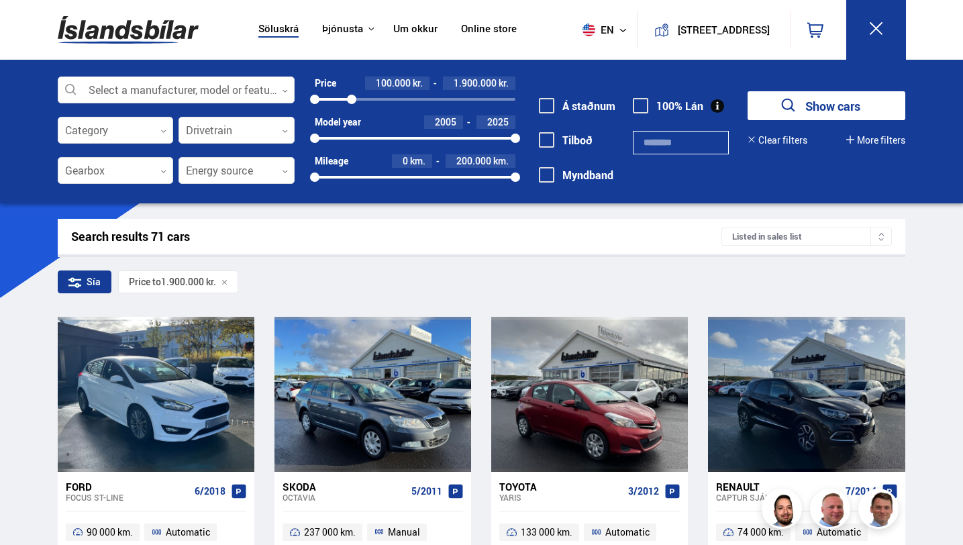
scroll to position [1820, 0]
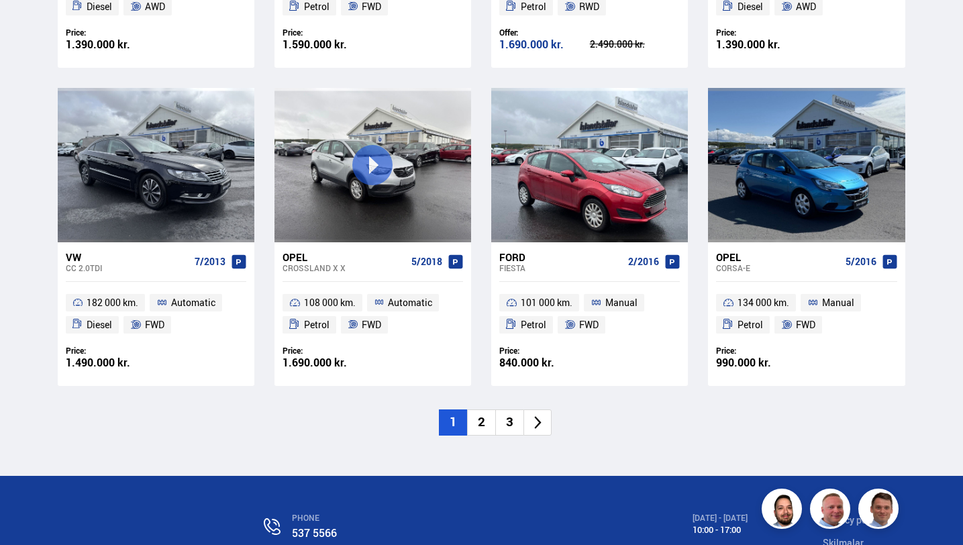
click at [484, 419] on li "2" at bounding box center [481, 422] width 28 height 26
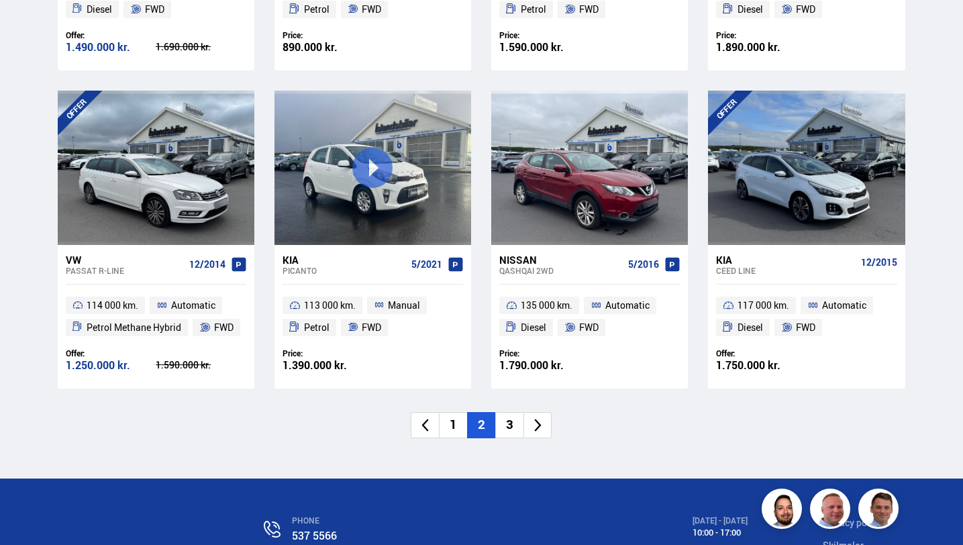
scroll to position [1822, 0]
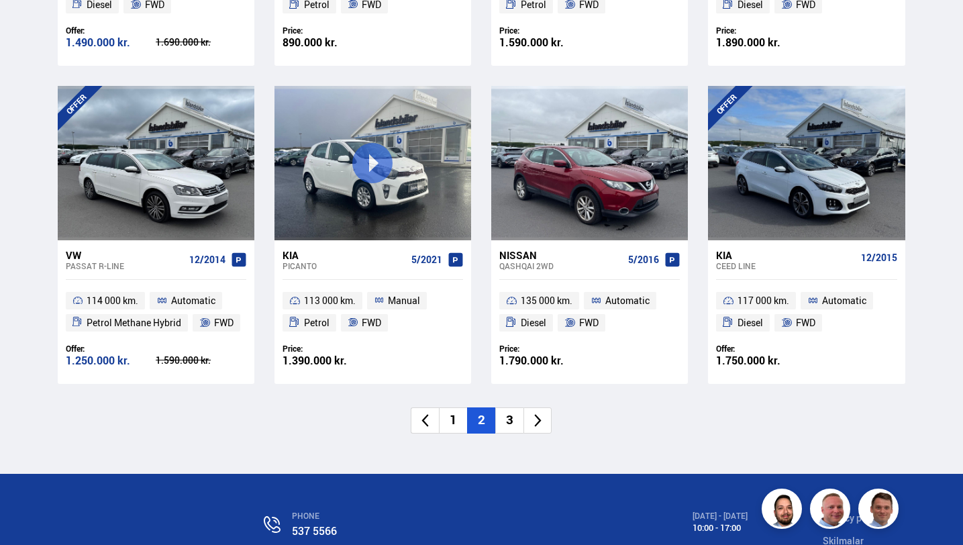
click at [508, 422] on li "3" at bounding box center [509, 420] width 28 height 26
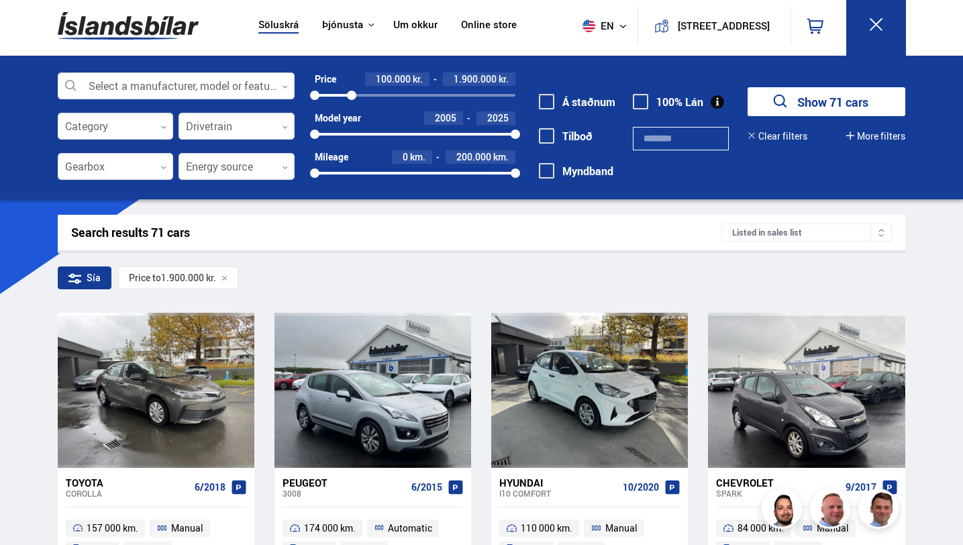
scroll to position [0, 0]
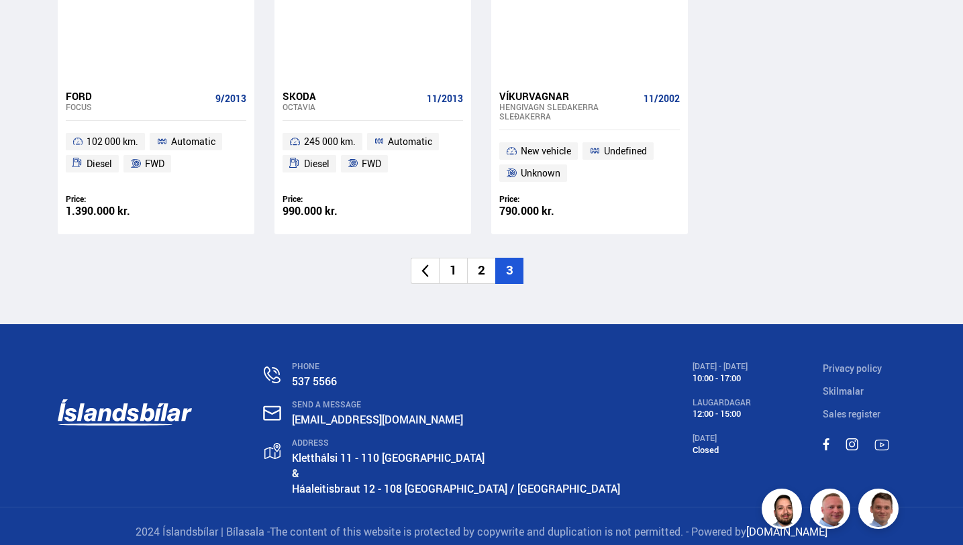
scroll to position [1994, 0]
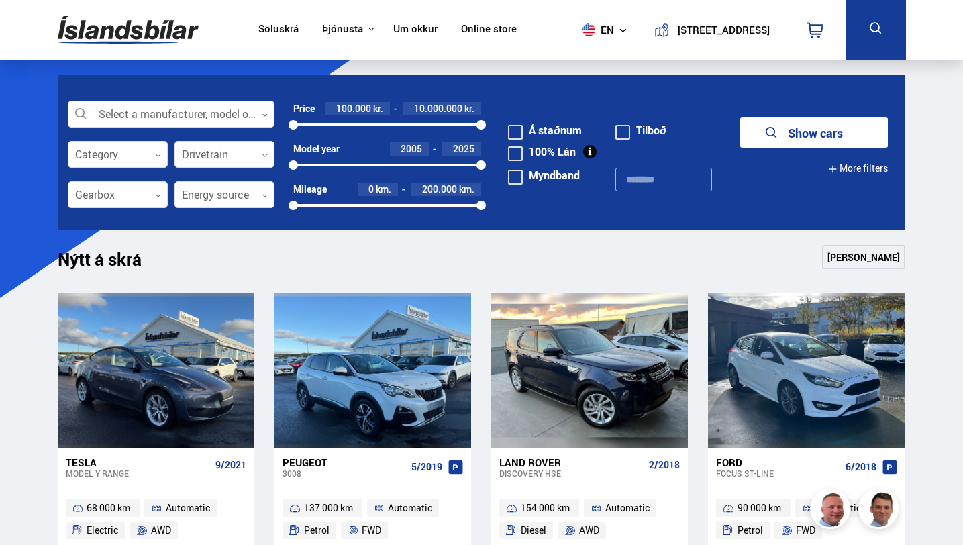
scroll to position [152, 0]
